Goal: Find contact information: Find contact information

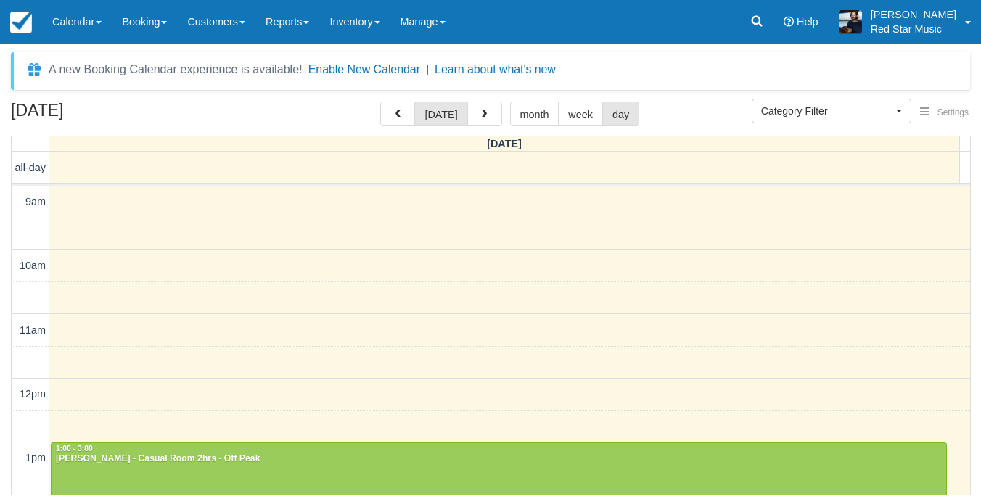
select select
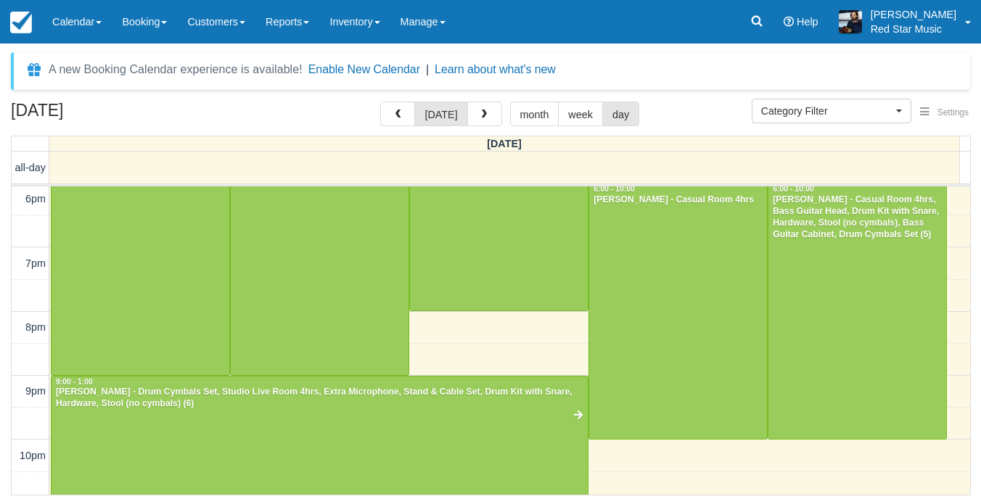
scroll to position [652, 0]
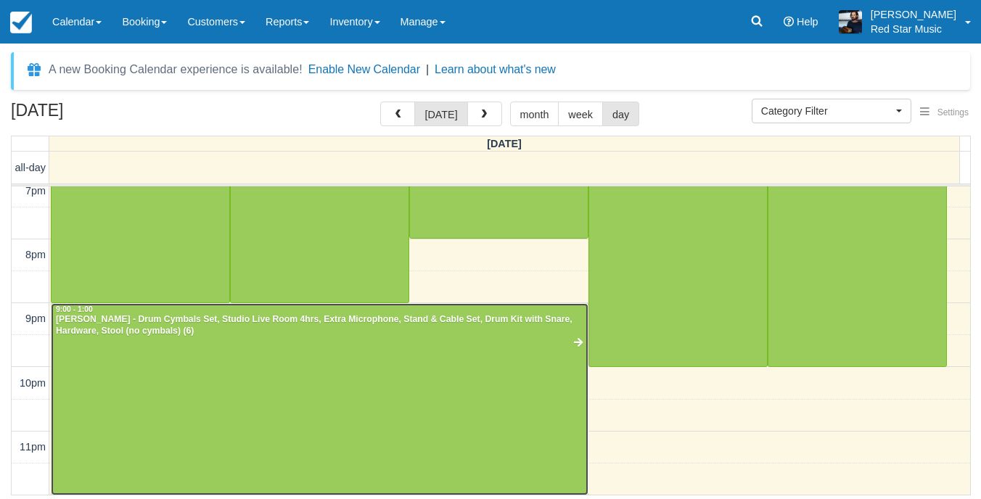
click at [405, 393] on div at bounding box center [320, 400] width 536 height 192
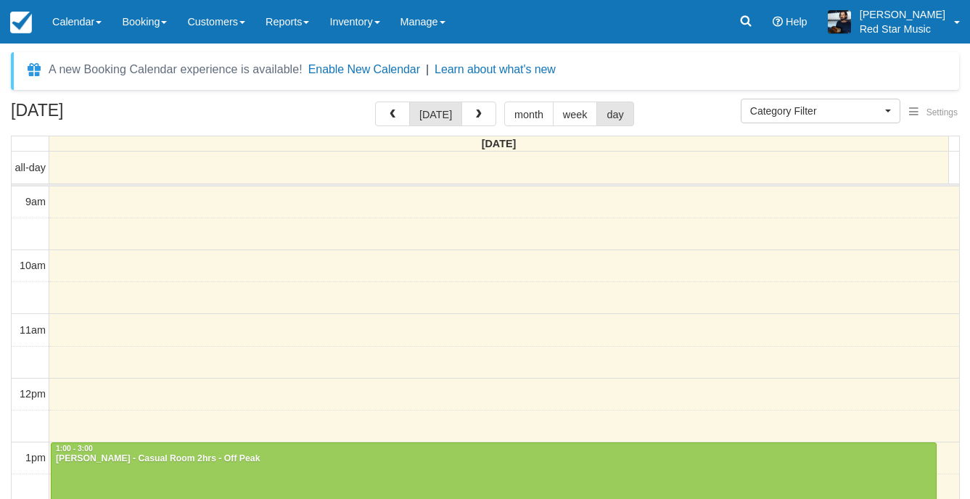
select select
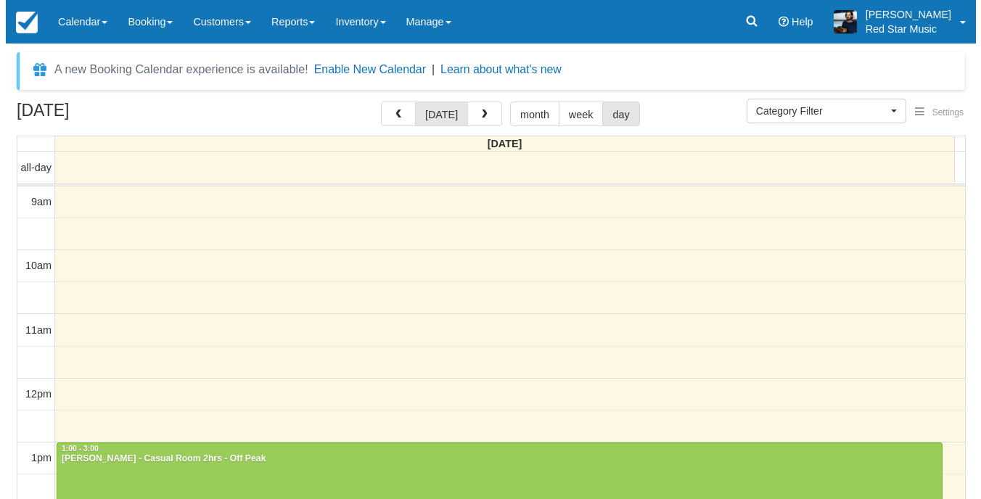
scroll to position [157, 0]
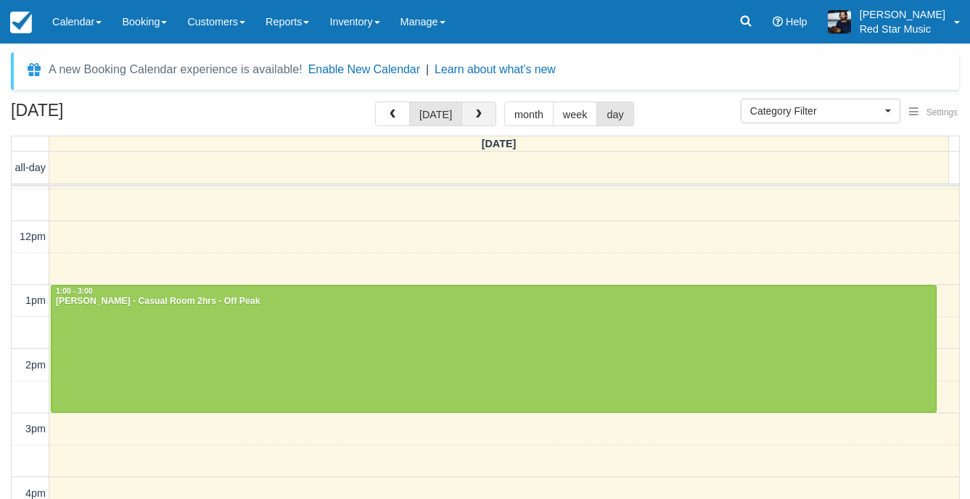
click at [484, 124] on button "button" at bounding box center [479, 114] width 35 height 25
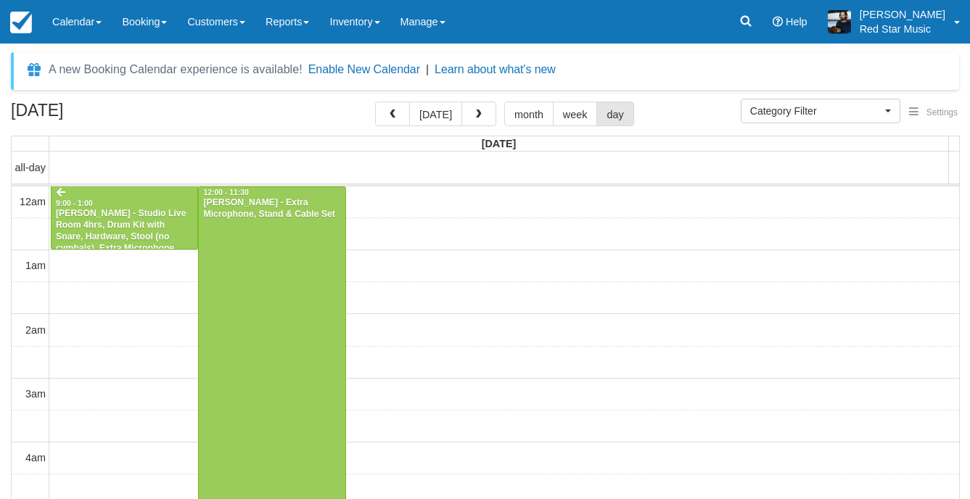
select select
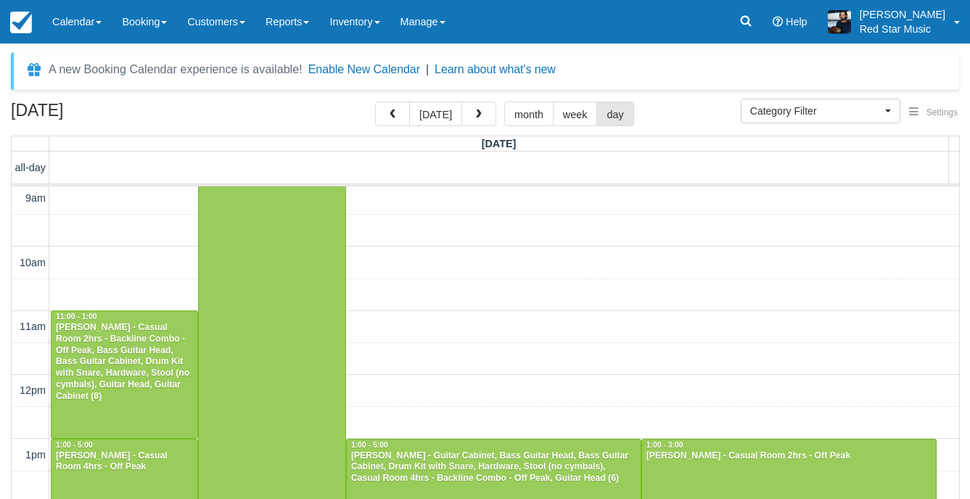
scroll to position [653, 0]
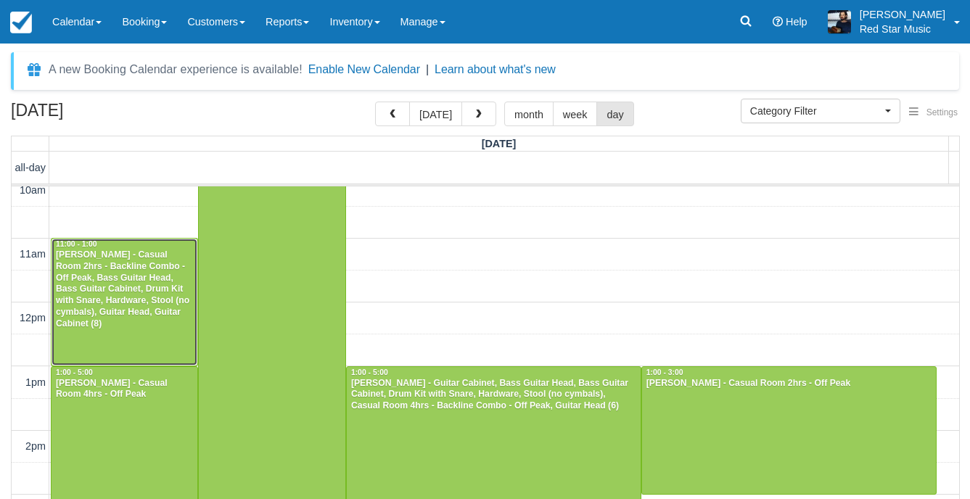
click at [165, 311] on div "[PERSON_NAME] - Casual Room 2hrs - Backline Combo - Off Peak, Bass Guitar Head,…" at bounding box center [124, 290] width 139 height 81
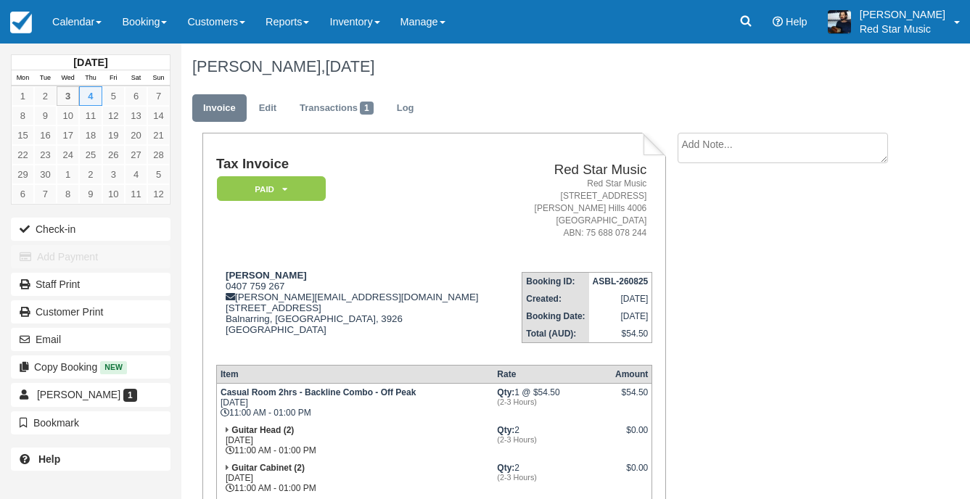
scroll to position [145, 0]
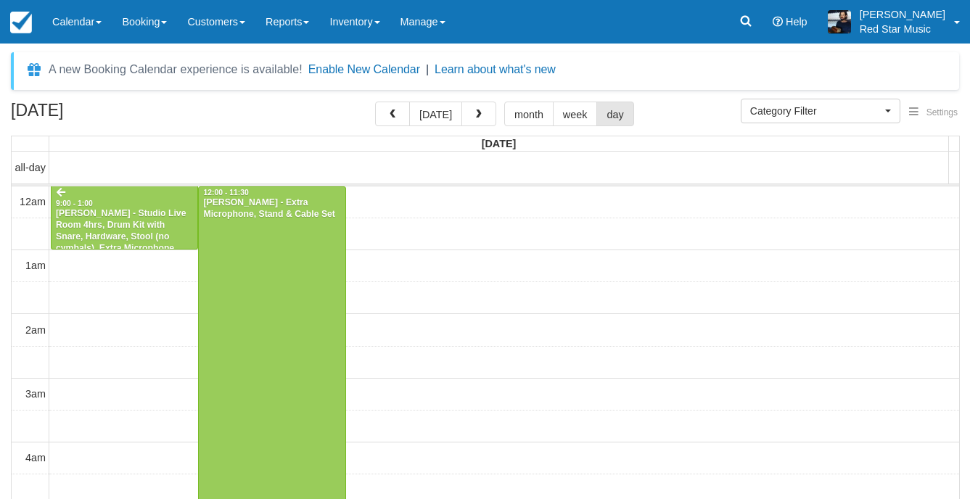
select select
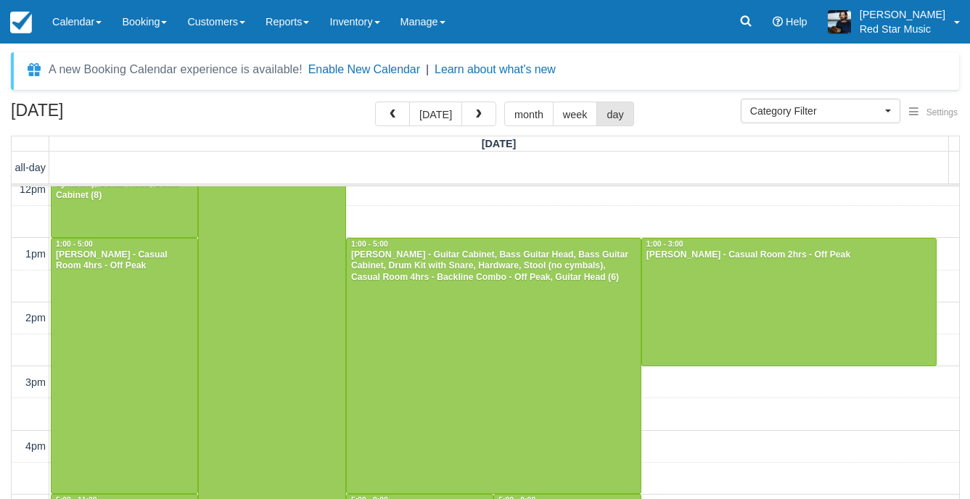
scroll to position [738, 0]
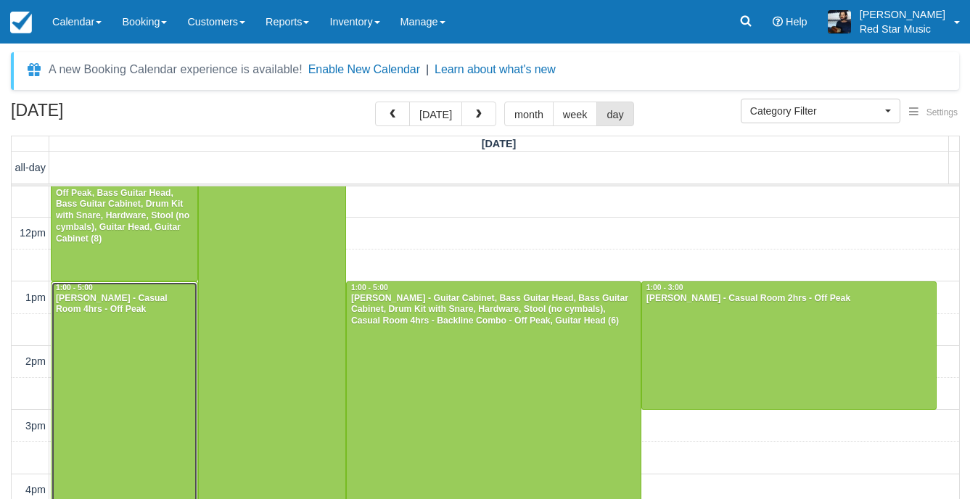
click at [136, 332] on div at bounding box center [125, 409] width 146 height 255
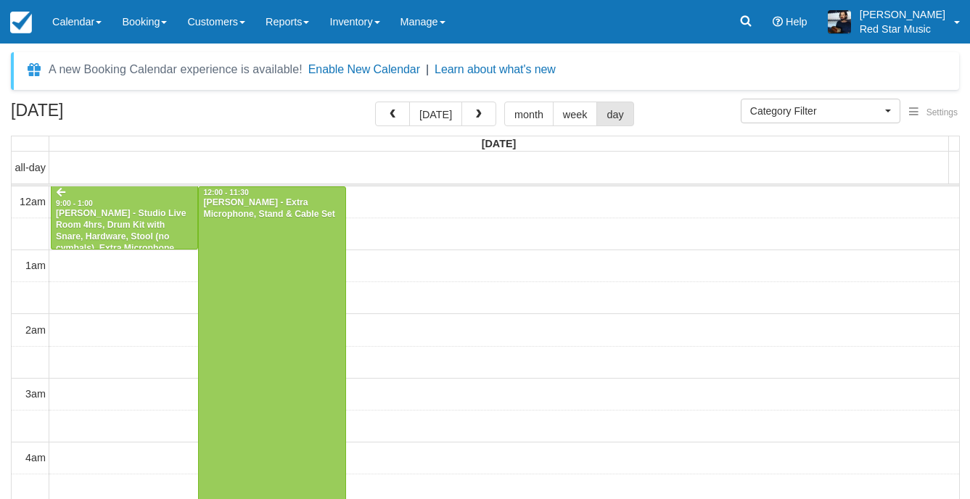
select select
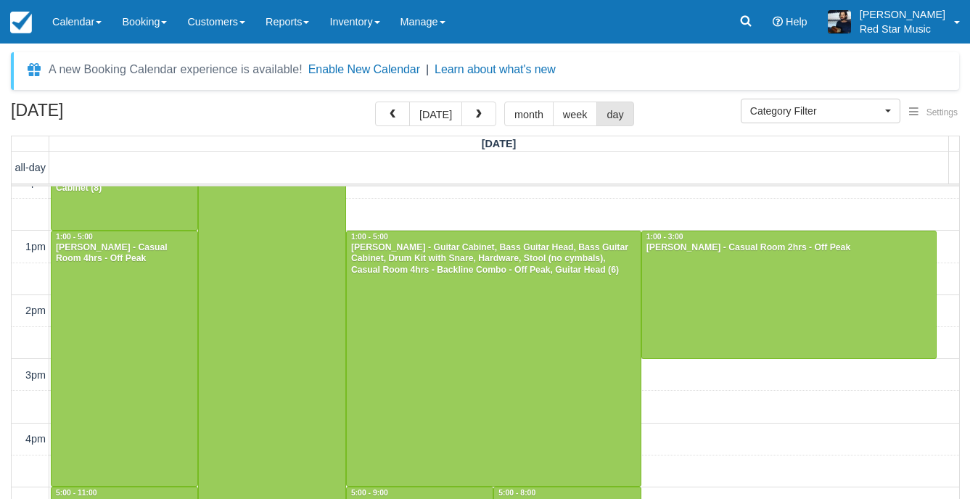
scroll to position [811, 0]
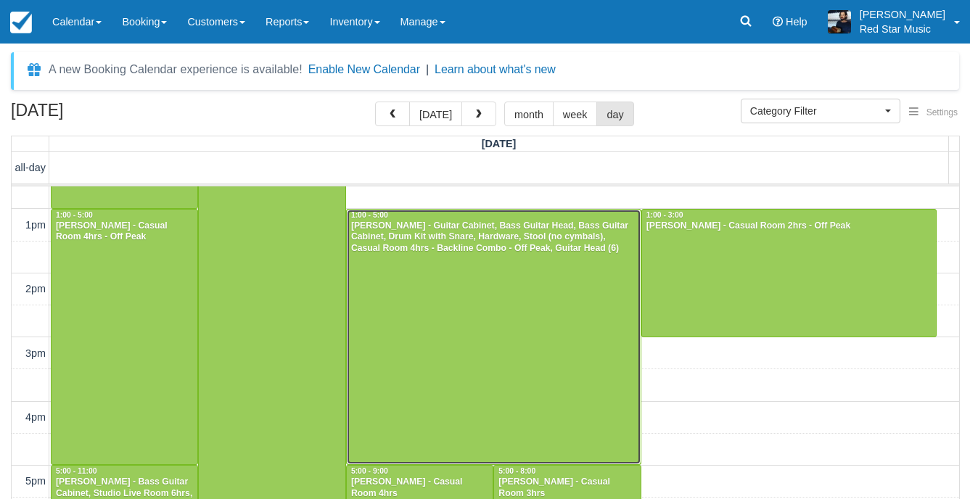
click at [394, 333] on div at bounding box center [494, 337] width 294 height 255
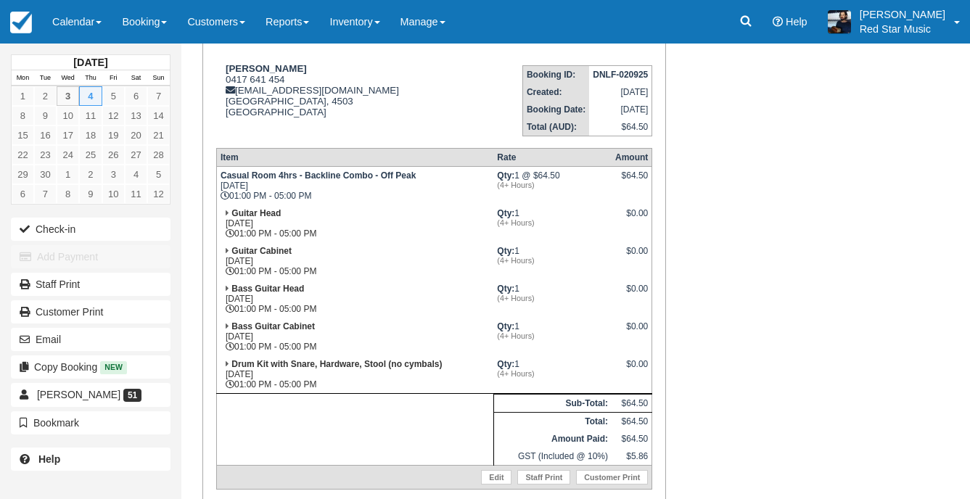
scroll to position [218, 0]
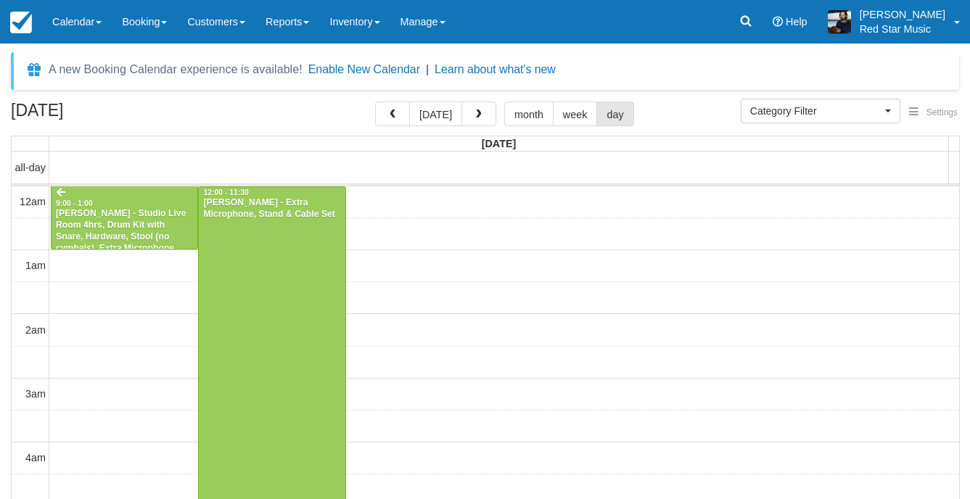
select select
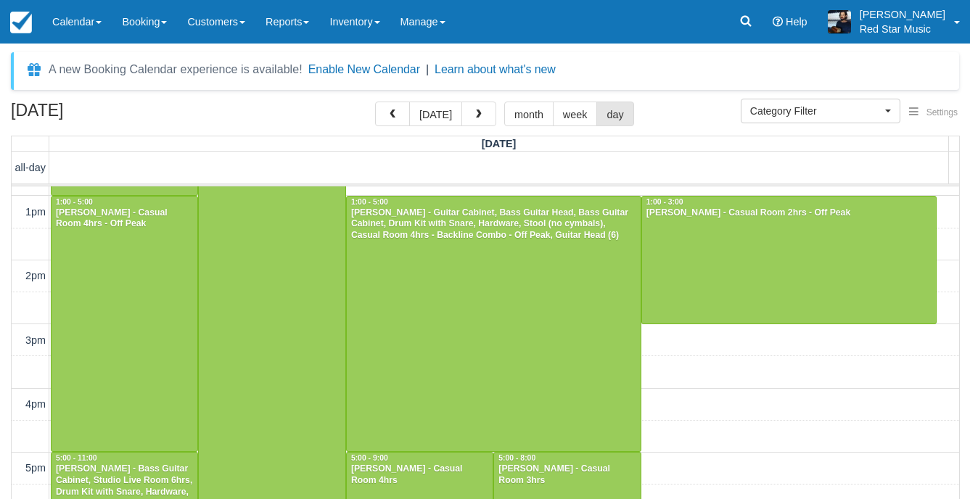
scroll to position [798, 0]
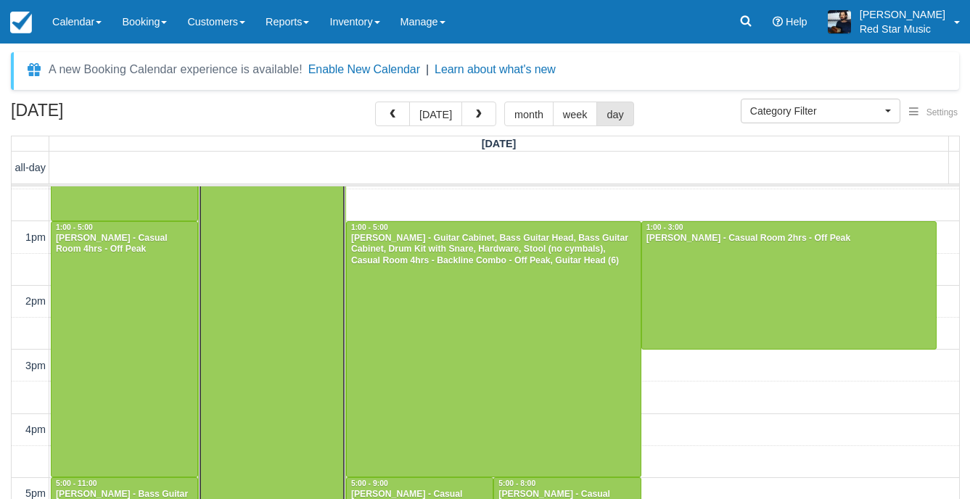
click at [314, 286] on div at bounding box center [272, 141] width 146 height 1505
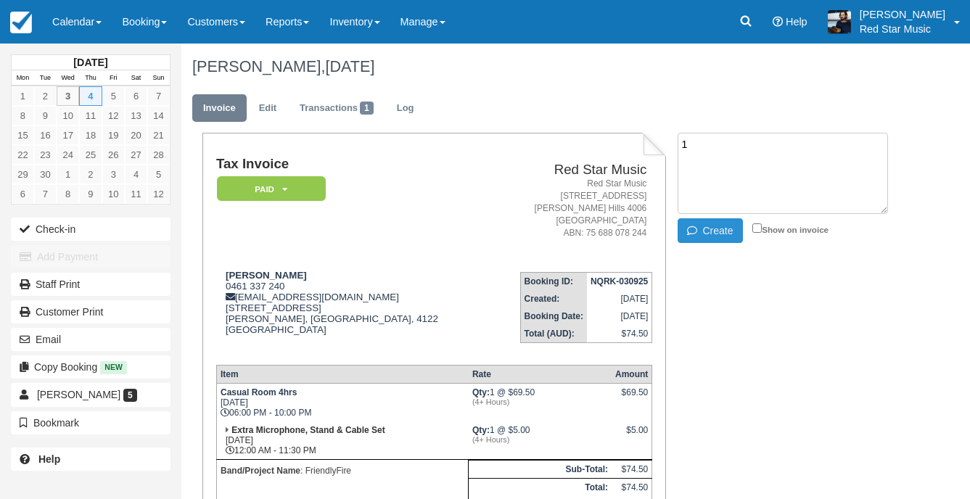
type textarea "1"
drag, startPoint x: 719, startPoint y: 233, endPoint x: 704, endPoint y: 239, distance: 16.3
click at [720, 234] on button "Create" at bounding box center [710, 230] width 65 height 25
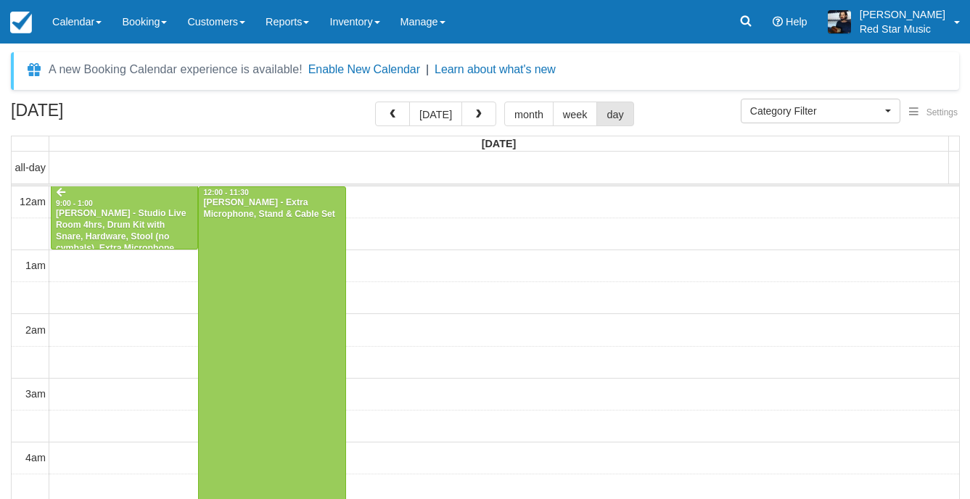
select select
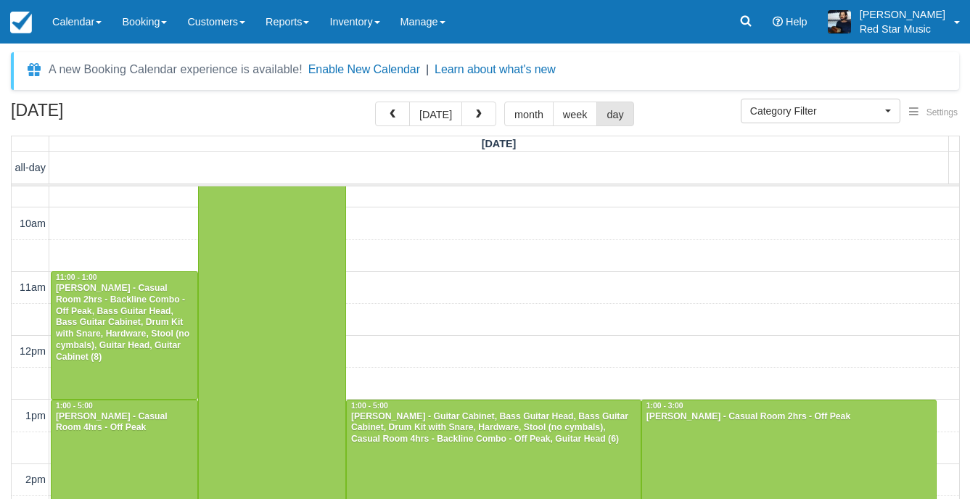
scroll to position [653, 0]
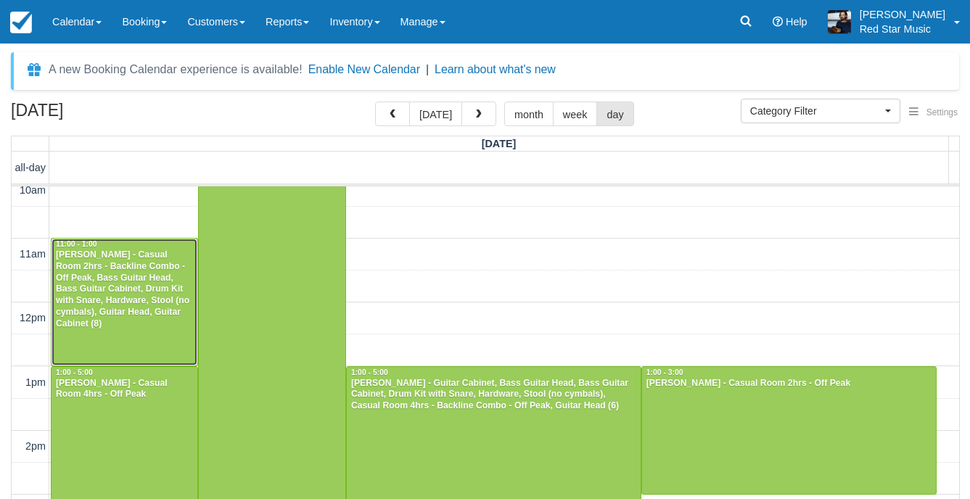
click at [152, 307] on div "Joel Vanderuit - Casual Room 2hrs - Backline Combo - Off Peak, Bass Guitar Head…" at bounding box center [124, 290] width 139 height 81
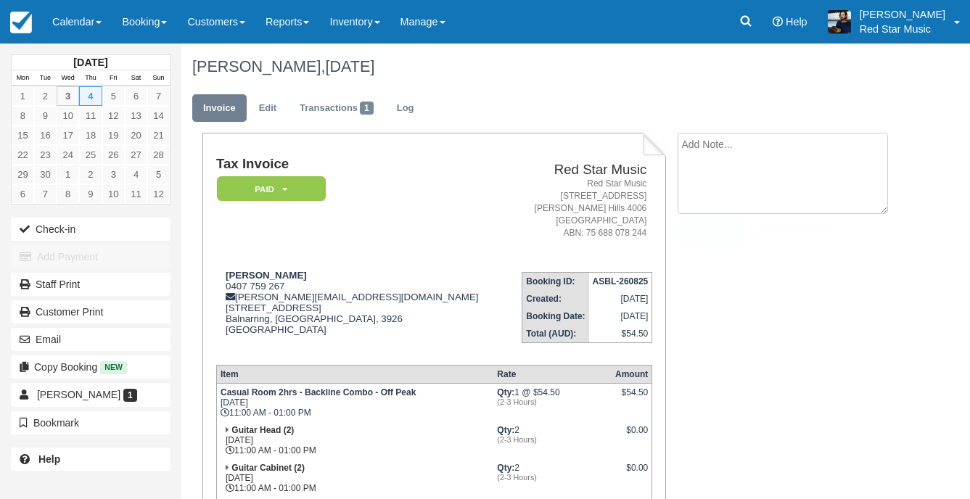
click at [701, 142] on textarea at bounding box center [783, 173] width 210 height 81
type textarea "3"
click at [694, 231] on icon "button" at bounding box center [695, 231] width 16 height 10
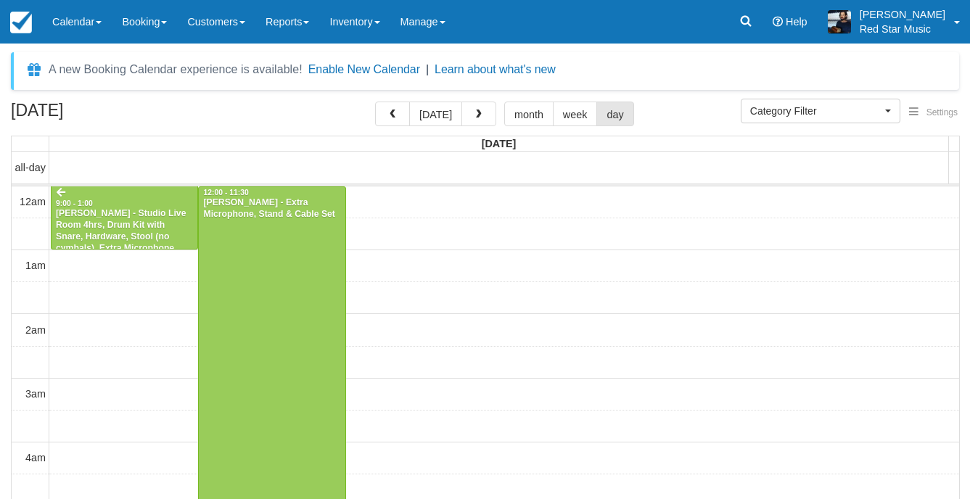
select select
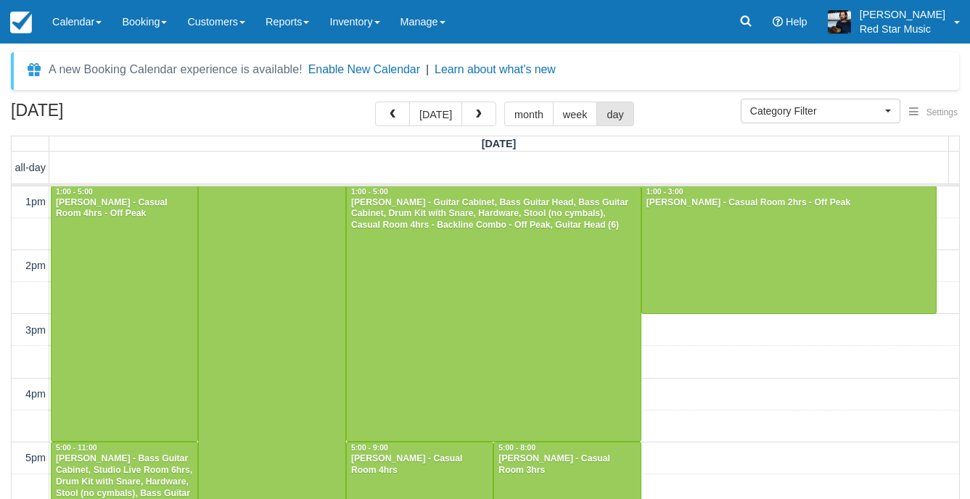
scroll to position [811, 0]
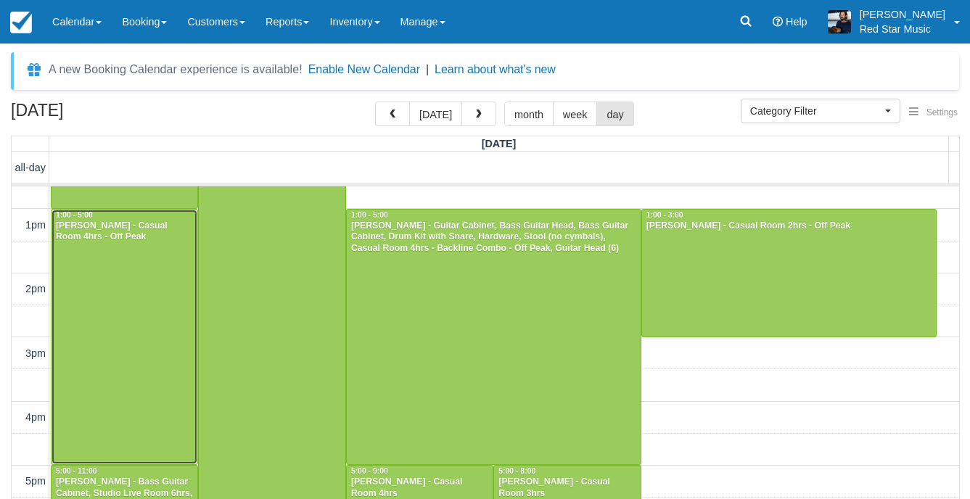
click at [124, 337] on div at bounding box center [125, 337] width 146 height 255
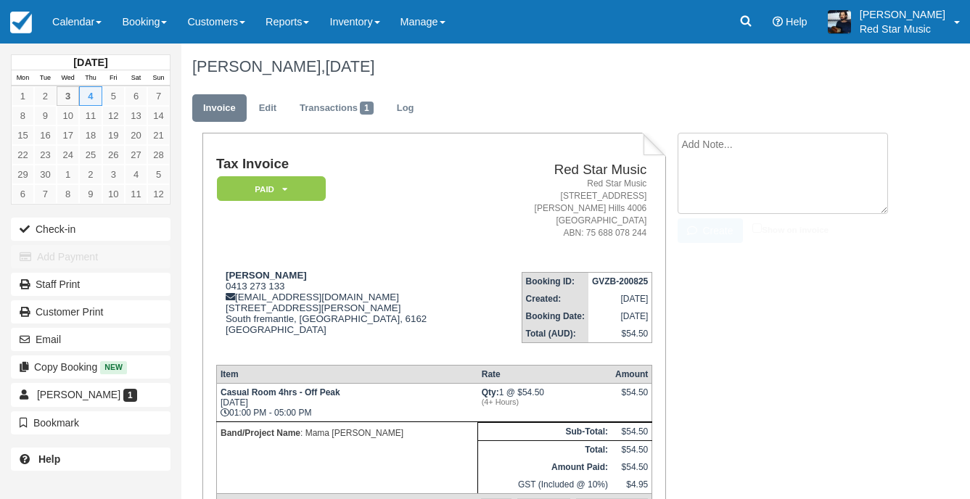
click at [692, 148] on textarea at bounding box center [783, 173] width 210 height 81
type textarea "2"
click at [706, 232] on button "Create" at bounding box center [710, 230] width 65 height 25
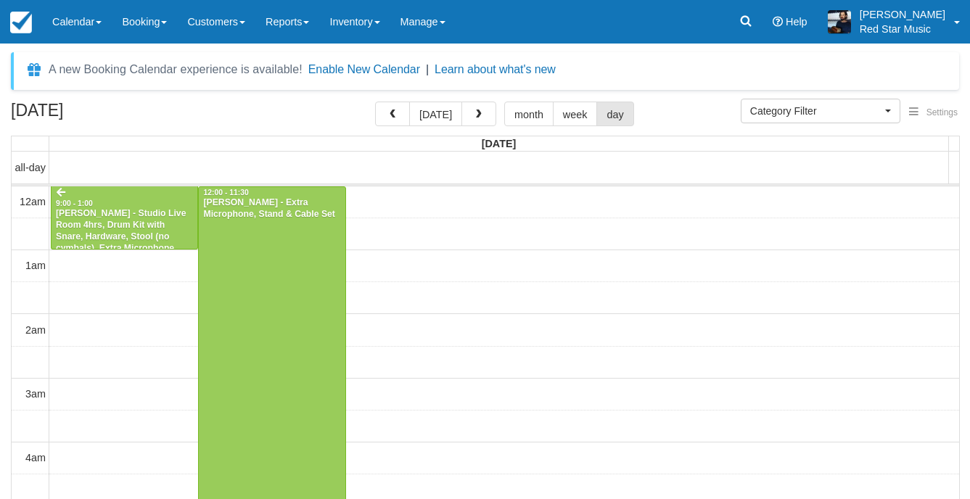
select select
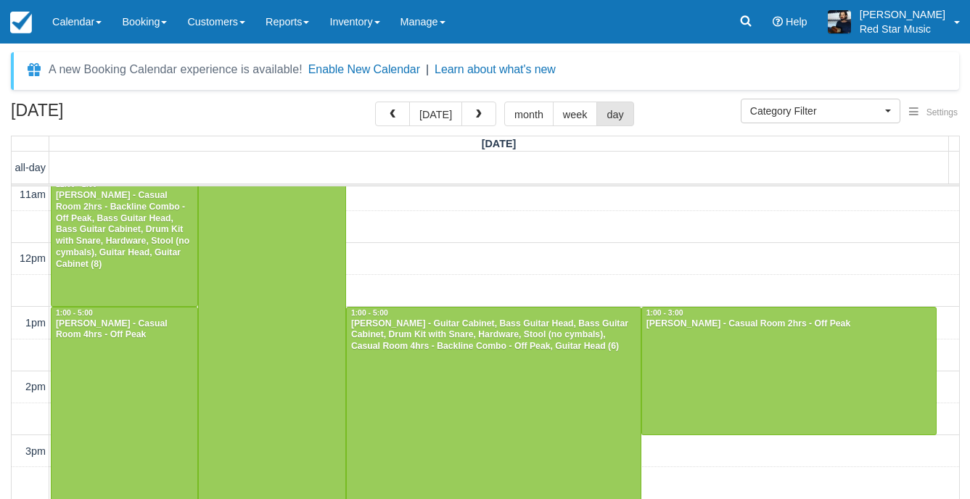
scroll to position [738, 0]
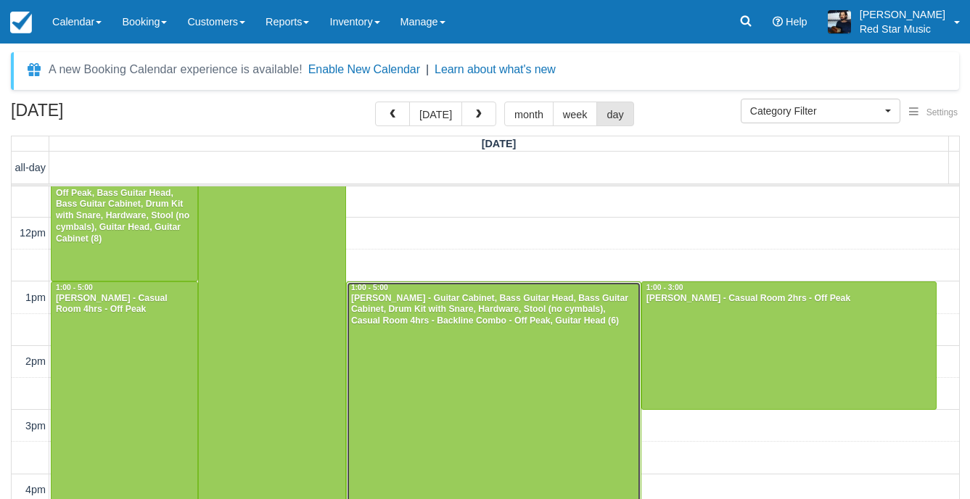
click at [520, 392] on div at bounding box center [494, 409] width 294 height 255
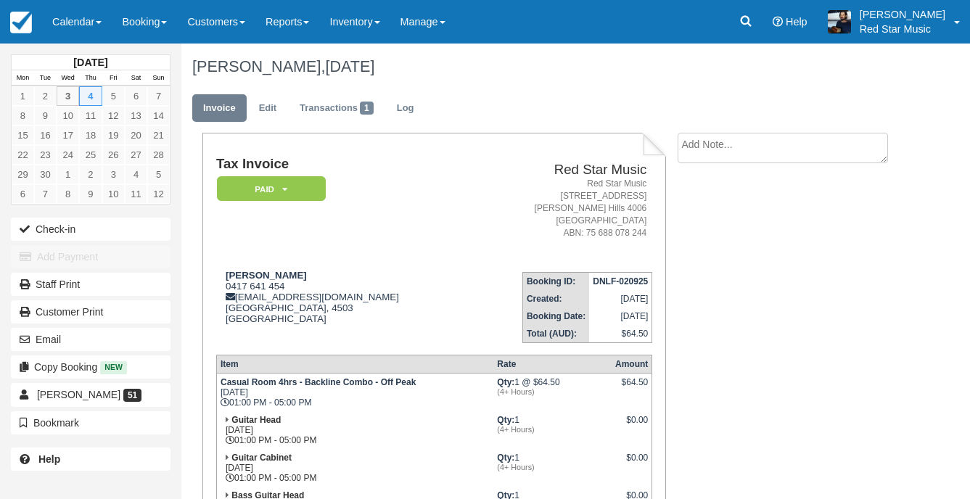
click at [718, 141] on textarea at bounding box center [783, 148] width 210 height 30
type textarea "3"
click at [703, 234] on button "Create" at bounding box center [710, 230] width 65 height 25
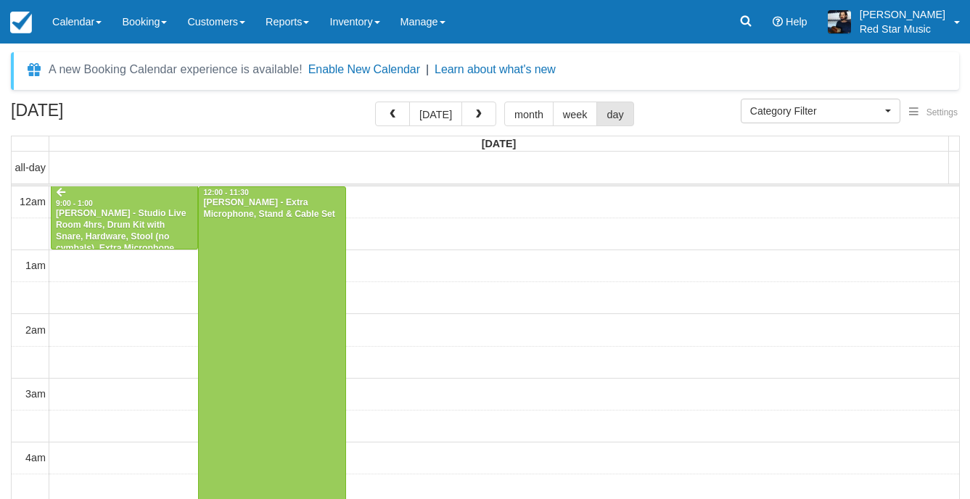
select select
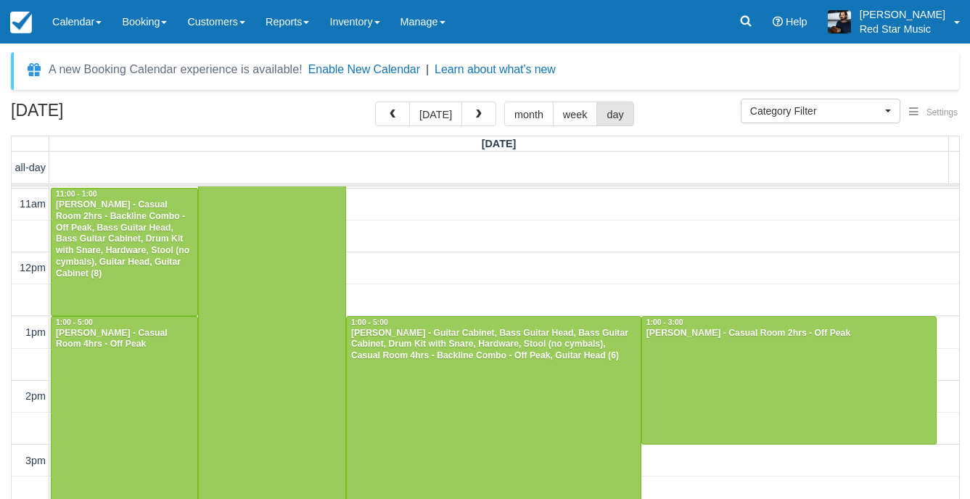
scroll to position [738, 0]
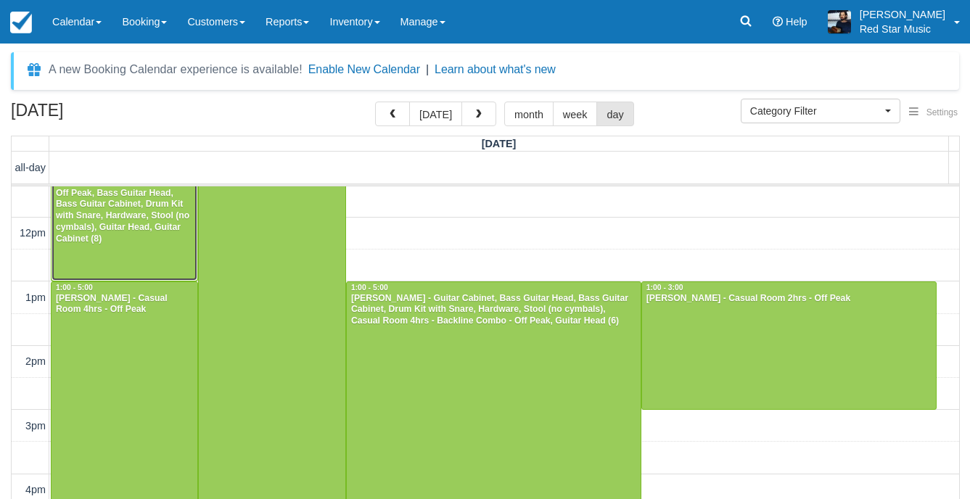
click at [139, 224] on div "[PERSON_NAME] - Casual Room 2hrs - Backline Combo - Off Peak, Bass Guitar Head,…" at bounding box center [124, 205] width 139 height 81
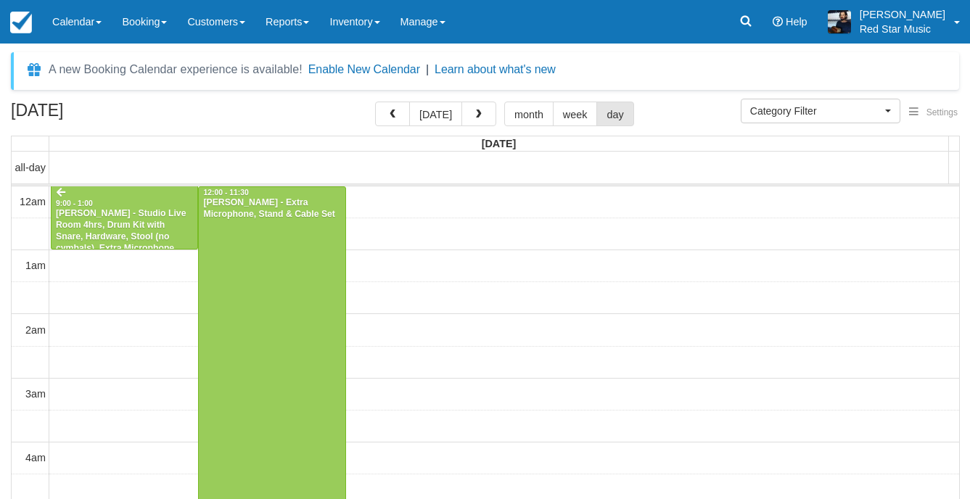
select select
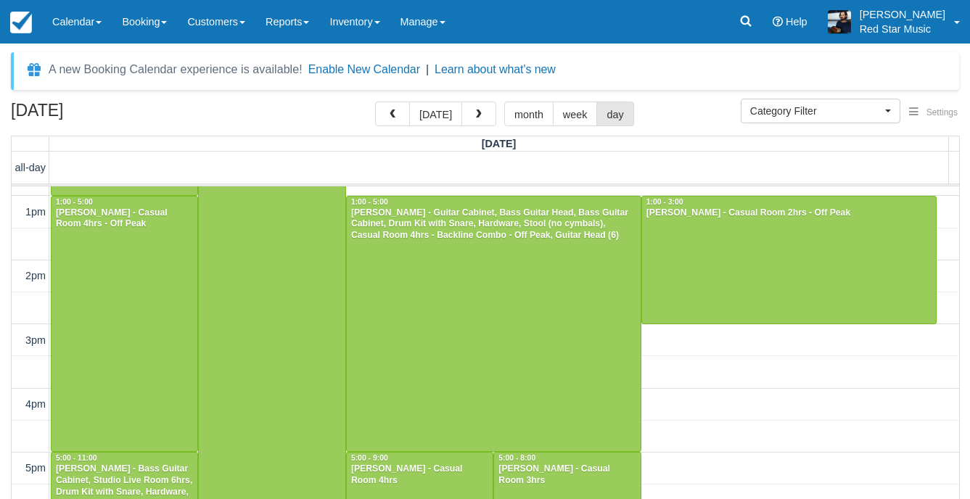
scroll to position [798, 0]
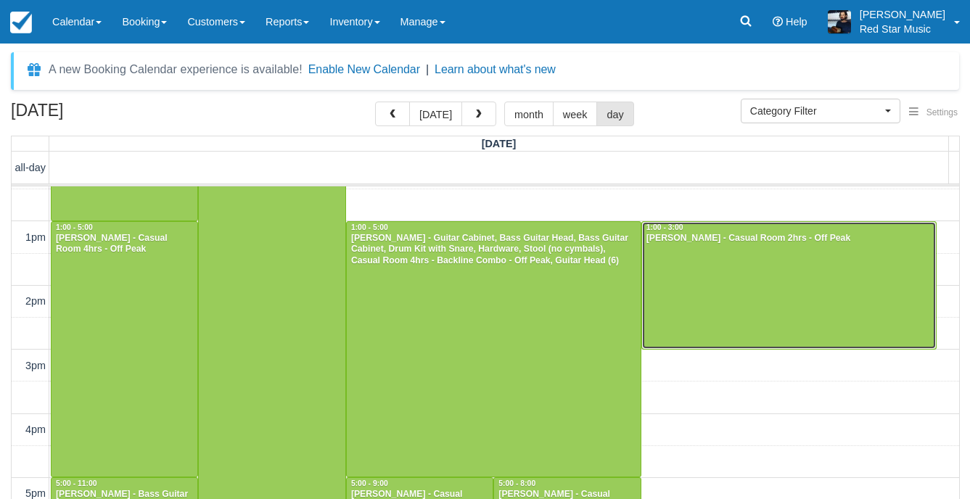
click at [681, 265] on div at bounding box center [789, 285] width 294 height 127
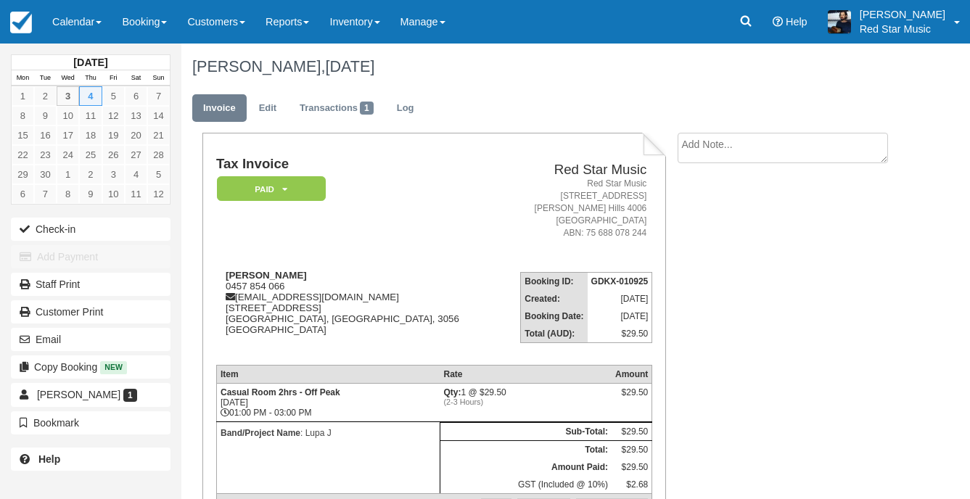
click at [721, 148] on textarea at bounding box center [783, 148] width 210 height 30
type textarea "3"
click at [695, 226] on icon "button" at bounding box center [695, 231] width 16 height 10
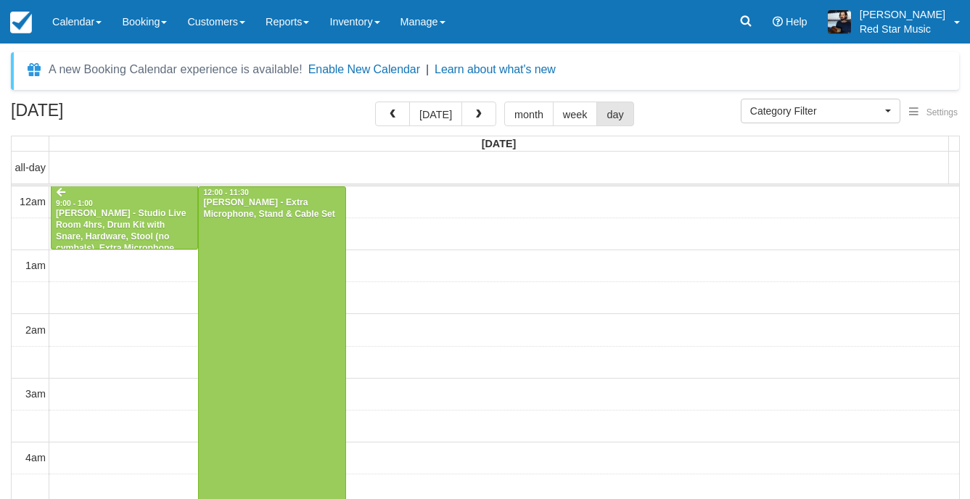
select select
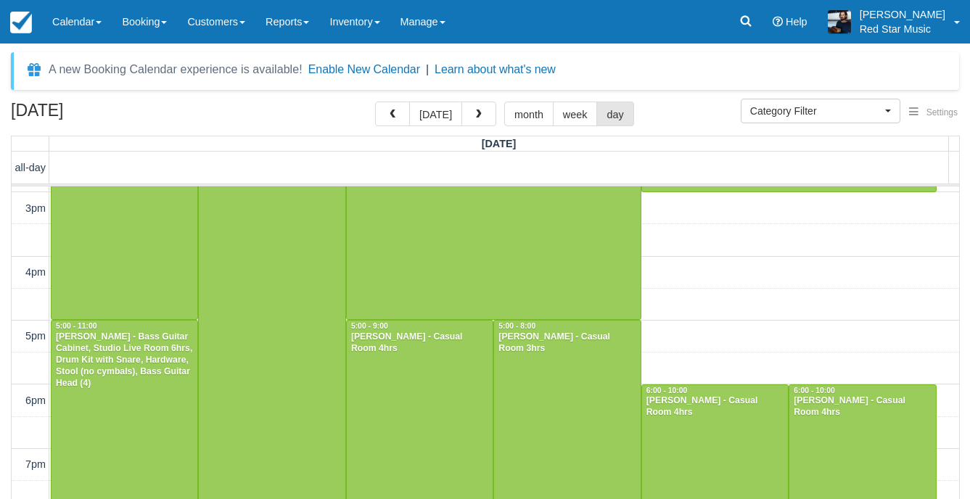
scroll to position [1028, 0]
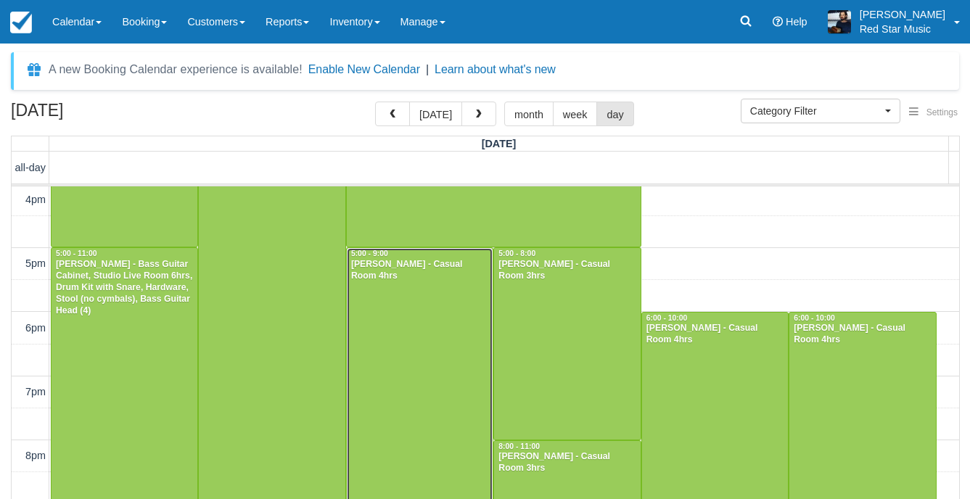
click at [392, 313] on div at bounding box center [420, 375] width 146 height 255
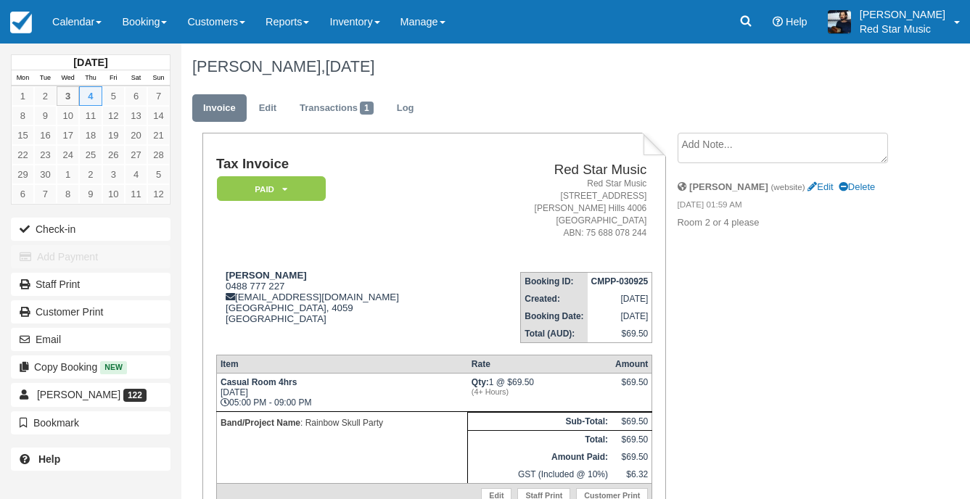
click at [765, 147] on textarea at bounding box center [783, 148] width 210 height 30
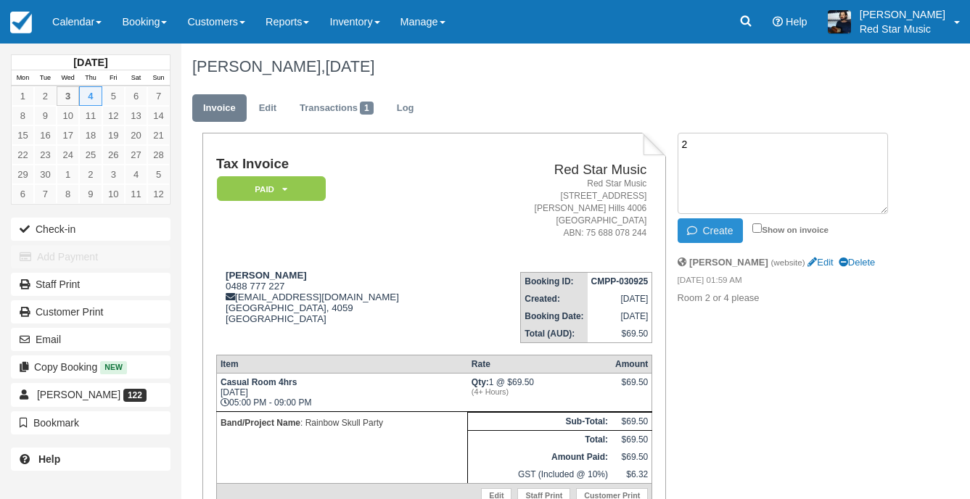
type textarea "2"
drag, startPoint x: 719, startPoint y: 242, endPoint x: 615, endPoint y: 215, distance: 108.1
click at [720, 242] on button "Create" at bounding box center [710, 230] width 65 height 25
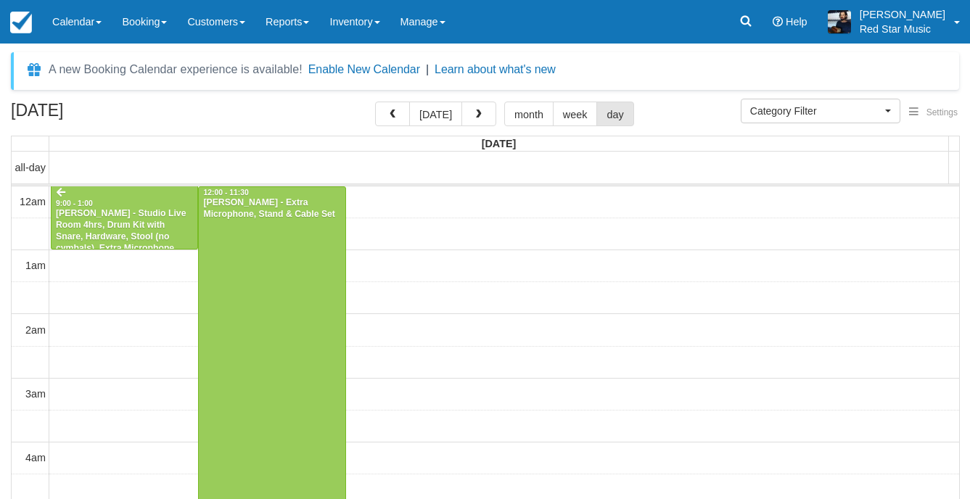
select select
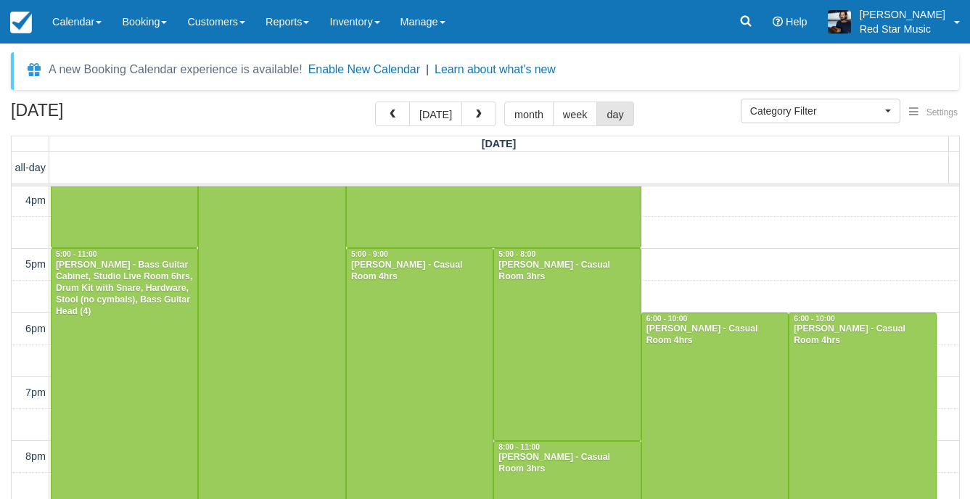
scroll to position [1028, 0]
click at [570, 337] on div at bounding box center [567, 343] width 146 height 191
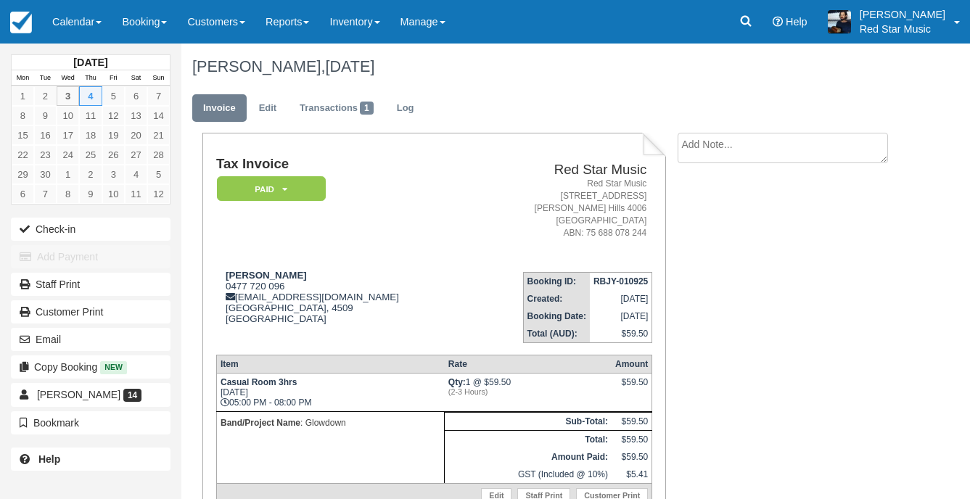
click at [694, 155] on textarea at bounding box center [783, 148] width 210 height 30
type textarea "3"
drag, startPoint x: 709, startPoint y: 235, endPoint x: 497, endPoint y: 156, distance: 226.2
click at [708, 234] on button "Create" at bounding box center [710, 230] width 65 height 25
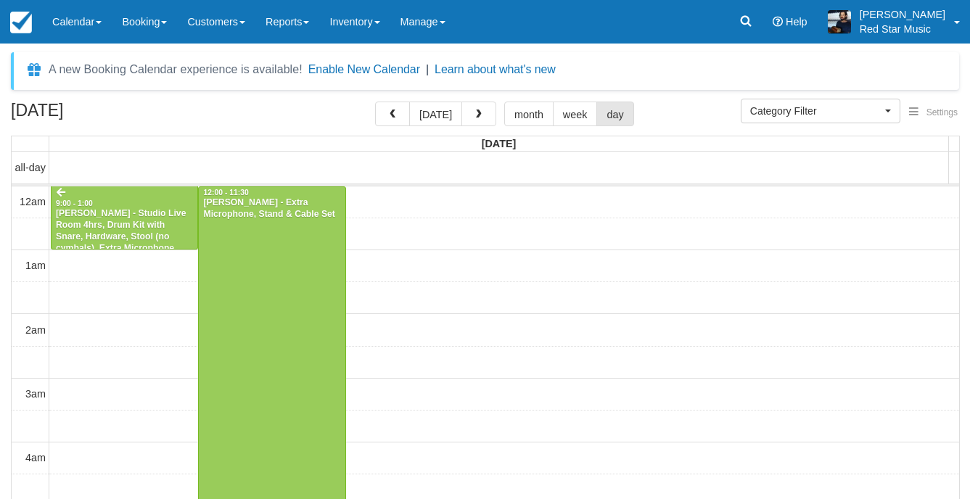
select select
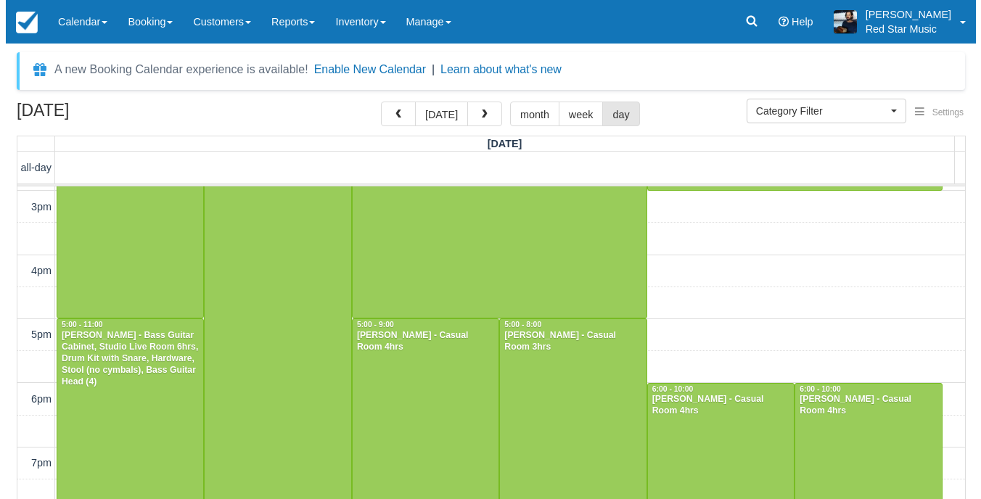
scroll to position [1039, 0]
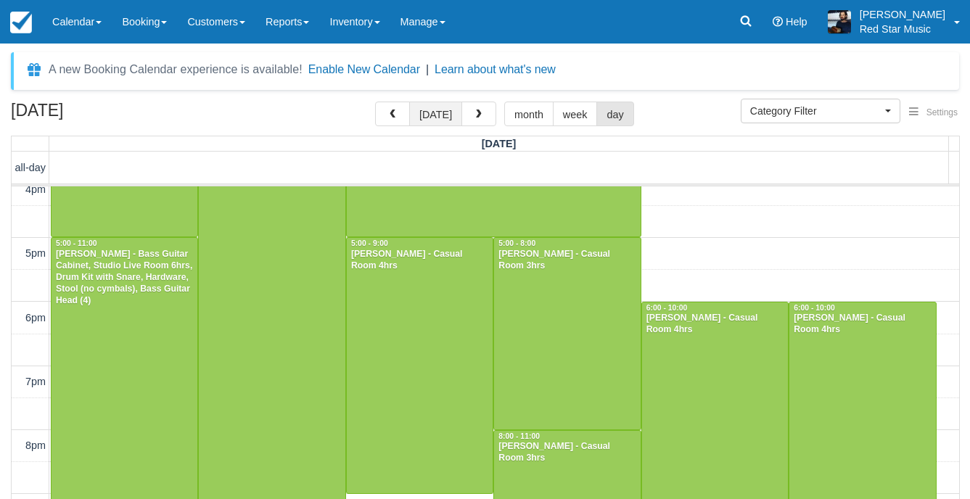
click at [443, 120] on button "today" at bounding box center [435, 114] width 53 height 25
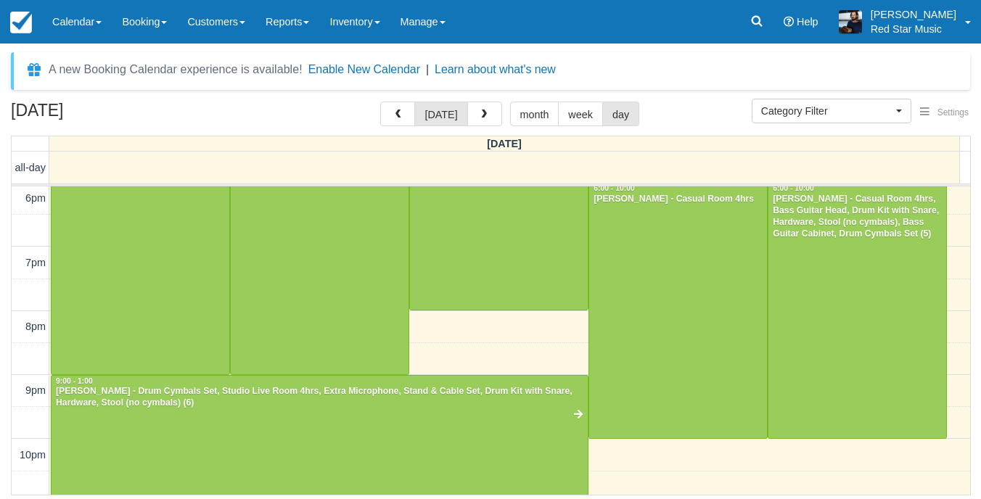
scroll to position [652, 0]
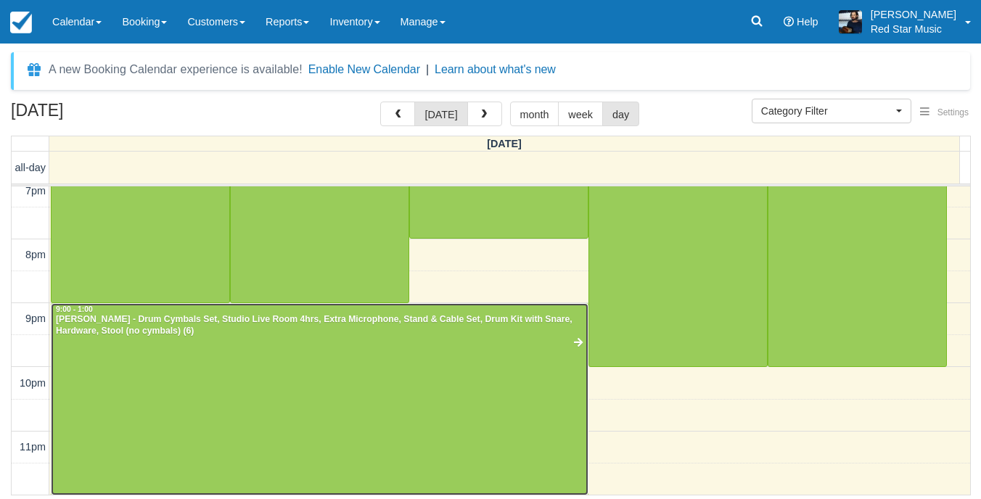
click at [422, 398] on div at bounding box center [320, 400] width 536 height 192
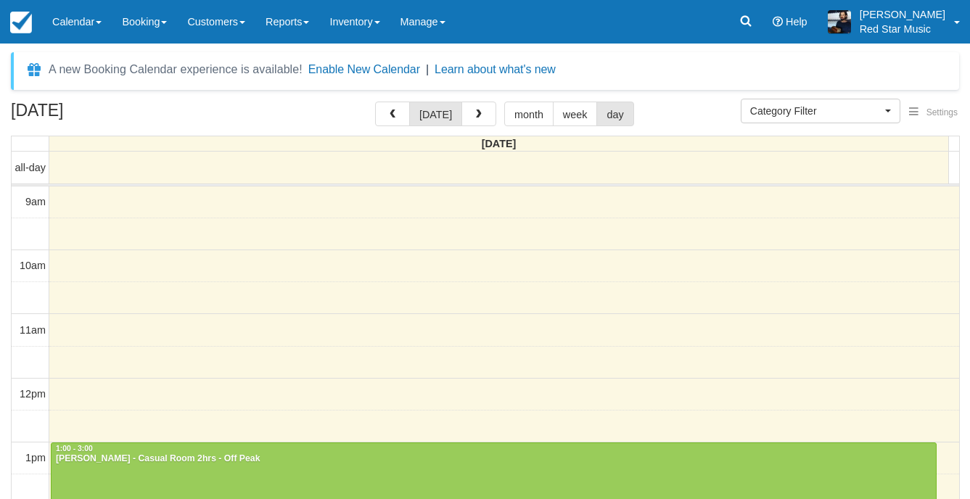
select select
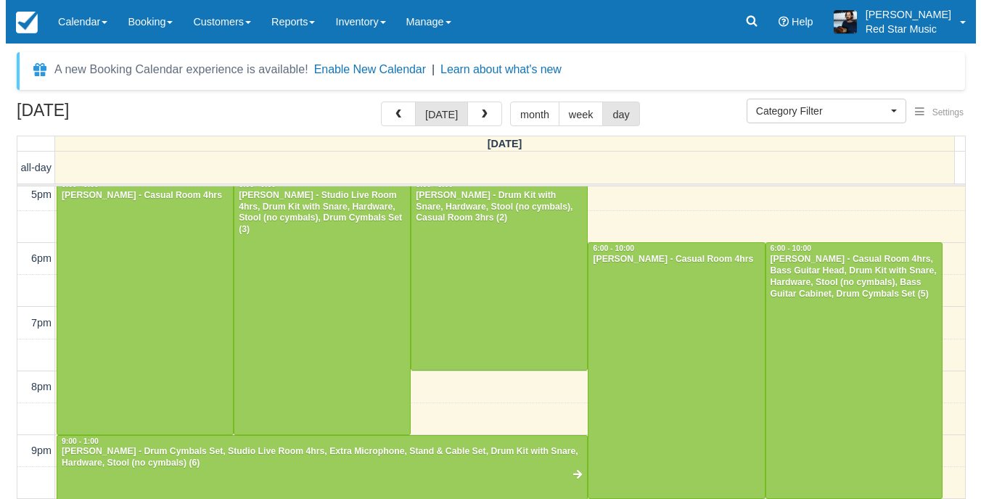
scroll to position [606, 0]
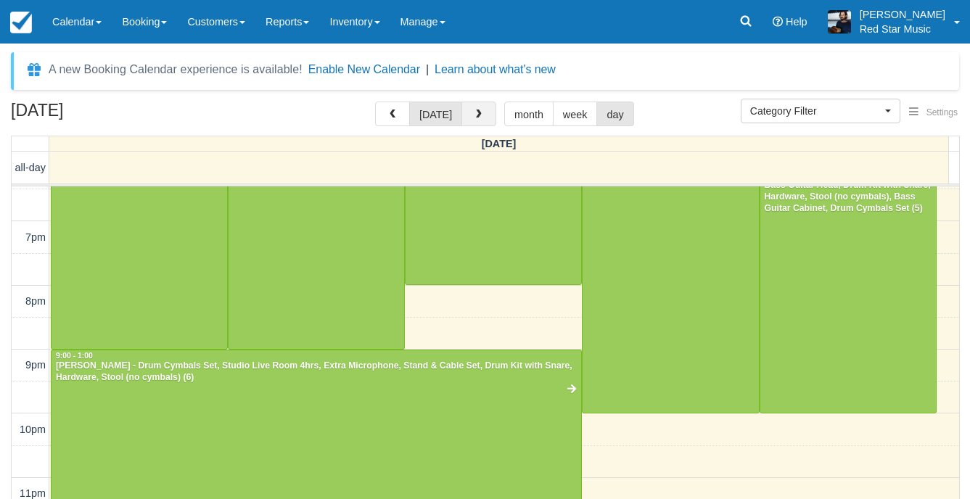
click at [469, 113] on button "button" at bounding box center [479, 114] width 35 height 25
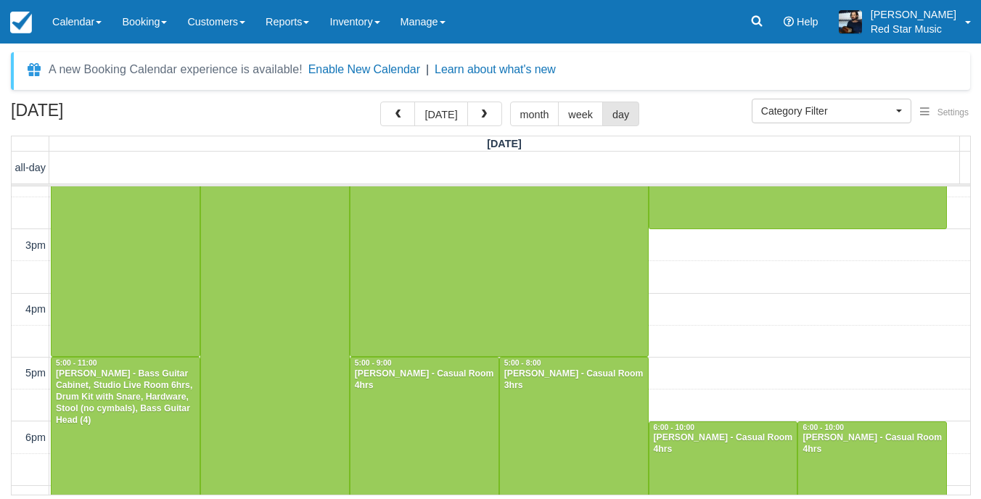
scroll to position [1016, 0]
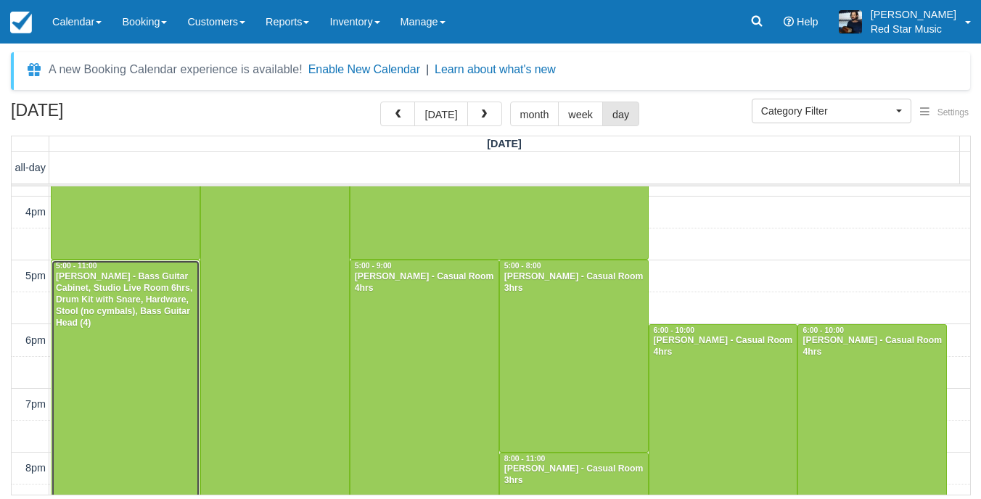
click at [120, 356] on div at bounding box center [126, 452] width 148 height 383
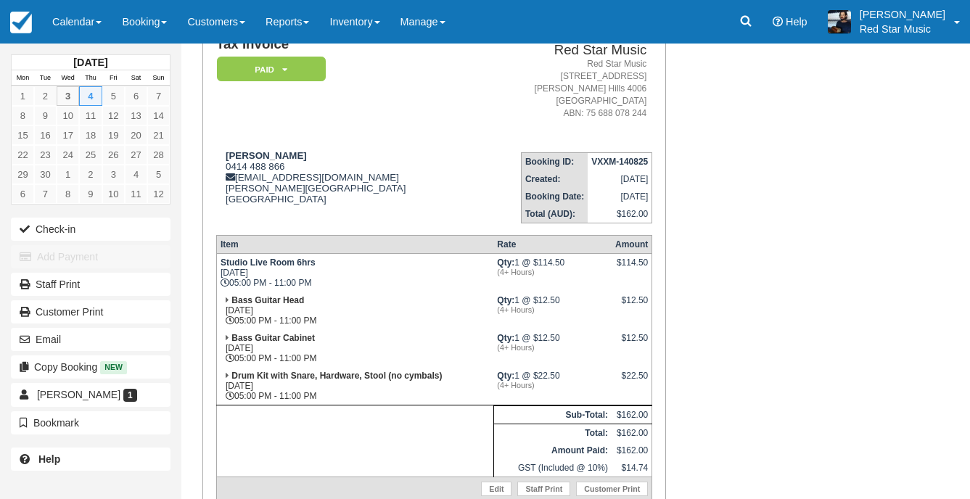
scroll to position [145, 0]
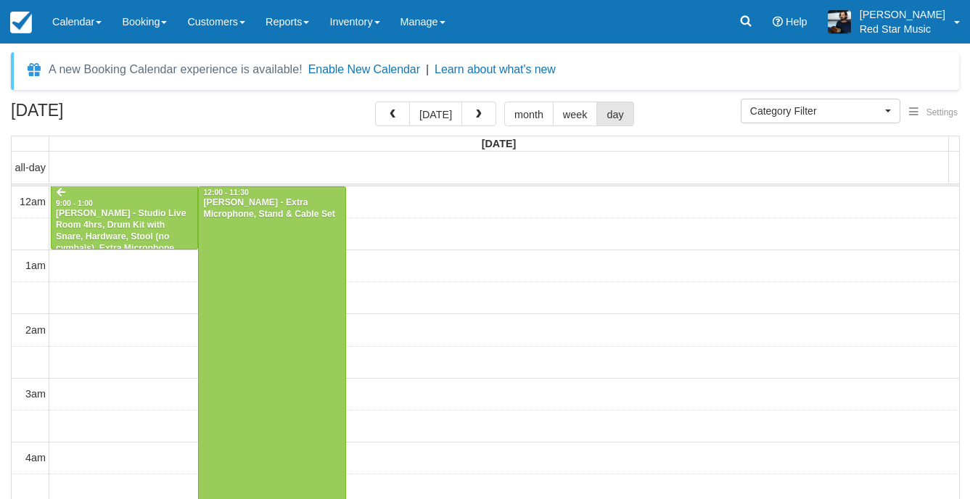
select select
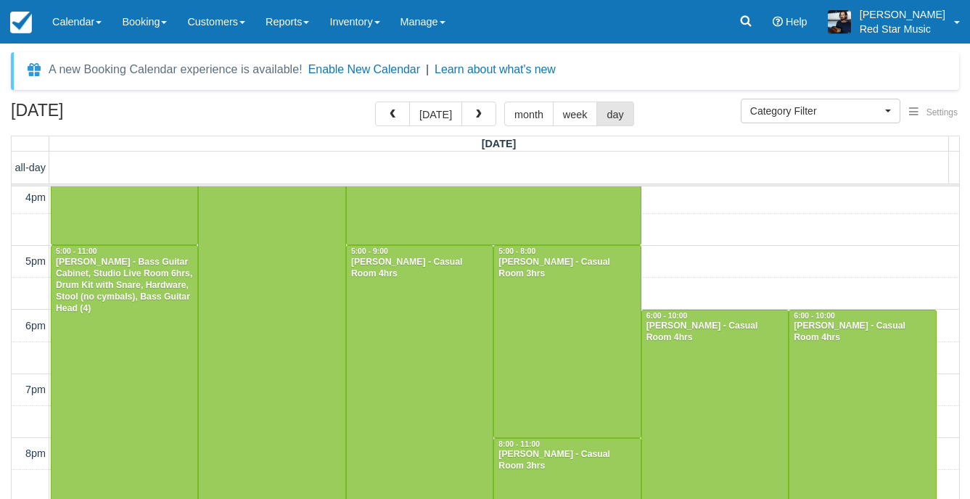
scroll to position [1028, 0]
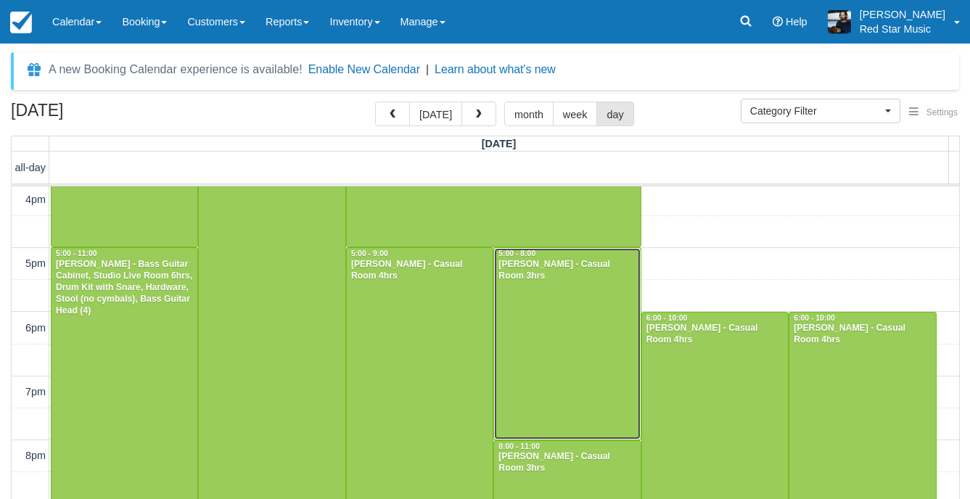
click at [543, 323] on div at bounding box center [567, 343] width 146 height 191
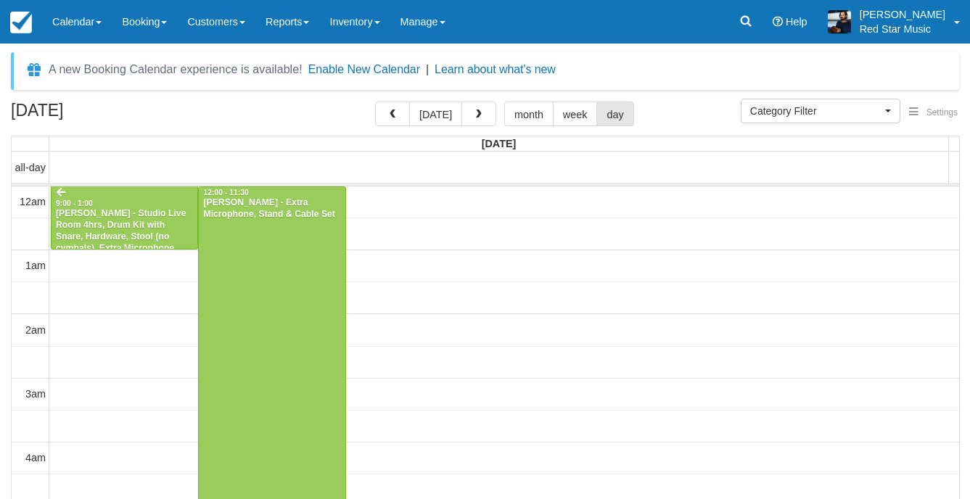
select select
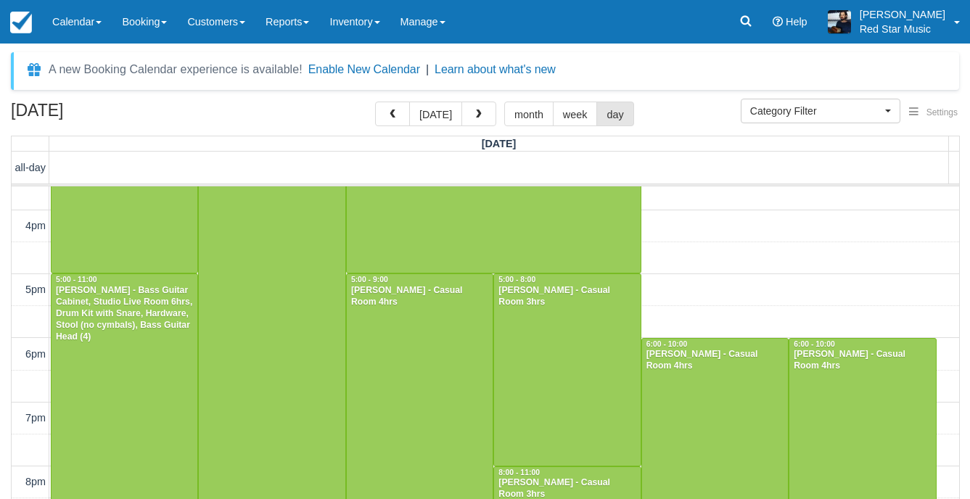
scroll to position [1028, 0]
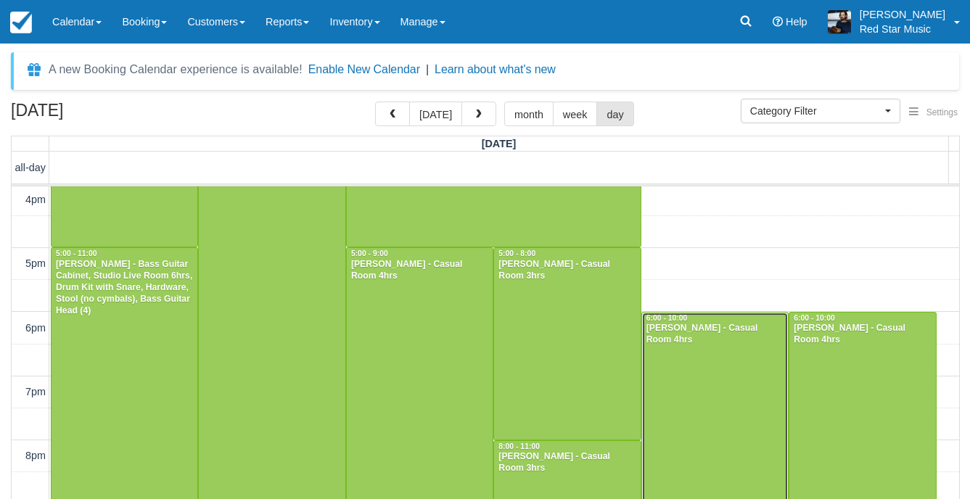
click at [721, 364] on div at bounding box center [715, 440] width 146 height 255
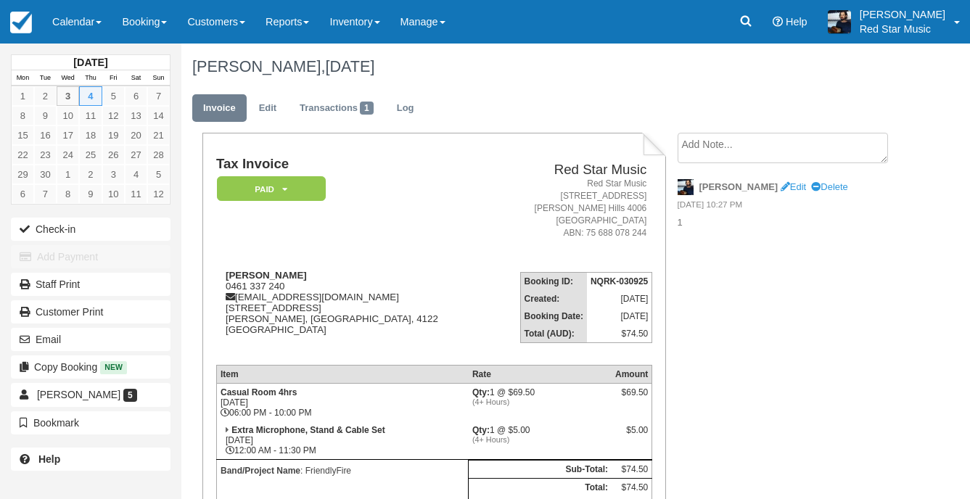
click at [732, 150] on textarea at bounding box center [783, 148] width 210 height 30
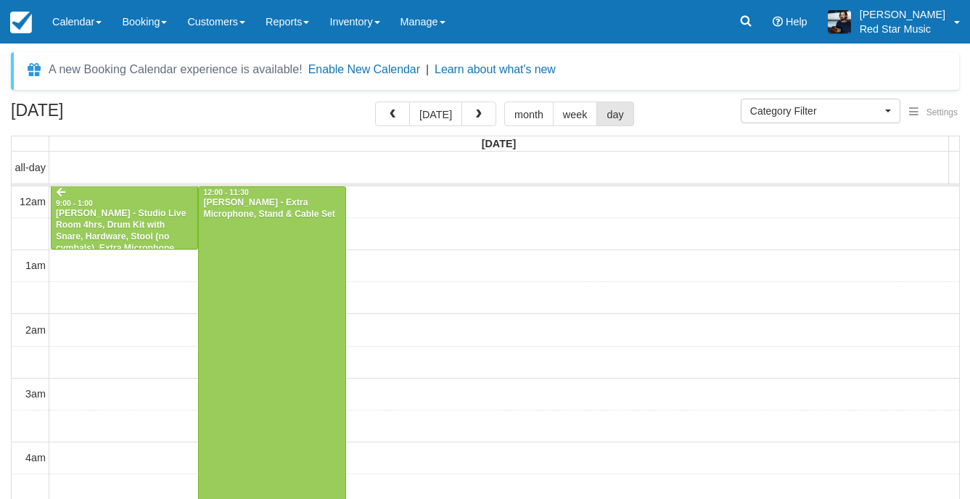
select select
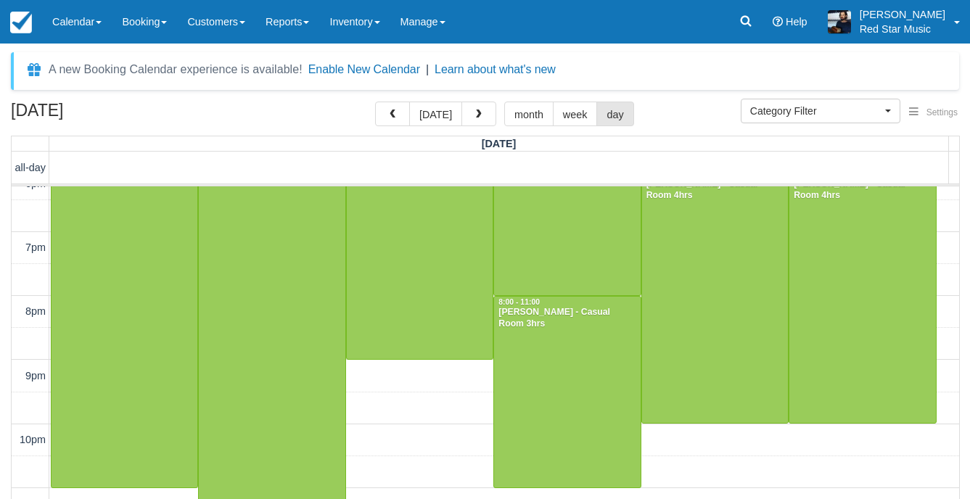
scroll to position [1174, 0]
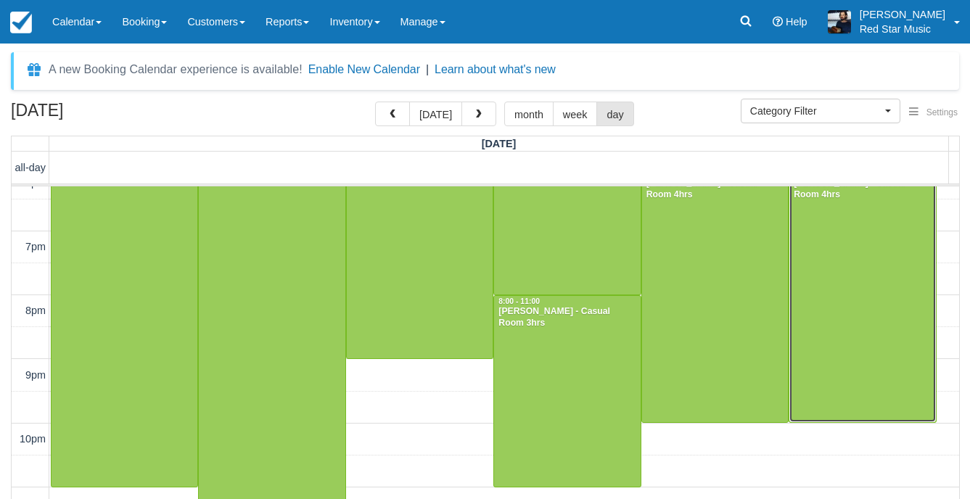
click at [873, 335] on div at bounding box center [863, 295] width 146 height 255
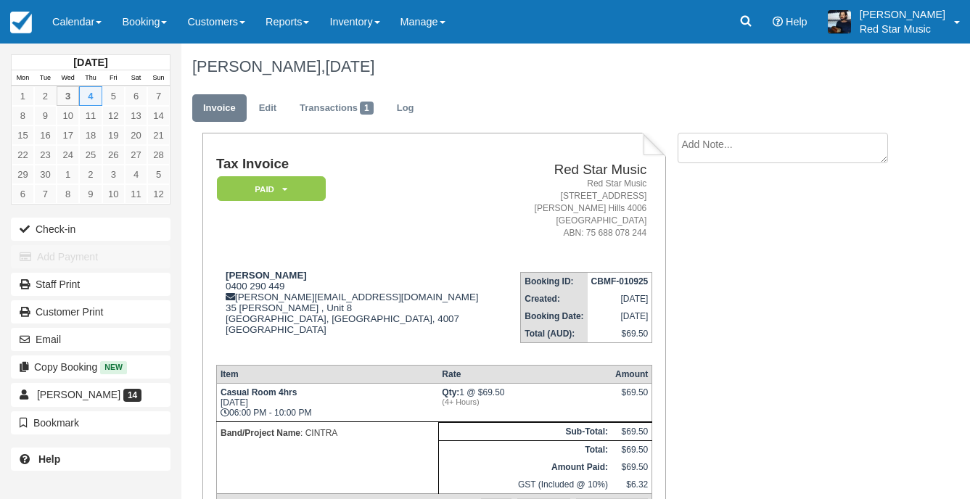
click at [745, 130] on ul "Invoice Edit Transactions 1 Log" at bounding box center [545, 112] width 706 height 44
click at [740, 139] on textarea at bounding box center [783, 148] width 210 height 30
type textarea "4"
click at [684, 226] on button "Create" at bounding box center [710, 230] width 65 height 25
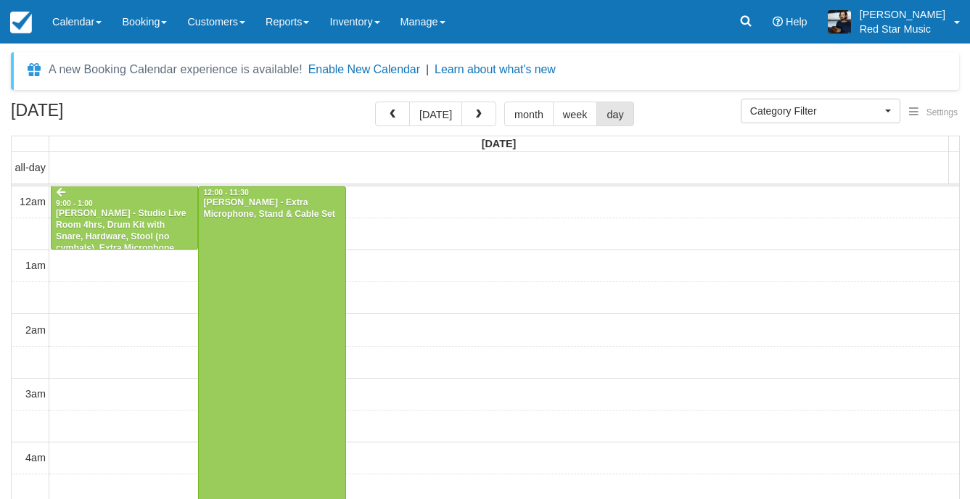
select select
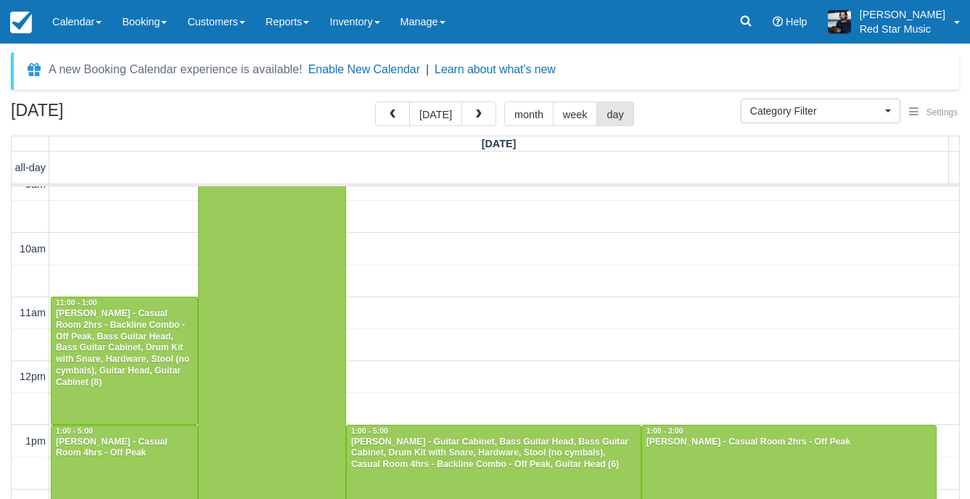
scroll to position [593, 0]
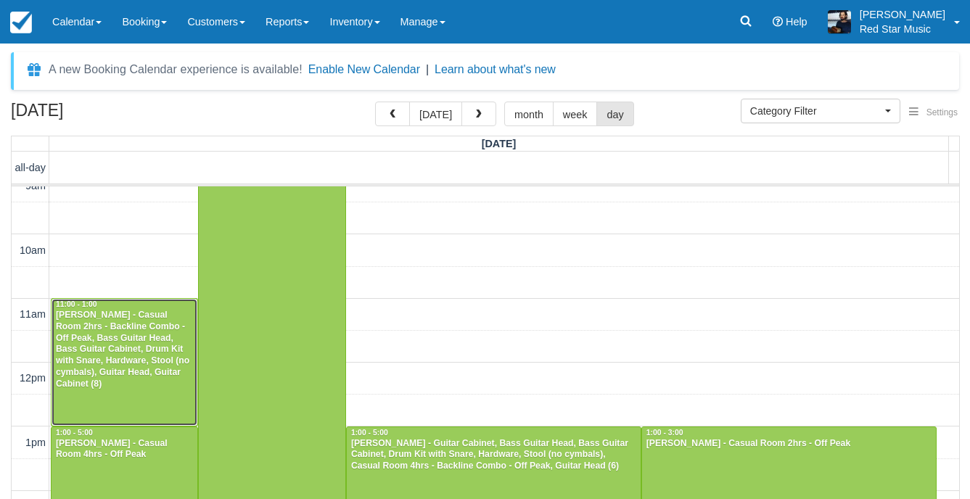
click at [83, 322] on div "[PERSON_NAME] - Casual Room 2hrs - Backline Combo - Off Peak, Bass Guitar Head,…" at bounding box center [124, 350] width 139 height 81
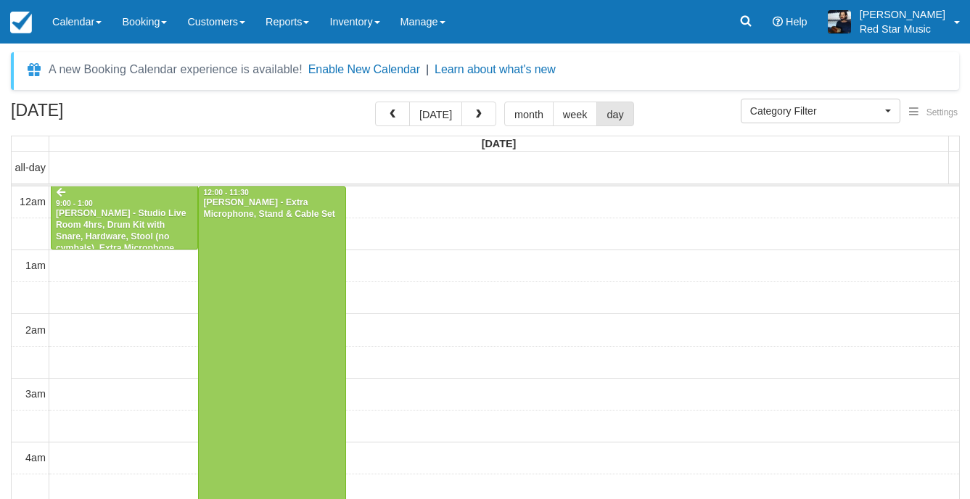
select select
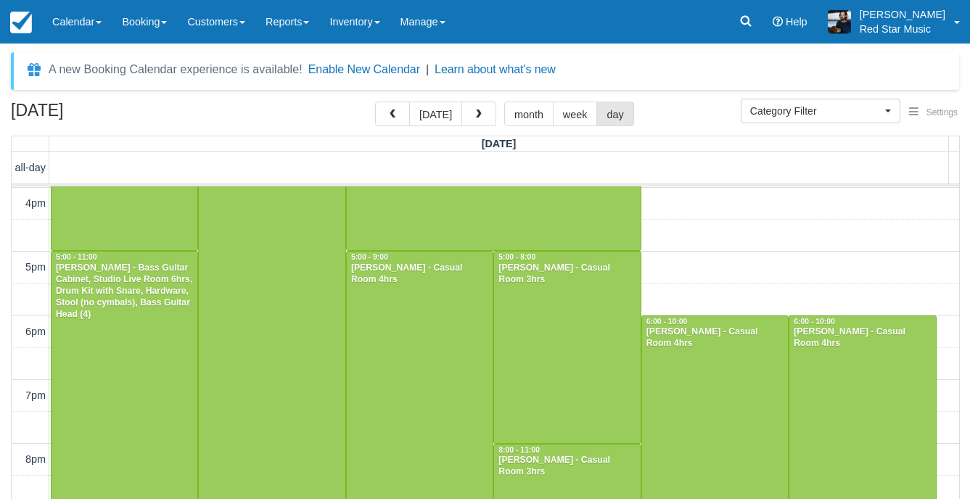
scroll to position [1028, 0]
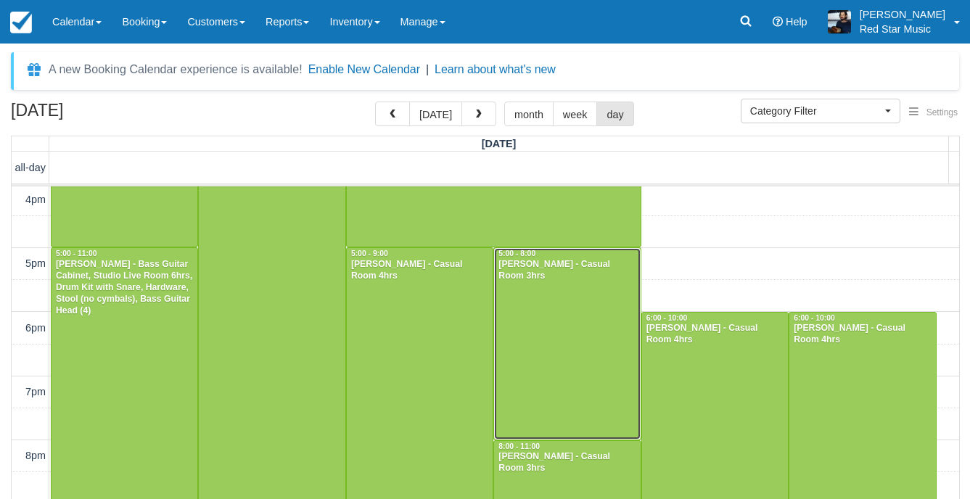
click at [576, 355] on div at bounding box center [567, 343] width 146 height 191
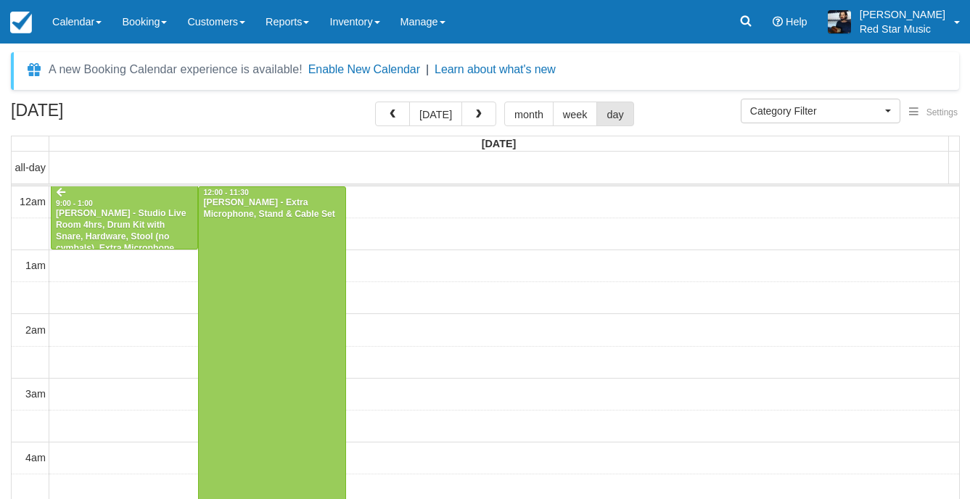
select select
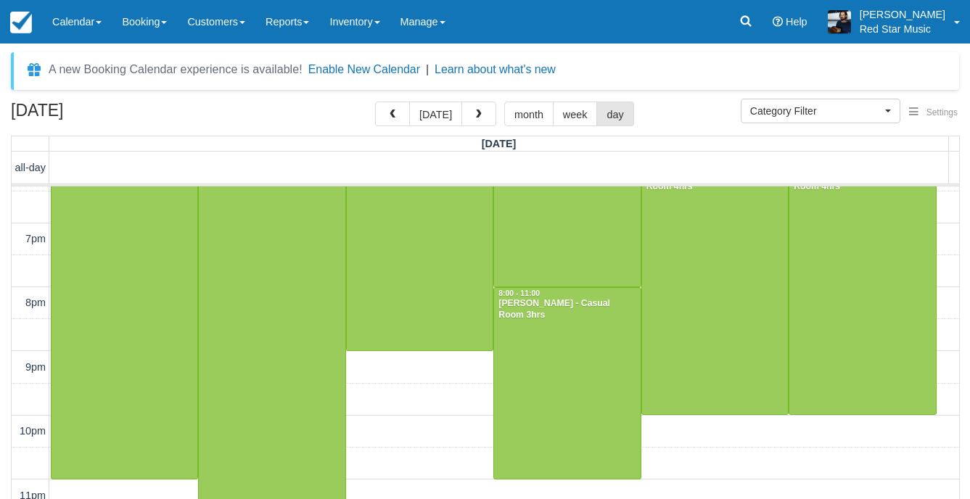
scroll to position [1184, 0]
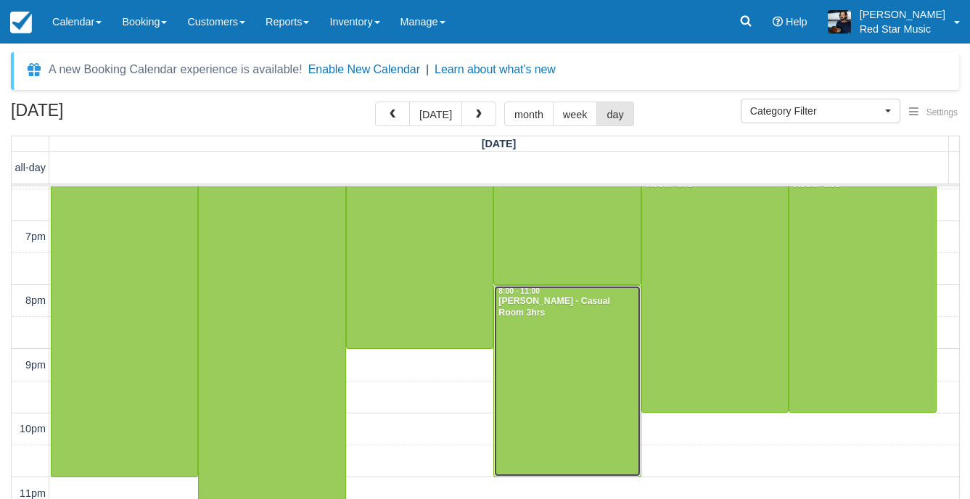
click at [557, 353] on div at bounding box center [567, 381] width 146 height 191
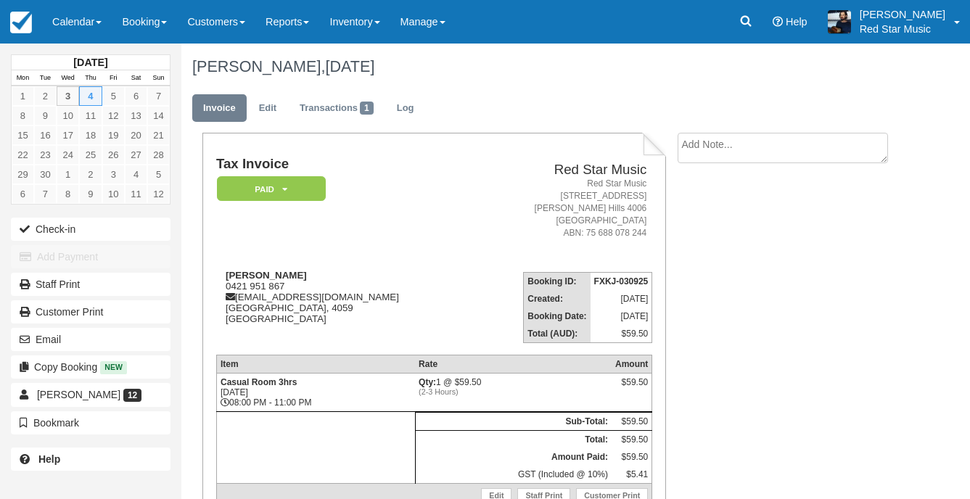
click at [750, 138] on textarea at bounding box center [783, 148] width 210 height 30
type textarea "3"
click at [715, 234] on button "Create" at bounding box center [710, 230] width 65 height 25
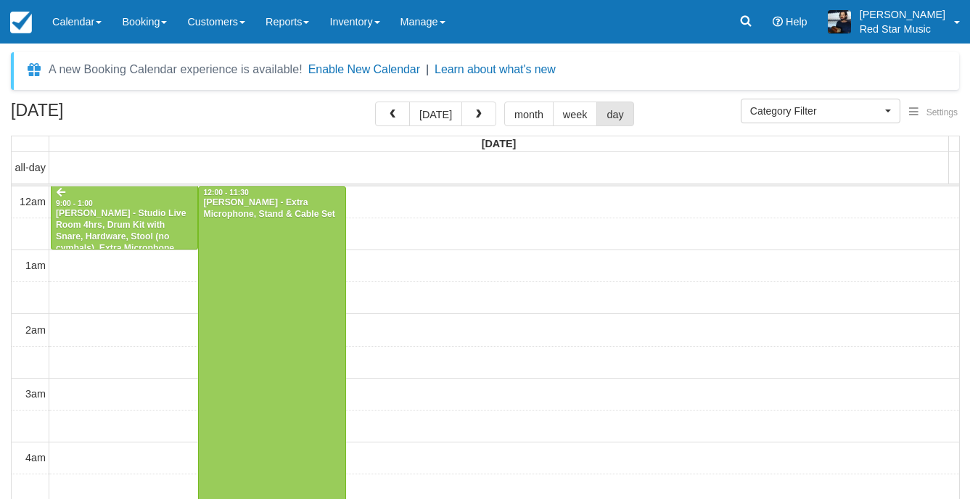
select select
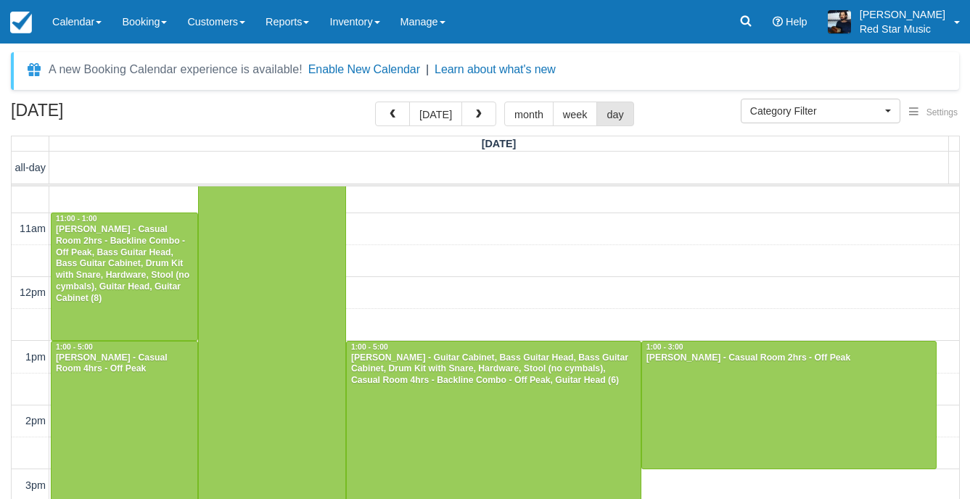
scroll to position [653, 0]
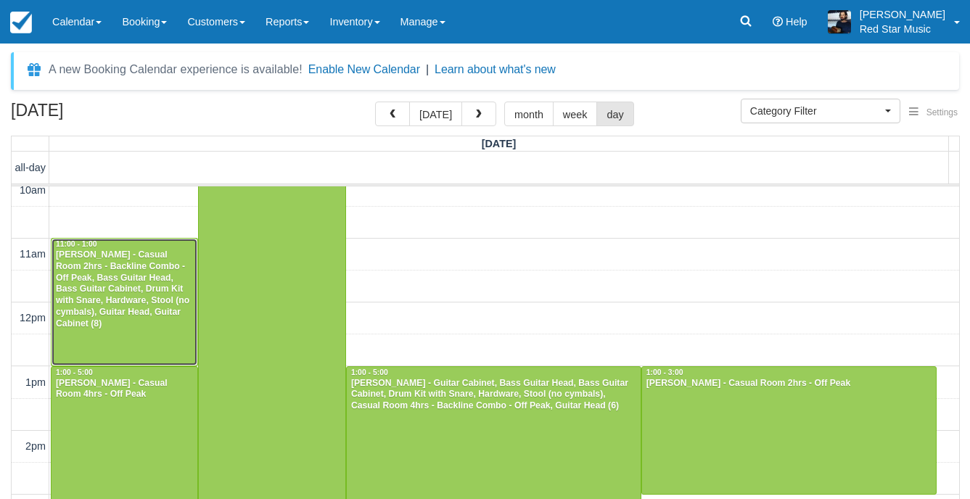
click at [137, 278] on div "Joel Vanderuit - Casual Room 2hrs - Backline Combo - Off Peak, Bass Guitar Head…" at bounding box center [124, 290] width 139 height 81
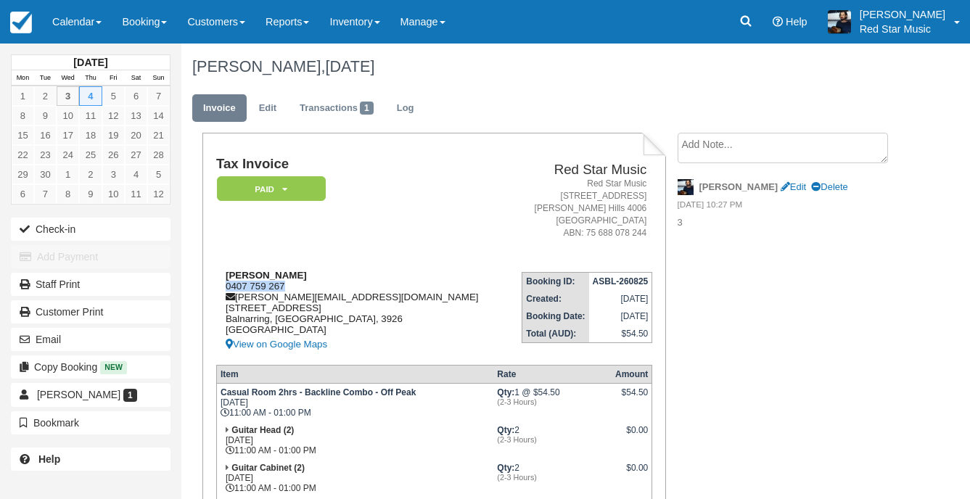
drag, startPoint x: 290, startPoint y: 287, endPoint x: 221, endPoint y: 284, distance: 69.7
click at [221, 284] on div "Joel Vanderuit 0407 759 267 joel.vanderuit@me.com 18 Landscape Court Balnarring…" at bounding box center [361, 311] width 291 height 83
copy div "0407 759 267"
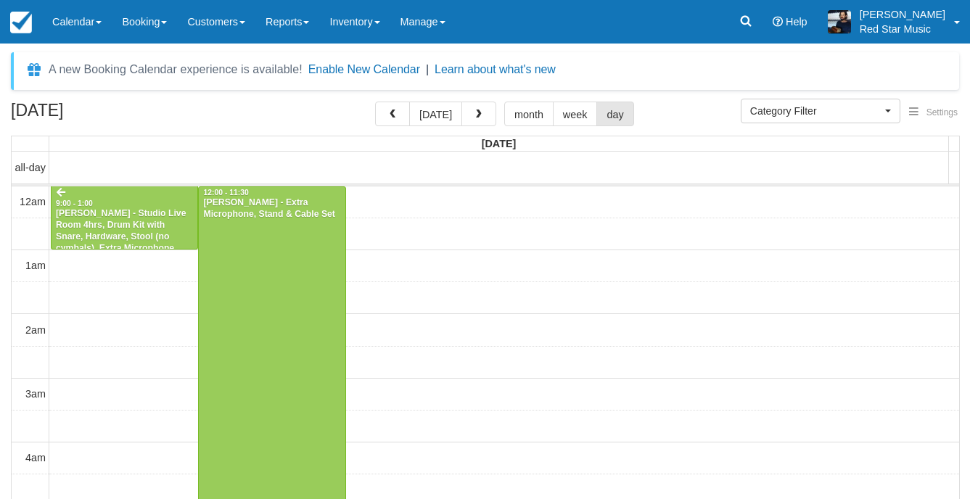
select select
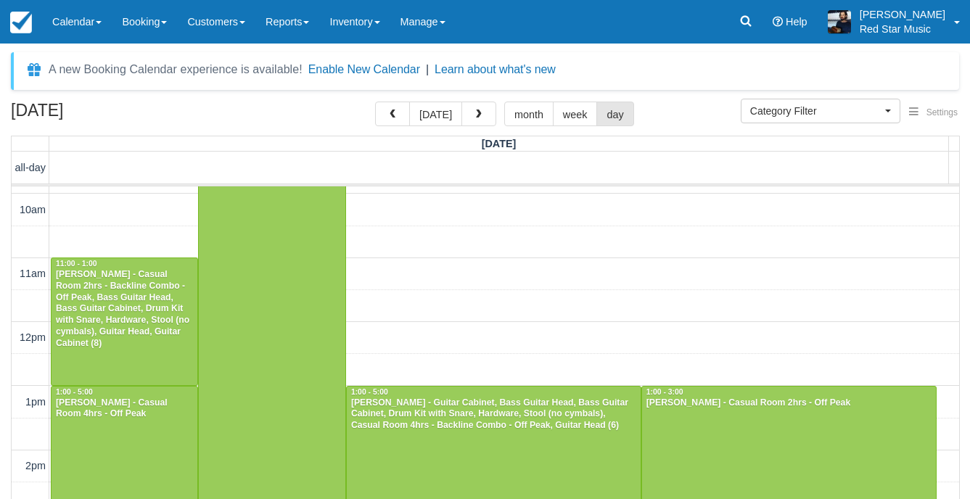
scroll to position [738, 0]
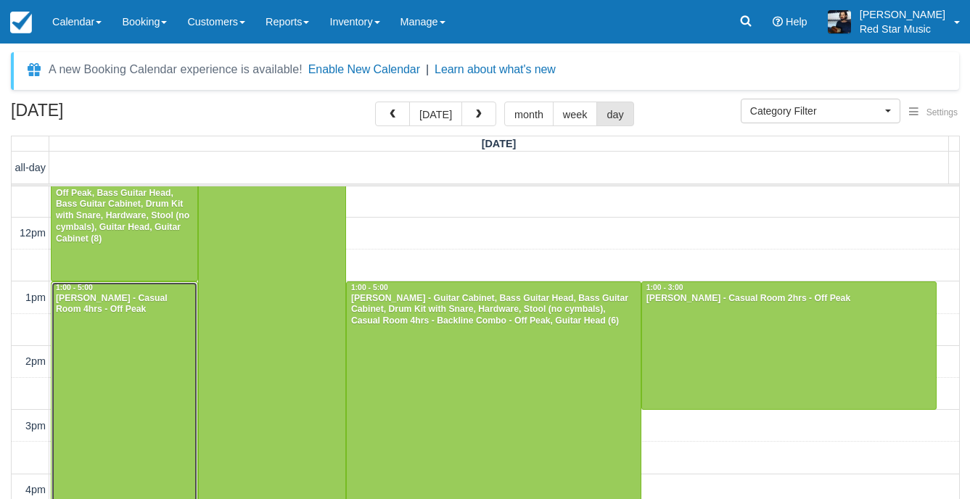
click at [143, 351] on div at bounding box center [125, 409] width 146 height 255
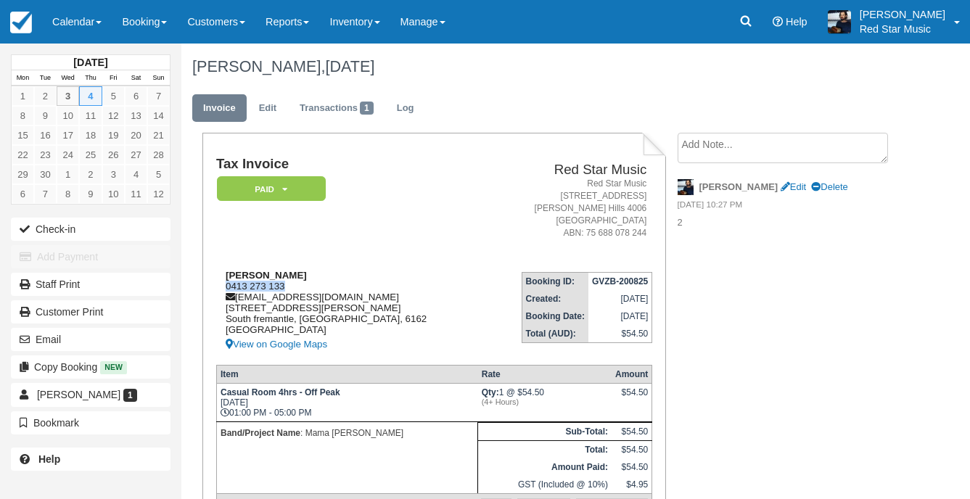
drag, startPoint x: 290, startPoint y: 282, endPoint x: 223, endPoint y: 287, distance: 66.9
click at [223, 287] on div "Danielle Caruana 0413 273 133 admin@daniellecaruana.com 56 chester st South fre…" at bounding box center [350, 311] width 269 height 83
copy div "0413 273 133"
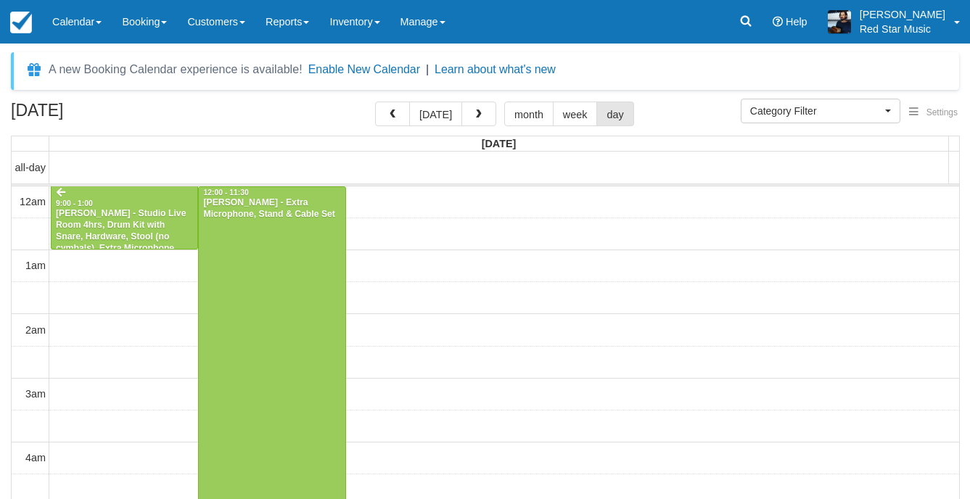
select select
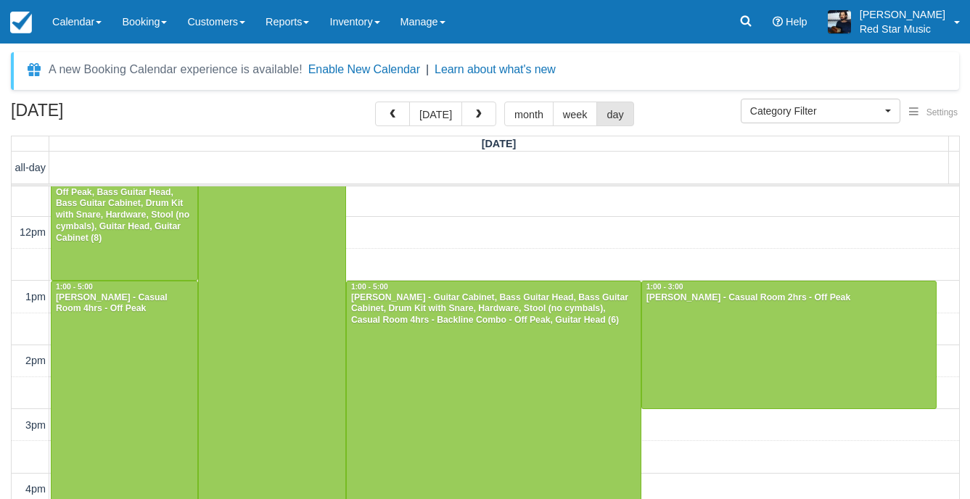
scroll to position [738, 0]
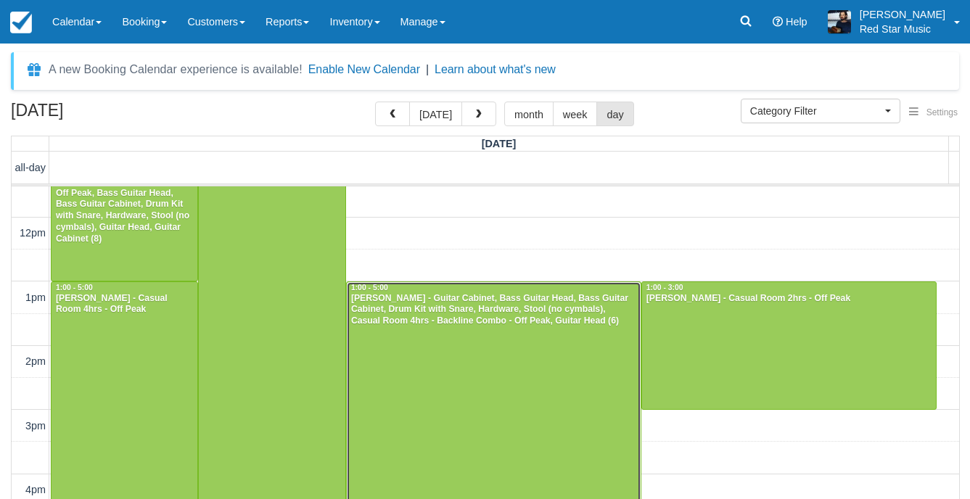
click at [446, 369] on div at bounding box center [494, 409] width 294 height 255
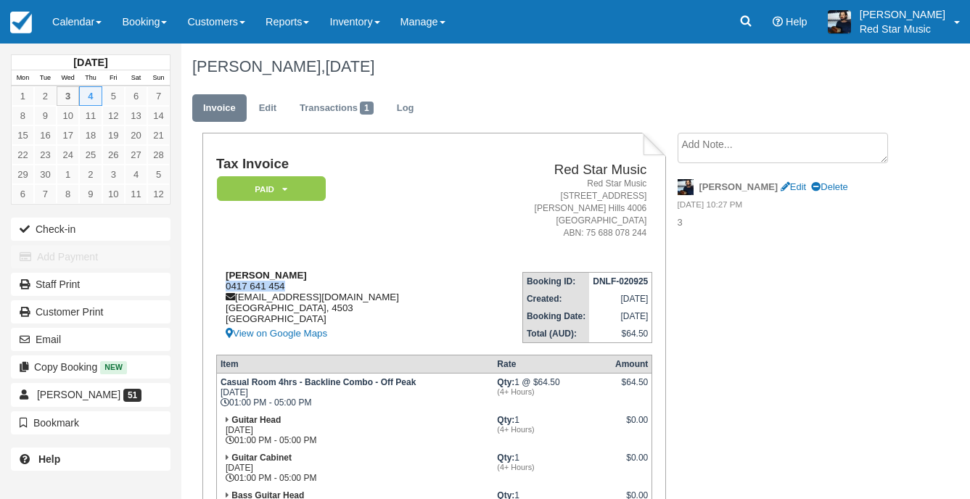
drag, startPoint x: 289, startPoint y: 290, endPoint x: 226, endPoint y: 285, distance: 63.3
click at [226, 285] on div "Lachlan Hagan 0417 641 454 locyhagan123@gmail.com Queensland, 4503 Australia Vi…" at bounding box center [343, 306] width 255 height 73
copy div "0417 641 454"
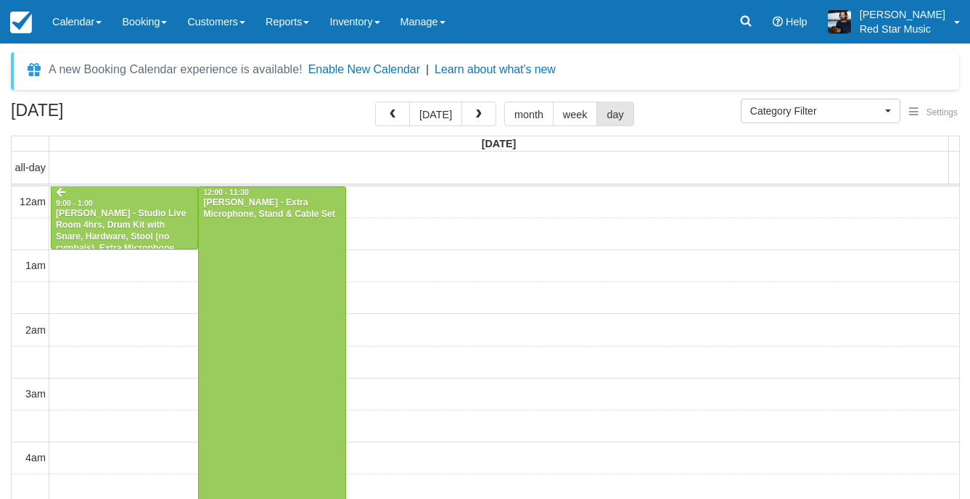
select select
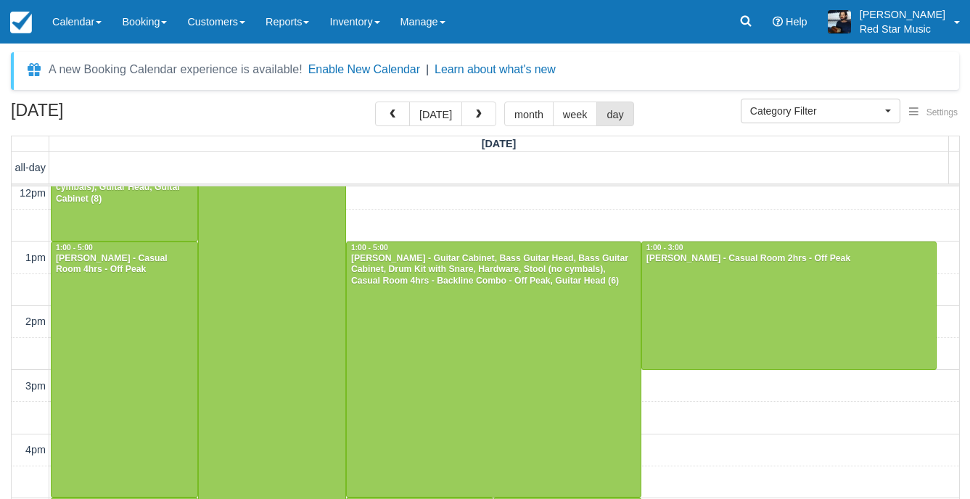
scroll to position [811, 0]
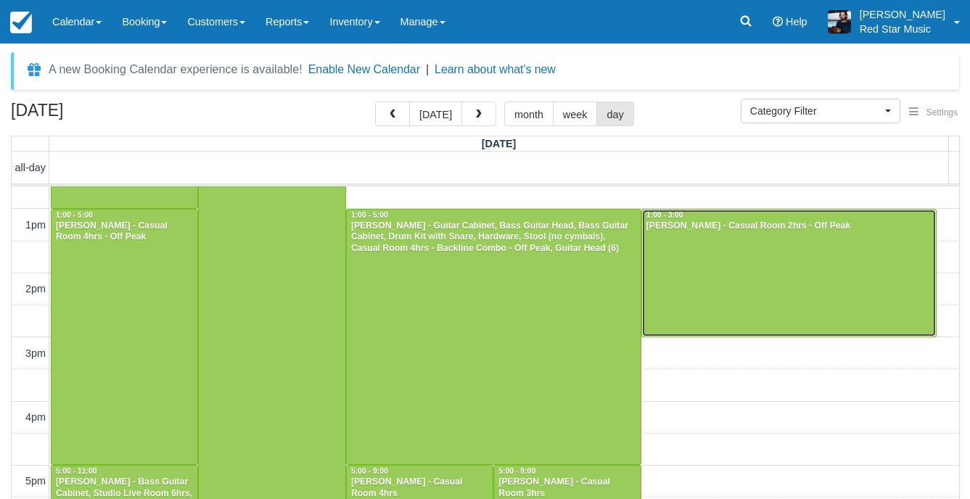
click at [819, 303] on div at bounding box center [789, 273] width 294 height 127
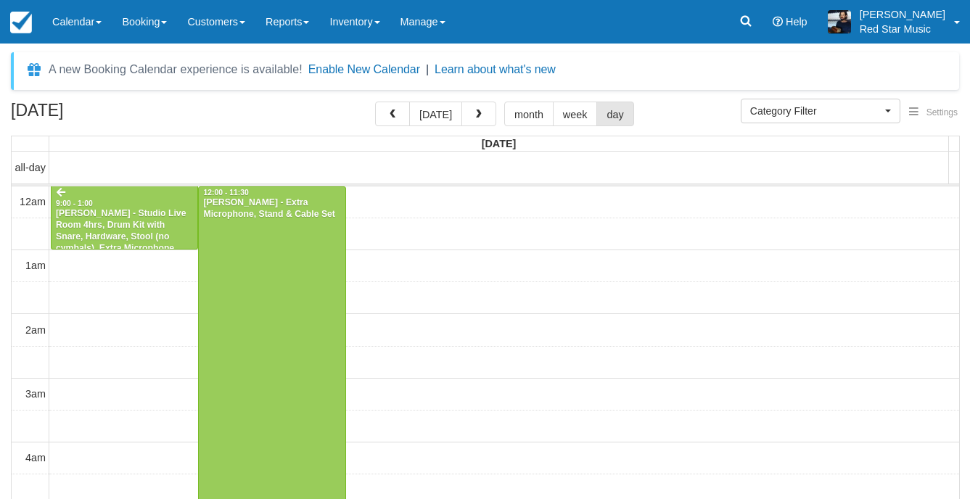
select select
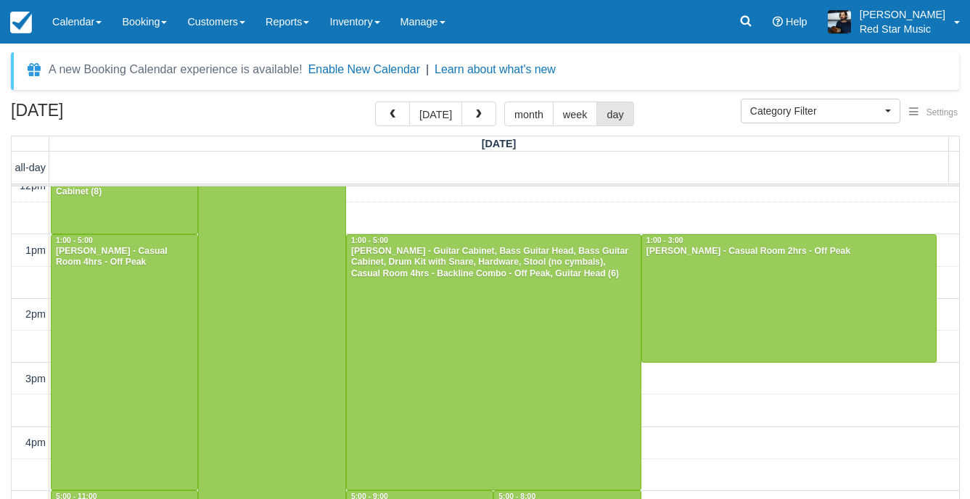
scroll to position [811, 0]
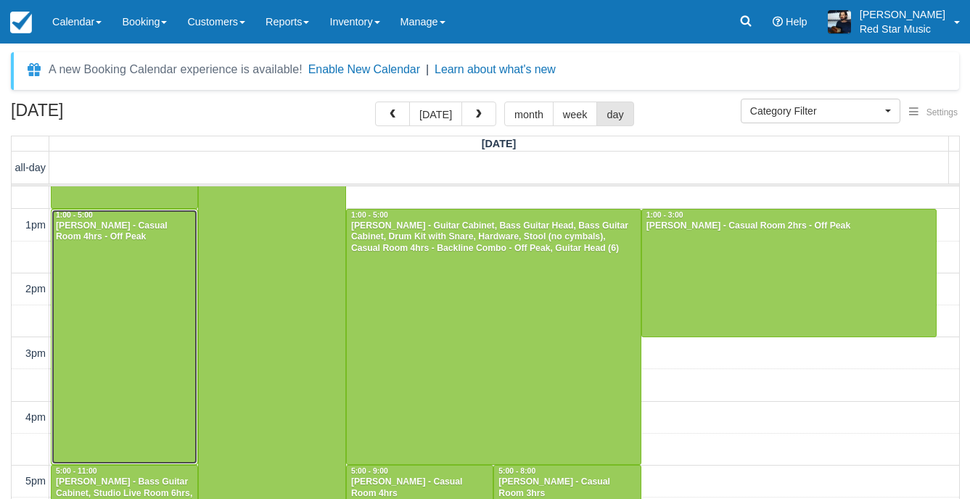
click at [102, 256] on div at bounding box center [125, 337] width 146 height 255
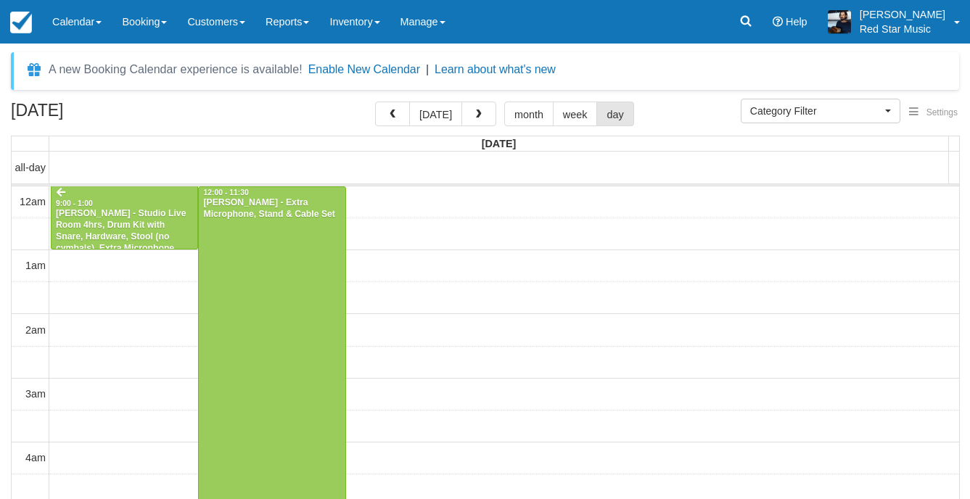
select select
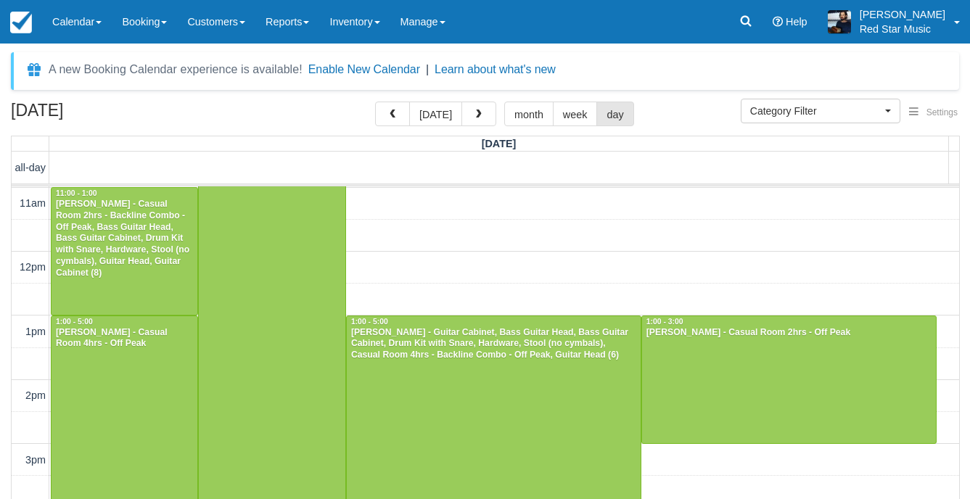
scroll to position [738, 0]
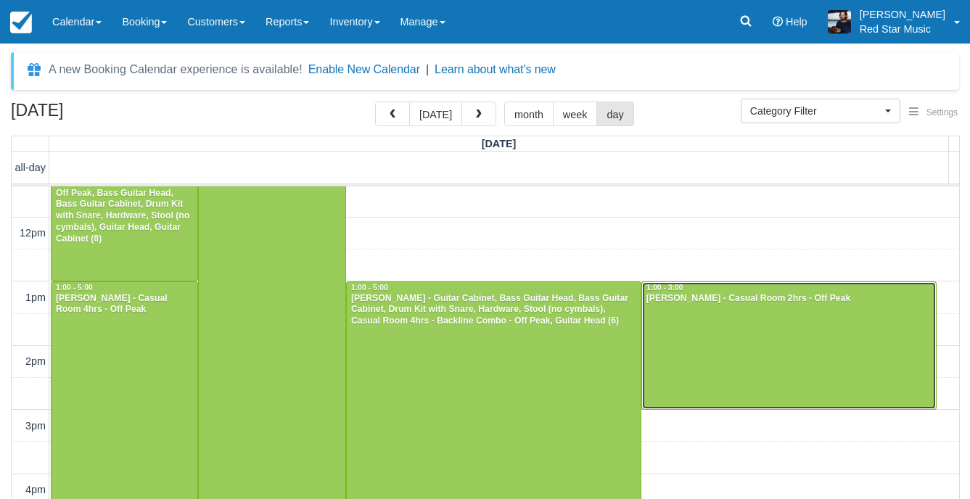
click at [768, 327] on div at bounding box center [789, 345] width 294 height 127
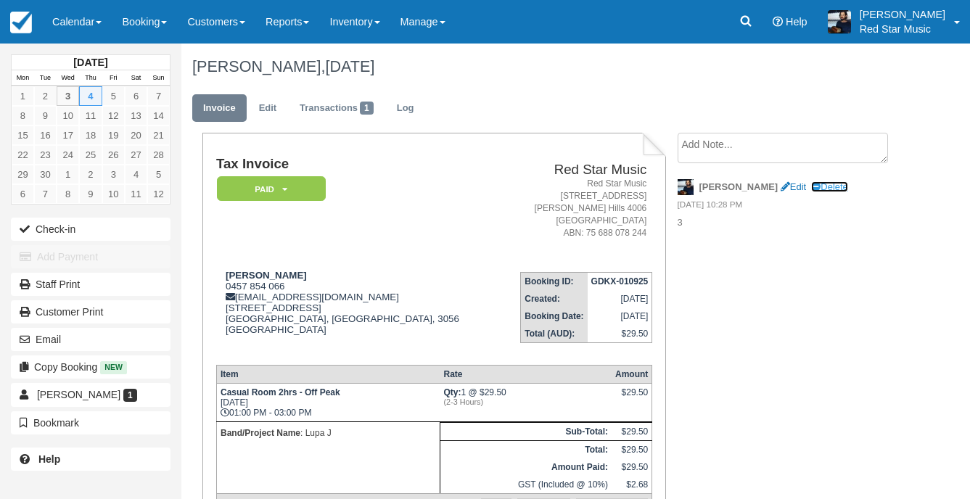
click at [811, 185] on icon at bounding box center [815, 187] width 9 height 9
click at [717, 154] on textarea at bounding box center [783, 148] width 210 height 30
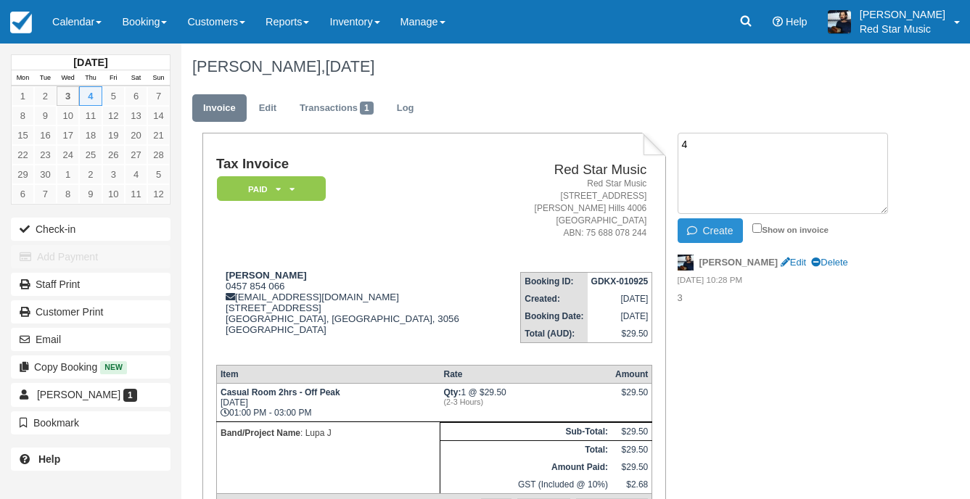
click at [708, 220] on button "Create" at bounding box center [710, 230] width 65 height 25
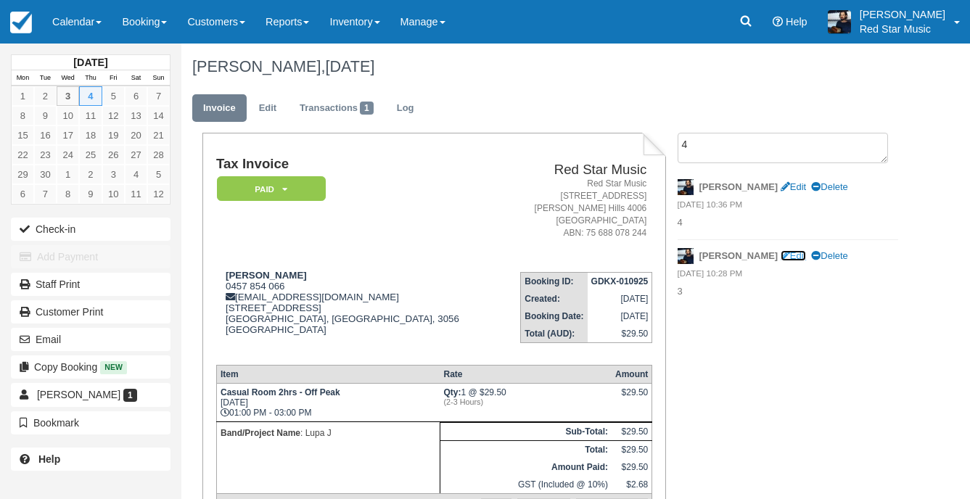
click at [781, 253] on link "Edit" at bounding box center [793, 255] width 25 height 11
type textarea "3"
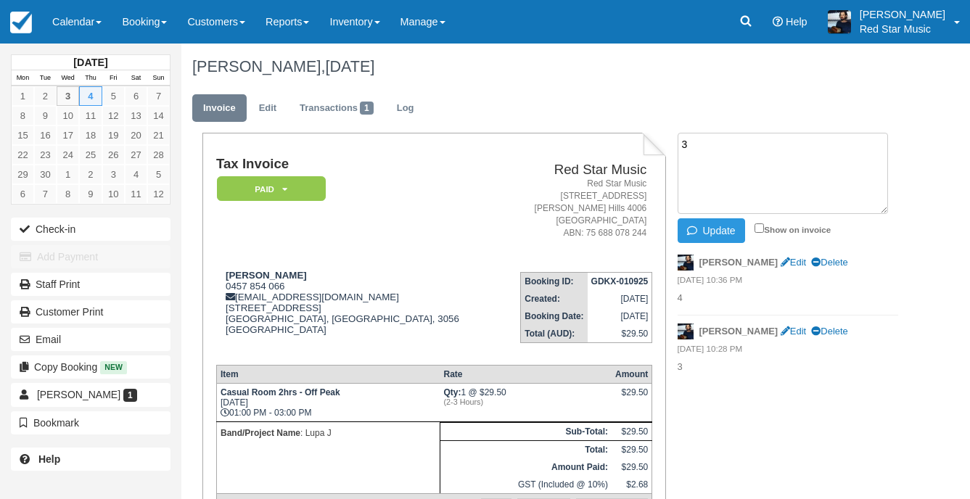
drag, startPoint x: 705, startPoint y: 162, endPoint x: 660, endPoint y: 170, distance: 45.0
click at [660, 170] on div "Tax Invoice Paid   Pending Reserved Deposit Waiting Cancelled Red Star Music Re…" at bounding box center [545, 381] width 728 height 496
click at [707, 237] on button "Update" at bounding box center [711, 230] width 67 height 25
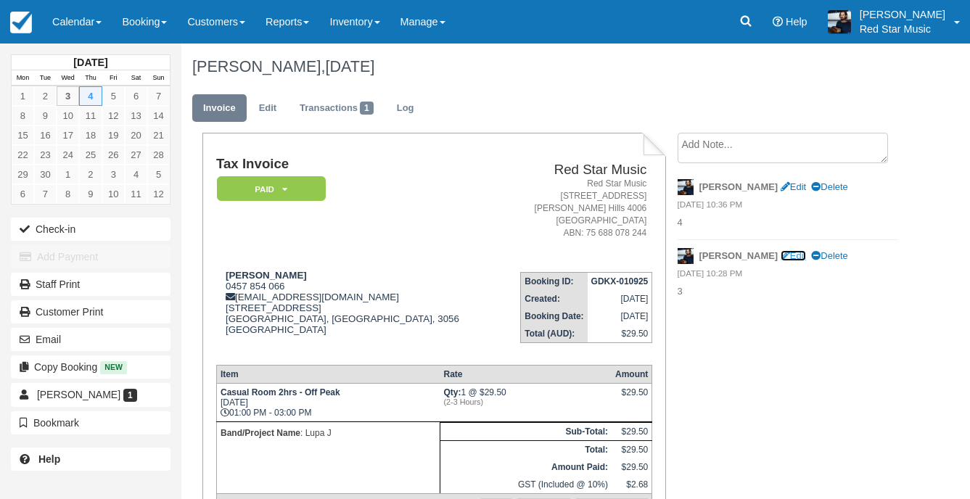
click at [781, 255] on link "Edit" at bounding box center [793, 255] width 25 height 11
type textarea "3"
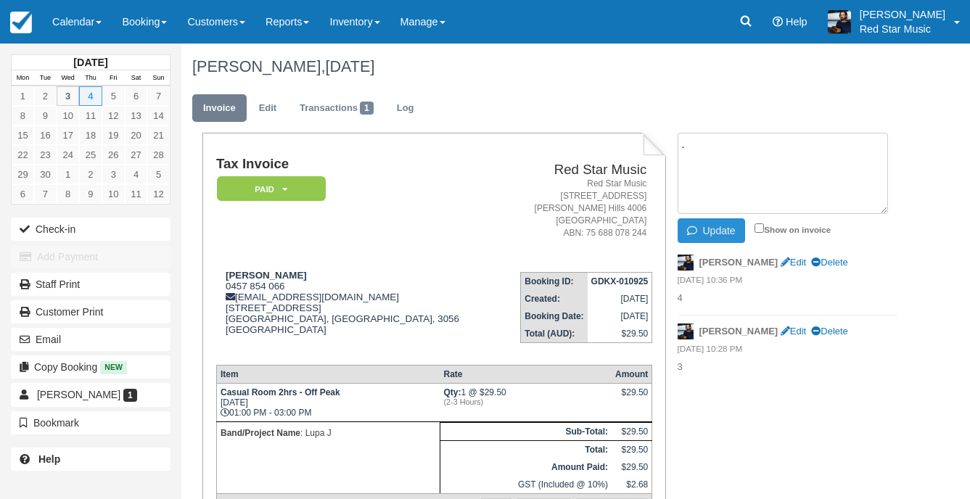
click at [716, 222] on button "Update" at bounding box center [711, 230] width 67 height 25
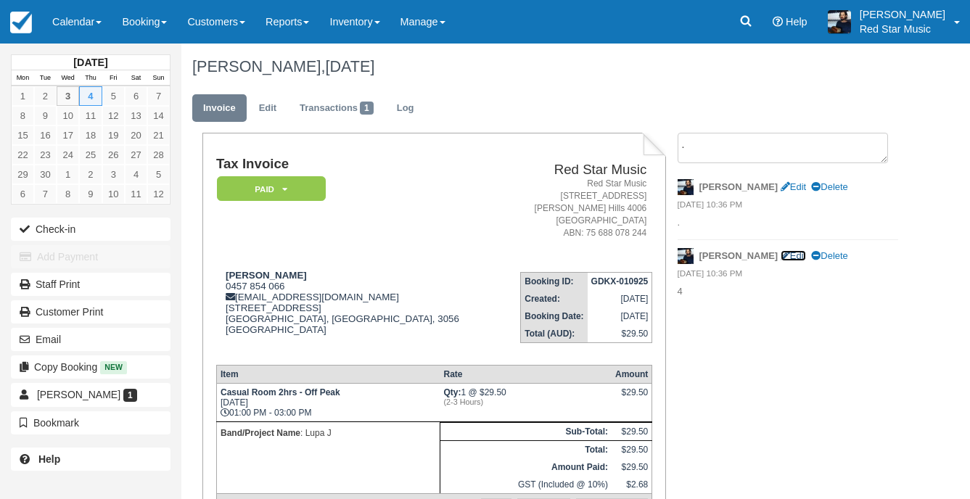
click at [781, 253] on link "Edit" at bounding box center [793, 255] width 25 height 11
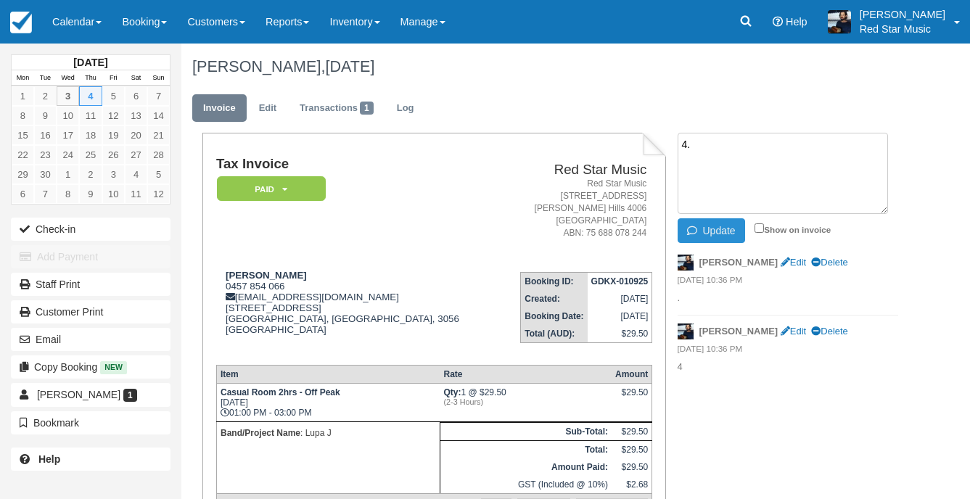
type textarea "4."
click at [706, 227] on button "Update" at bounding box center [711, 230] width 67 height 25
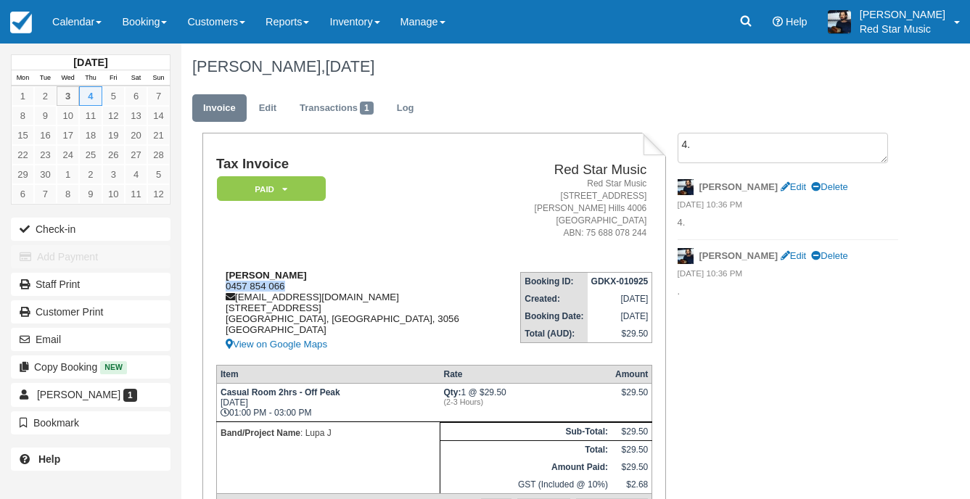
drag, startPoint x: 300, startPoint y: 287, endPoint x: 219, endPoint y: 290, distance: 80.6
click at [219, 290] on div "Imogen Jones 0457 854 066 lupajmgmt@gmail.com 6 Dunstan Ave Brunswick, Victoria…" at bounding box center [357, 311] width 283 height 83
copy div "0457 854 066"
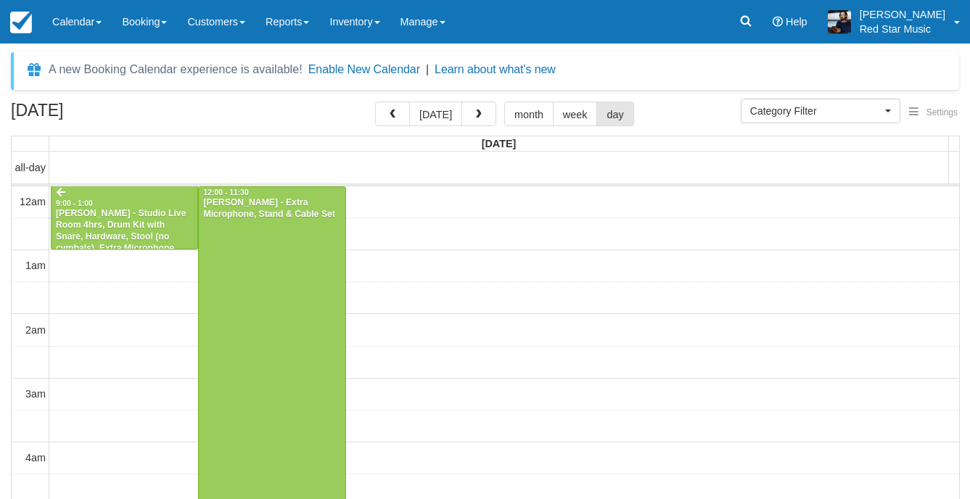
select select
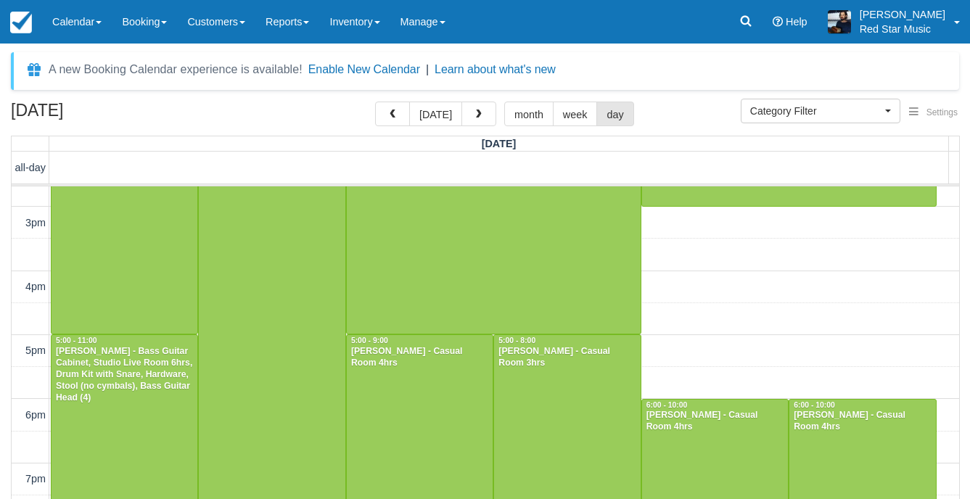
scroll to position [956, 0]
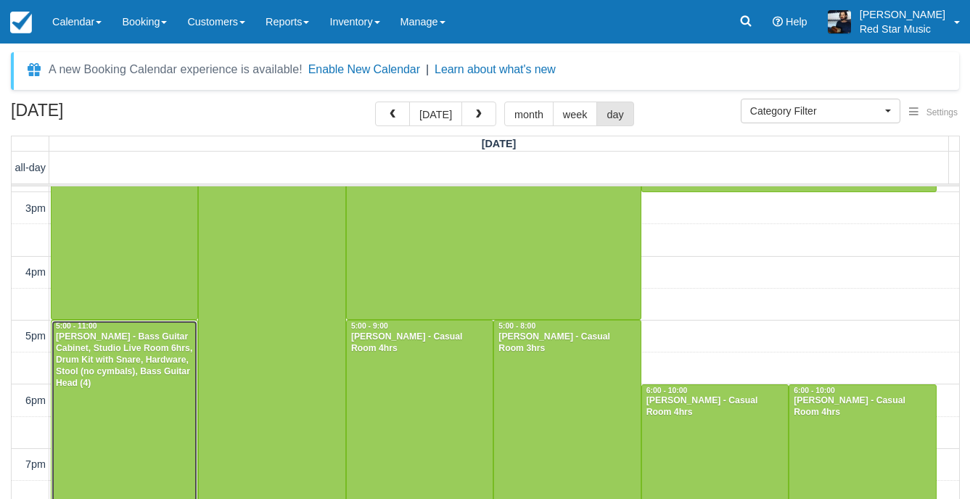
click at [134, 385] on div "Jerry King - Bass Guitar Cabinet, Studio Live Room 6hrs, Drum Kit with Snare, H…" at bounding box center [124, 360] width 139 height 57
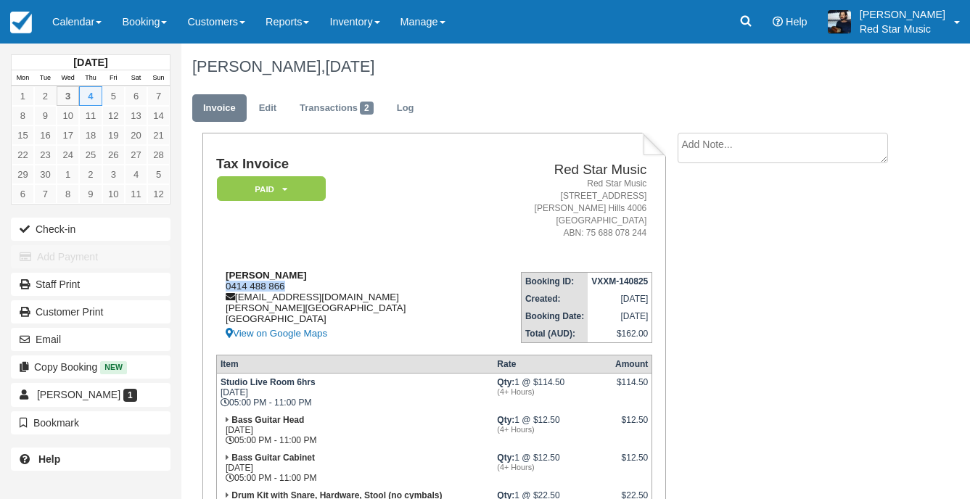
drag, startPoint x: 285, startPoint y: 287, endPoint x: 222, endPoint y: 290, distance: 63.2
click at [222, 290] on div "[PERSON_NAME] 0414 488 866 [EMAIL_ADDRESS][DOMAIN_NAME] [PERSON_NAME][GEOGRAPHI…" at bounding box center [345, 306] width 258 height 73
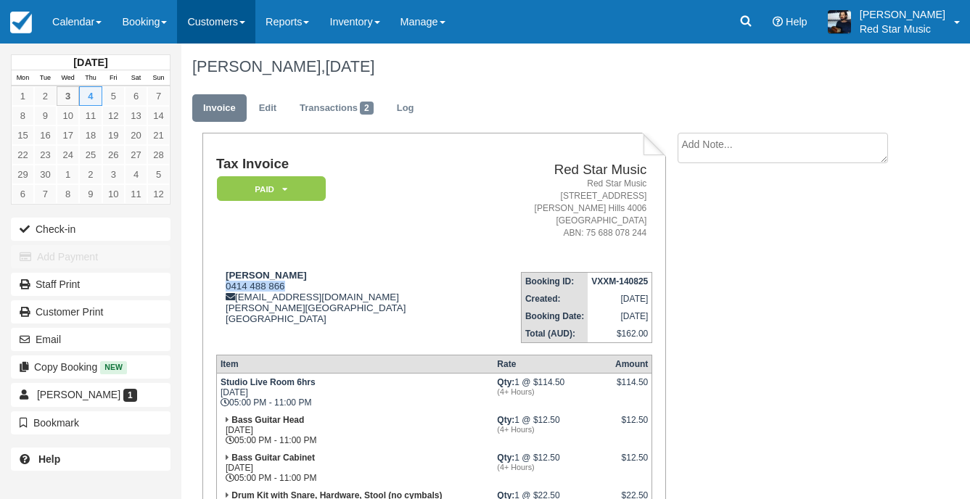
copy div "0414 488 866"
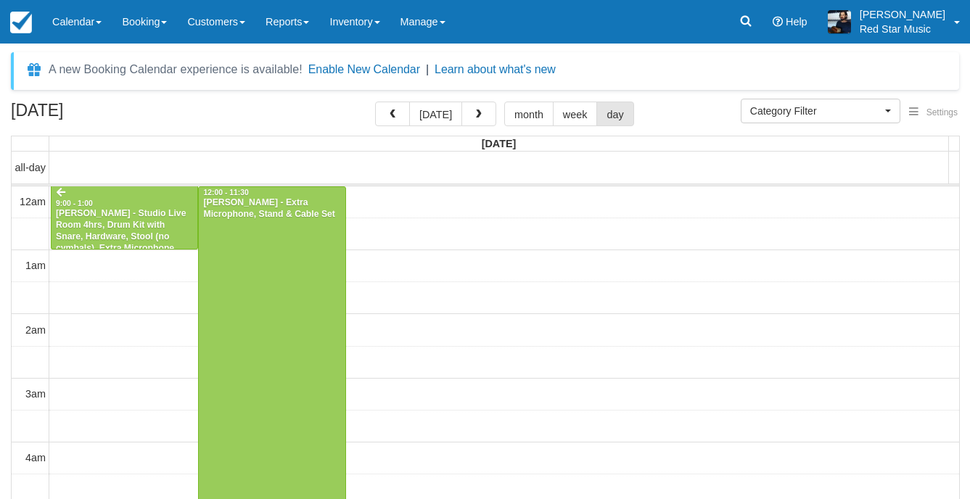
select select
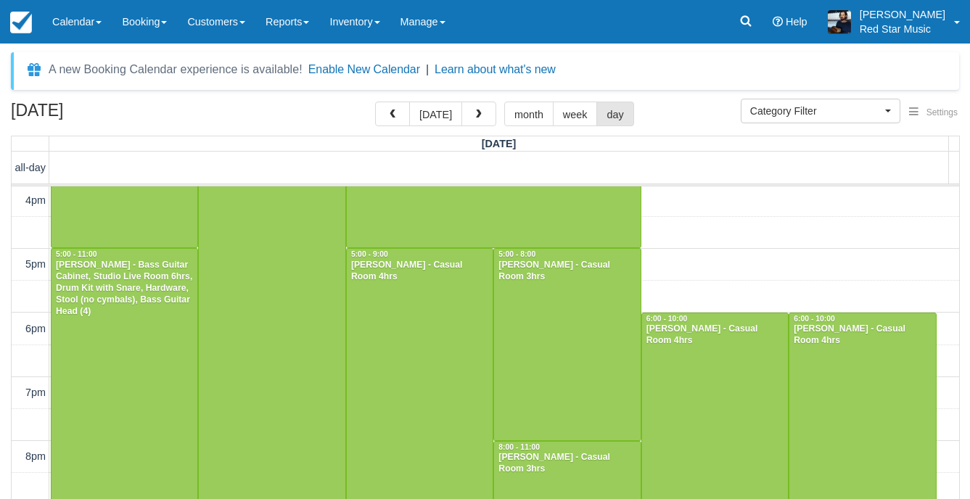
scroll to position [1028, 0]
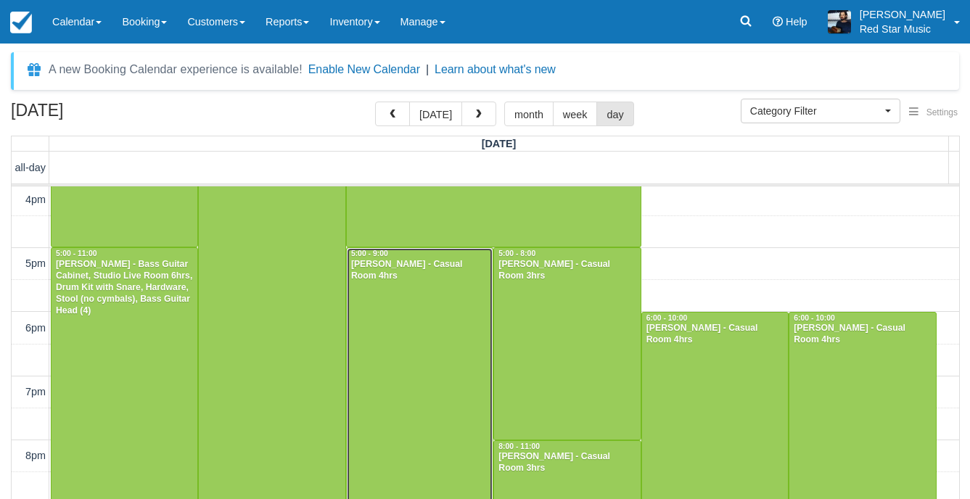
click at [409, 369] on div at bounding box center [420, 375] width 146 height 255
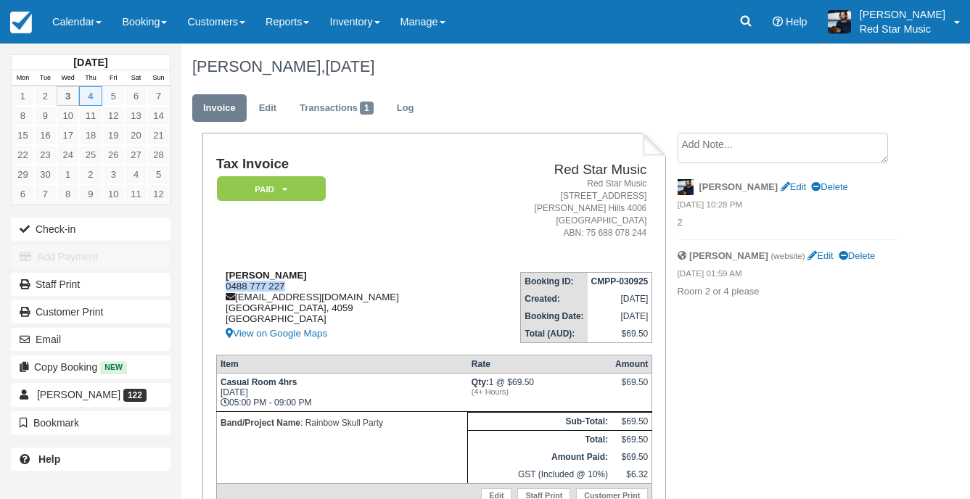
drag, startPoint x: 288, startPoint y: 284, endPoint x: 227, endPoint y: 289, distance: 61.1
click at [227, 289] on div "Paul Cuthbert 0488 777 227 rainbowskullpartyband@gmail.com Queensland, 4059 Aus…" at bounding box center [342, 306] width 253 height 73
copy div "0488 777 227"
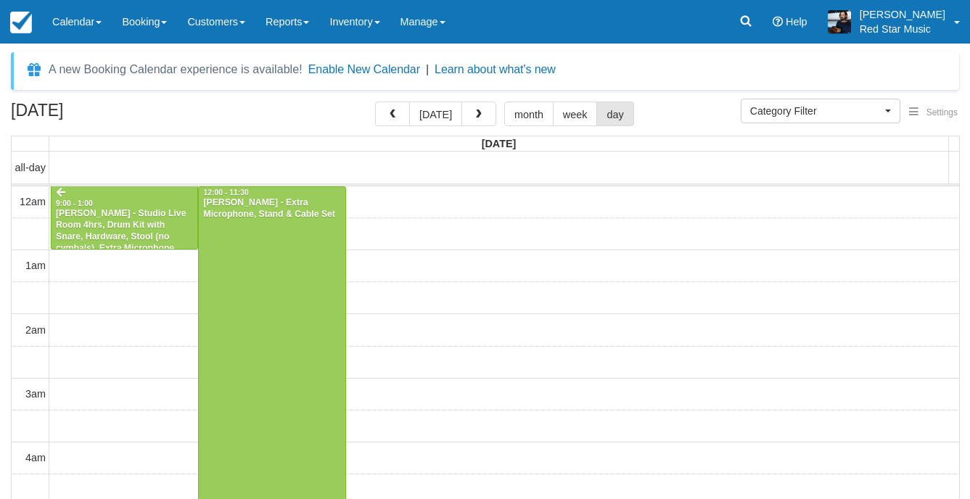
select select
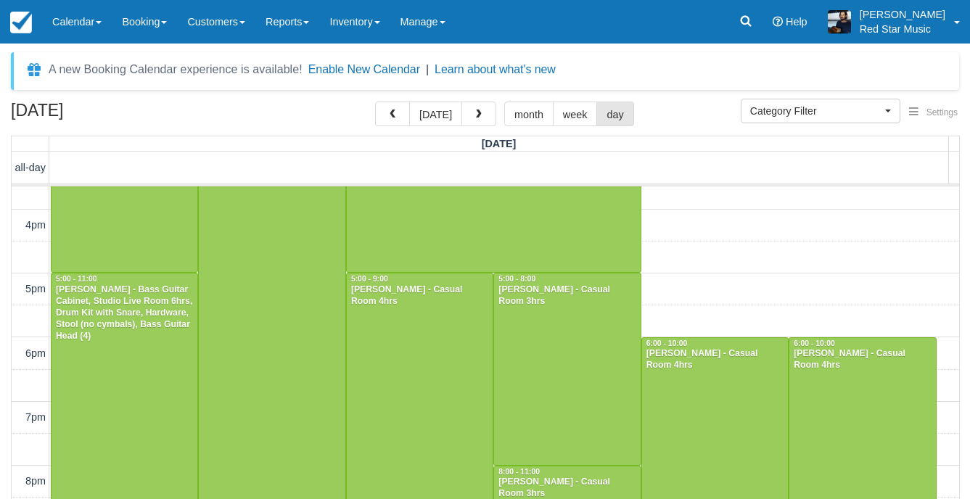
scroll to position [1028, 0]
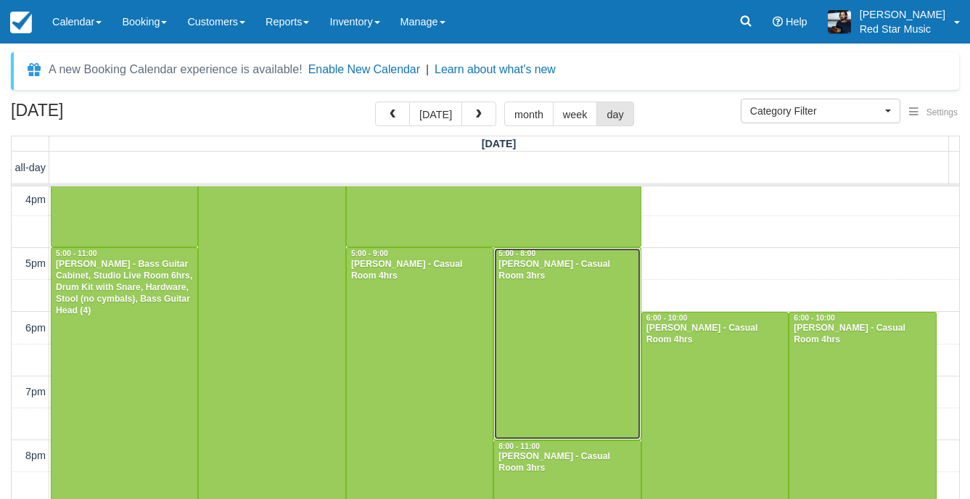
click at [555, 366] on div at bounding box center [567, 343] width 146 height 191
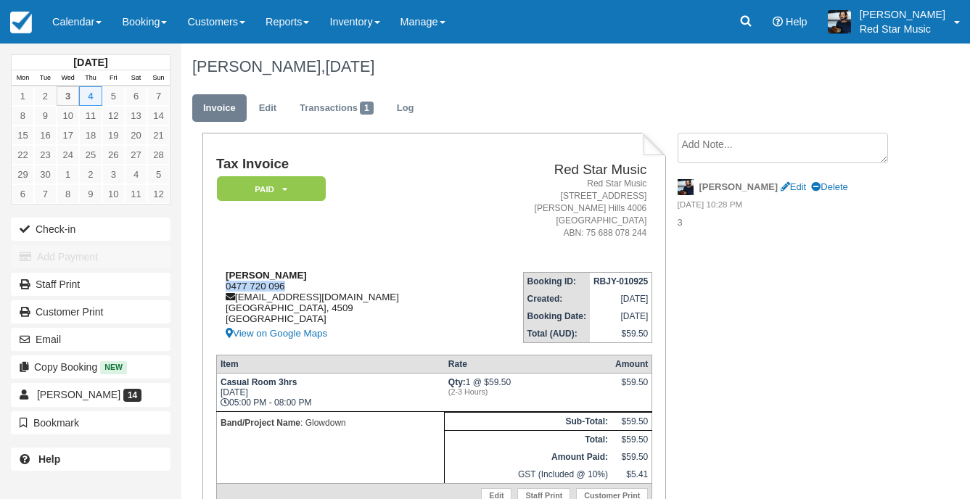
drag, startPoint x: 290, startPoint y: 287, endPoint x: 226, endPoint y: 290, distance: 64.7
click at [226, 290] on div "[PERSON_NAME] 0477 720 096 [EMAIL_ADDRESS][DOMAIN_NAME] [GEOGRAPHIC_DATA] [GEOG…" at bounding box center [343, 306] width 255 height 73
copy div "0477 720 096"
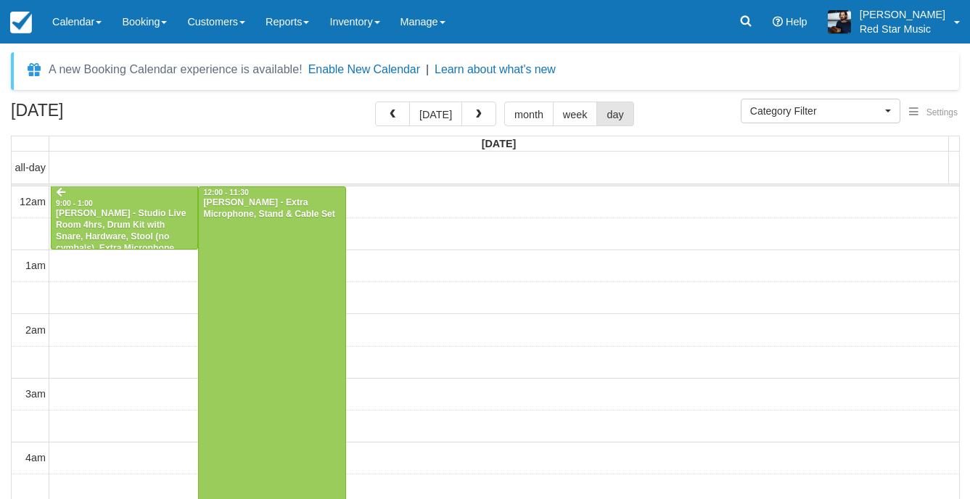
select select
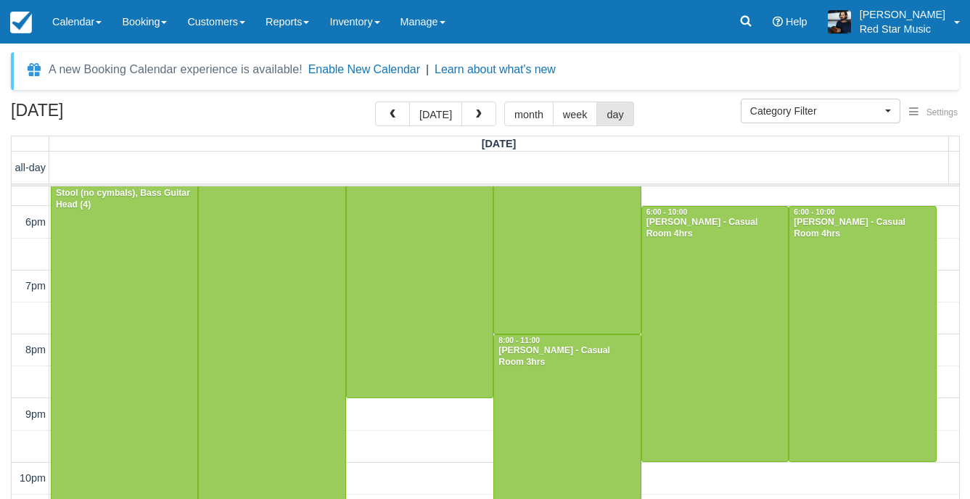
scroll to position [1101, 0]
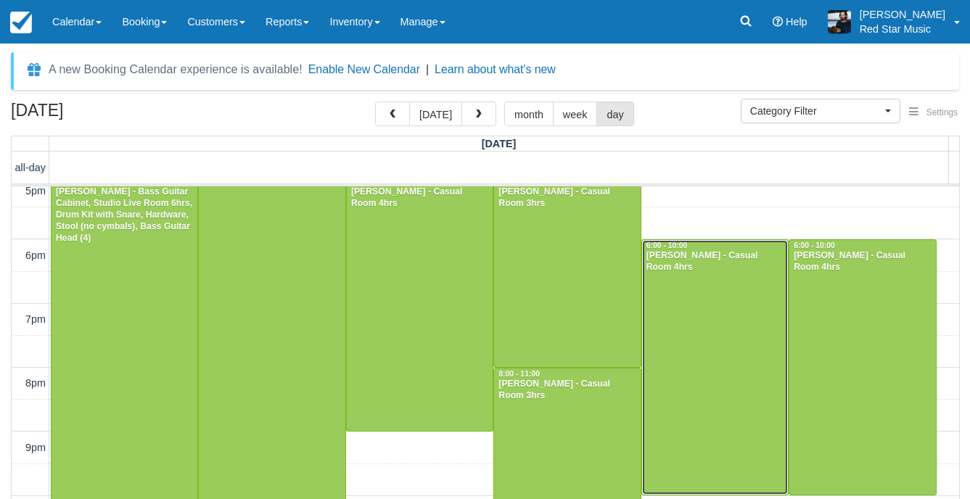
click at [683, 348] on div at bounding box center [715, 367] width 146 height 255
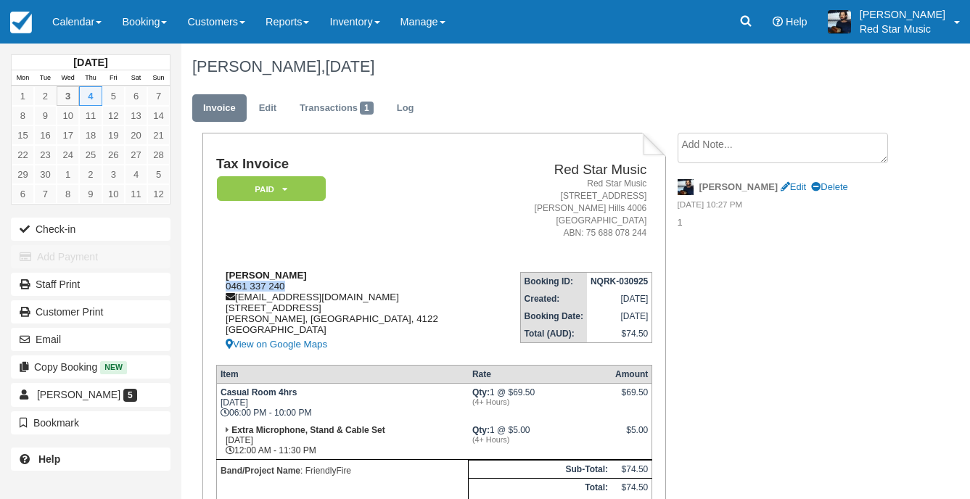
drag, startPoint x: 288, startPoint y: 284, endPoint x: 227, endPoint y: 285, distance: 61.0
click at [227, 285] on div "Alex Jackson 0461 337 240 friendlyfire@outlook.com.au 60 Hummingbird Crescent W…" at bounding box center [352, 311] width 273 height 83
copy div "0461 337 240"
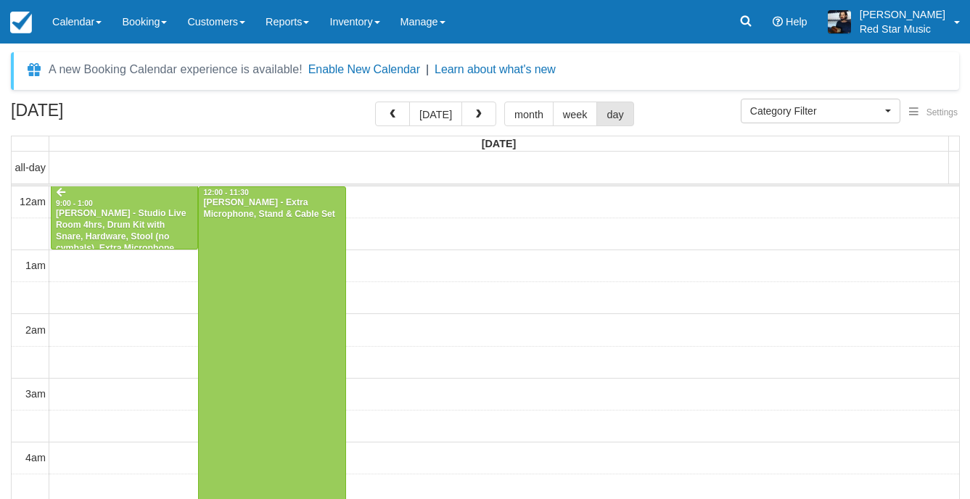
select select
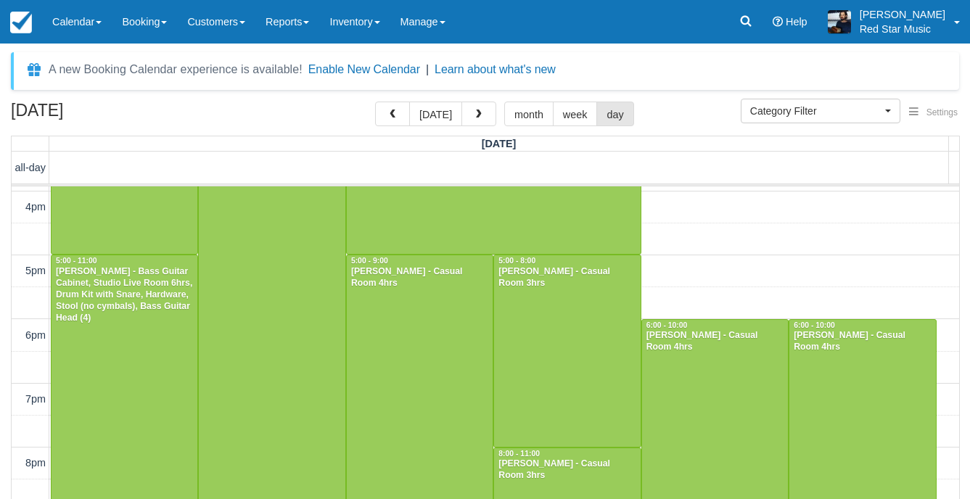
scroll to position [1028, 0]
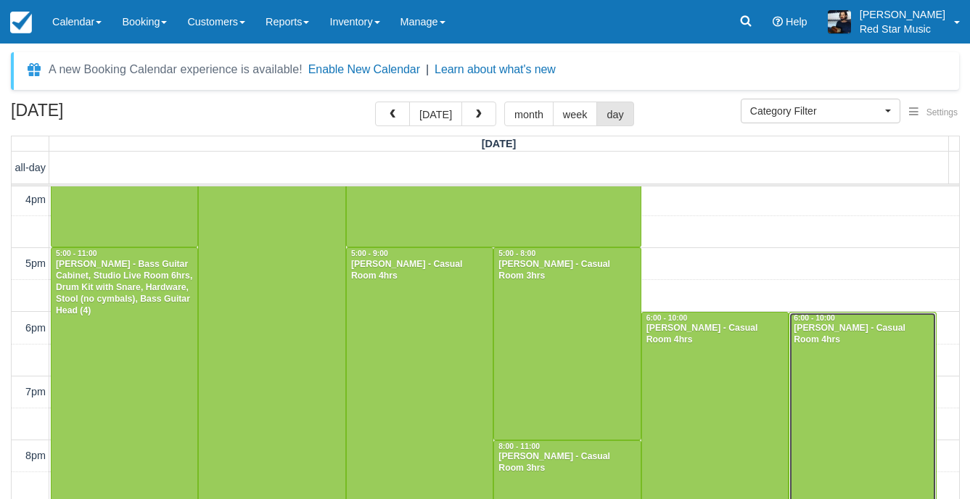
click at [880, 363] on div at bounding box center [863, 440] width 146 height 255
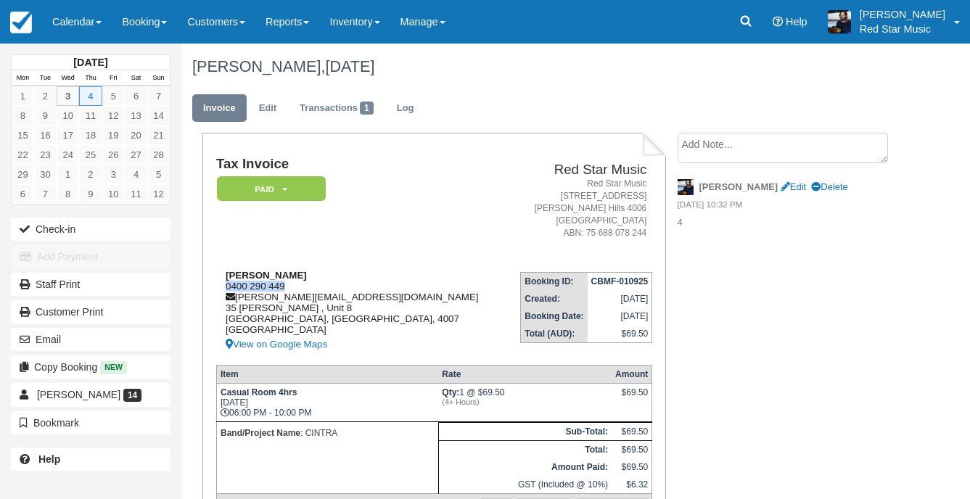
drag, startPoint x: 292, startPoint y: 284, endPoint x: 226, endPoint y: 285, distance: 66.8
click at [226, 285] on div "Dan Reynolds 0400 290 449 dan.reynolds4@outlook.com 35 Silva , Unit 8 Ascot, Ne…" at bounding box center [361, 311] width 290 height 83
copy div "0400 290 449"
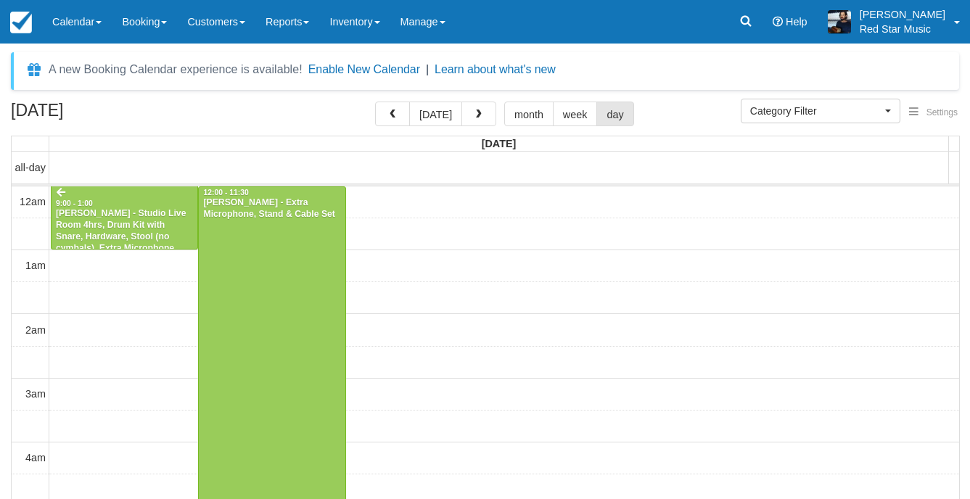
select select
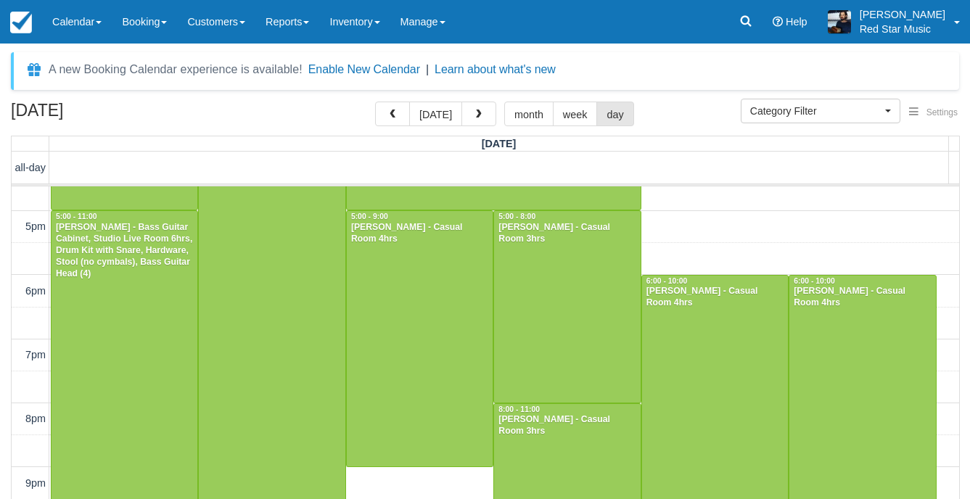
scroll to position [1174, 0]
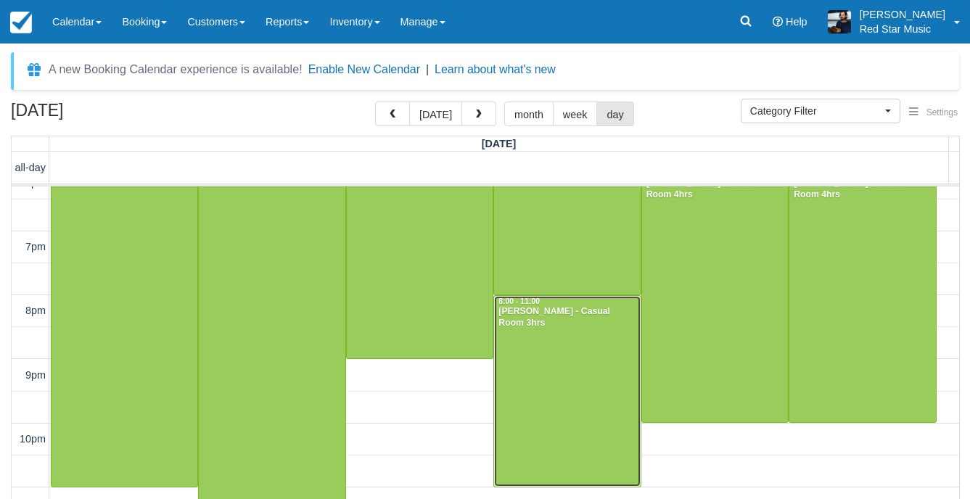
click at [525, 381] on div at bounding box center [567, 391] width 146 height 191
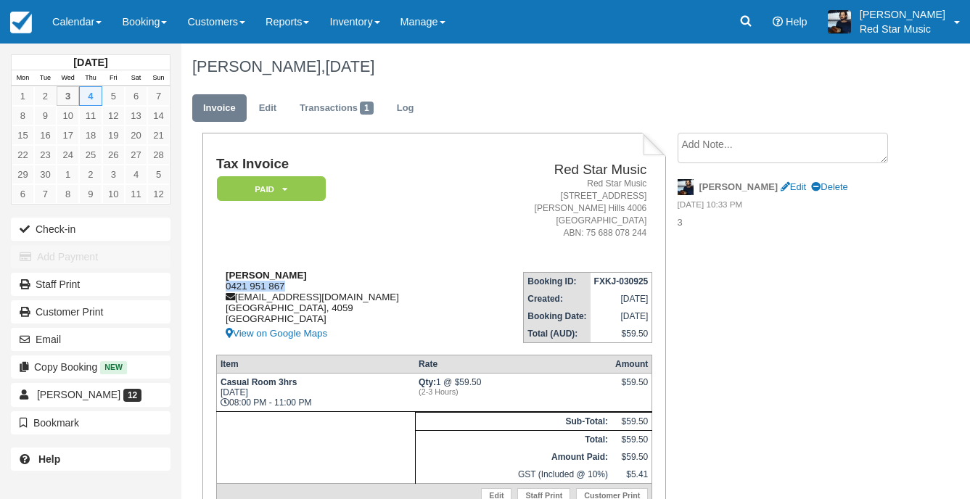
drag, startPoint x: 290, startPoint y: 284, endPoint x: 224, endPoint y: 284, distance: 66.8
click at [224, 284] on div "[PERSON_NAME] 0421 951 867 [EMAIL_ADDRESS][DOMAIN_NAME] [GEOGRAPHIC_DATA] View …" at bounding box center [343, 306] width 255 height 73
copy div "0421 951 867"
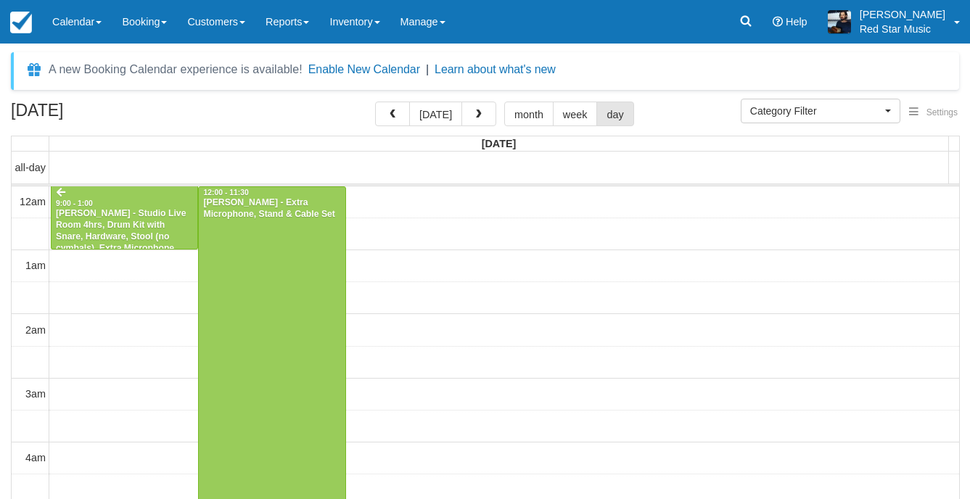
select select
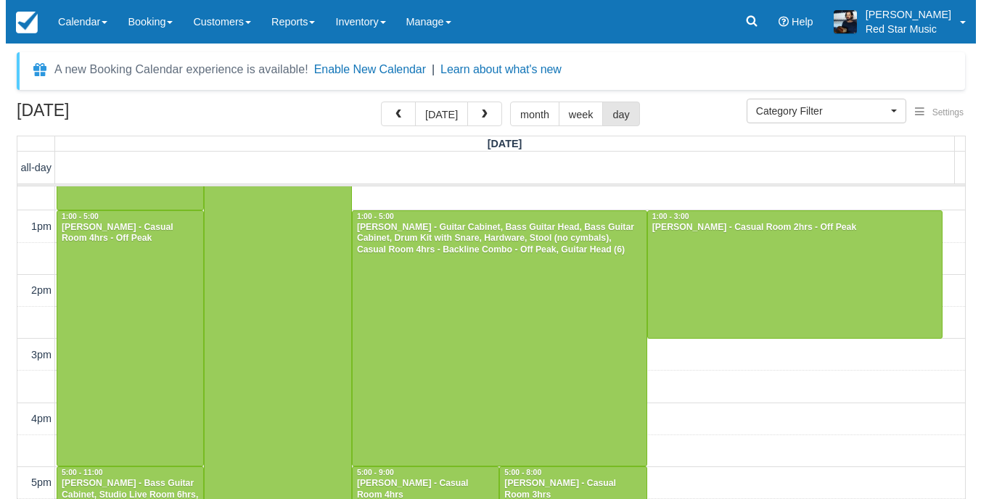
scroll to position [811, 0]
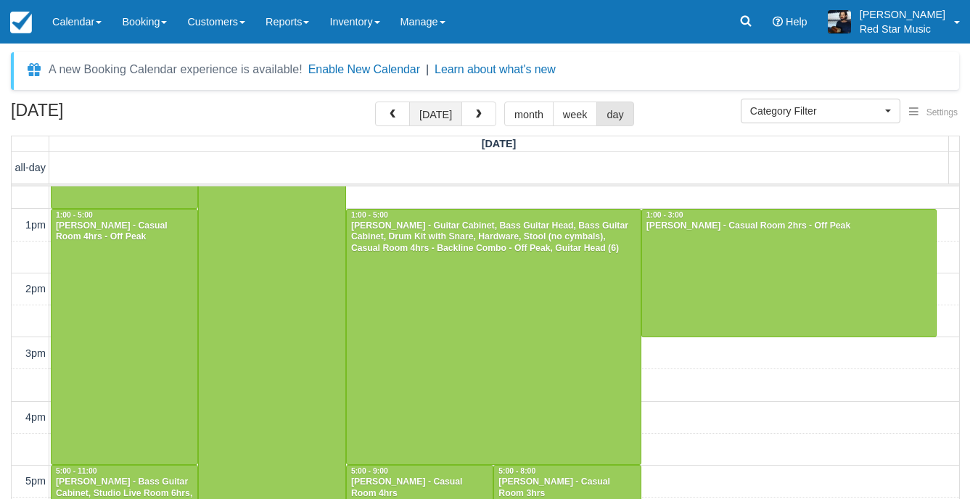
click at [419, 112] on button "[DATE]" at bounding box center [435, 114] width 53 height 25
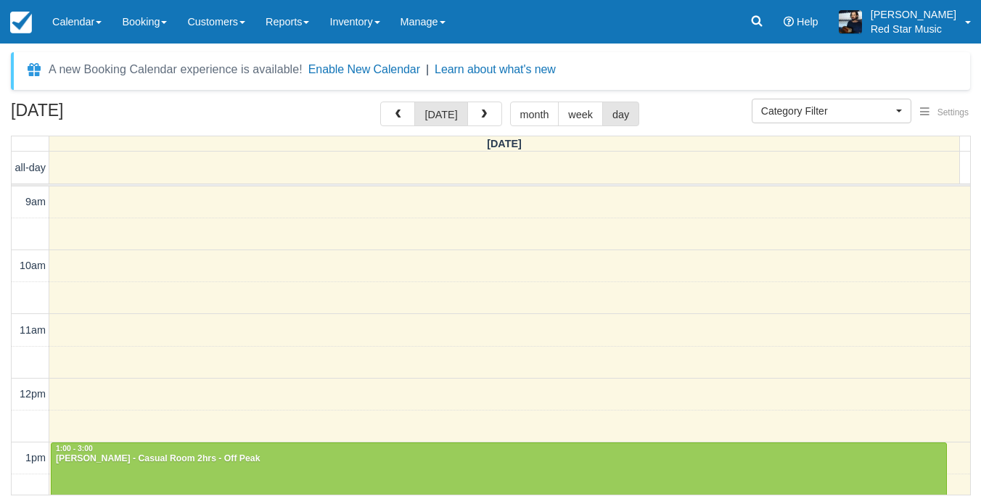
scroll to position [653, 0]
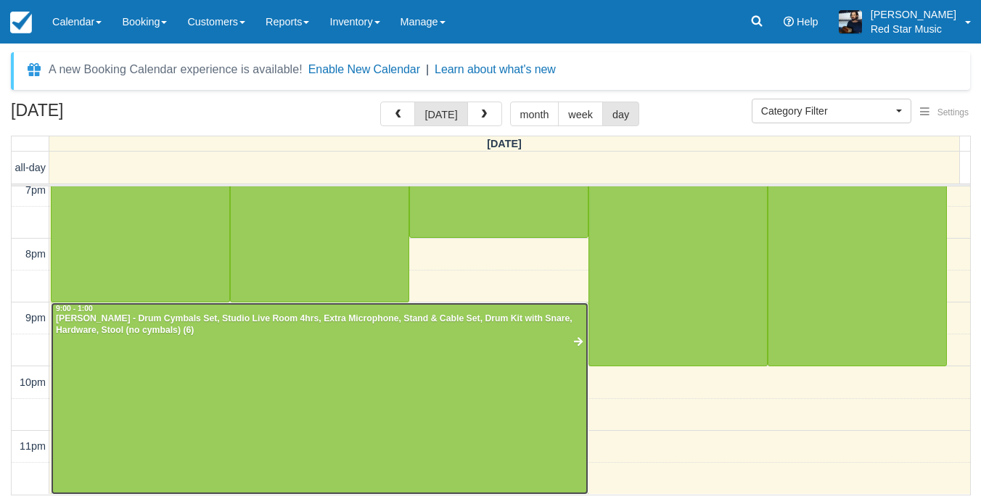
click at [415, 398] on div at bounding box center [320, 399] width 536 height 192
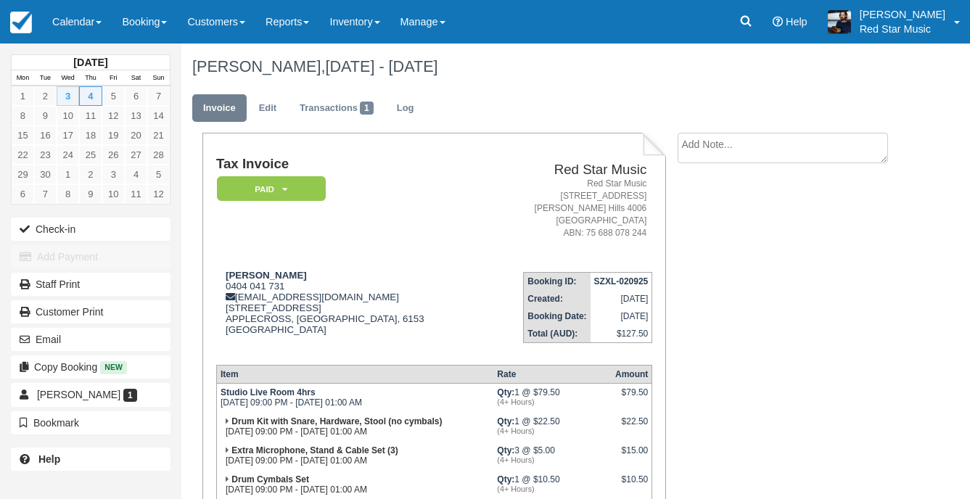
click at [286, 229] on td "Tax Invoice Paid   Pending Reserved Deposit Waiting Cancelled" at bounding box center [350, 208] width 269 height 103
drag, startPoint x: 290, startPoint y: 285, endPoint x: 226, endPoint y: 289, distance: 63.2
click at [226, 289] on div "David Webb 0404 041 731 accounts@fnfocus.com.au 5 Tuart Street APPLECROSS, West…" at bounding box center [350, 311] width 269 height 83
copy div "0404 041 731"
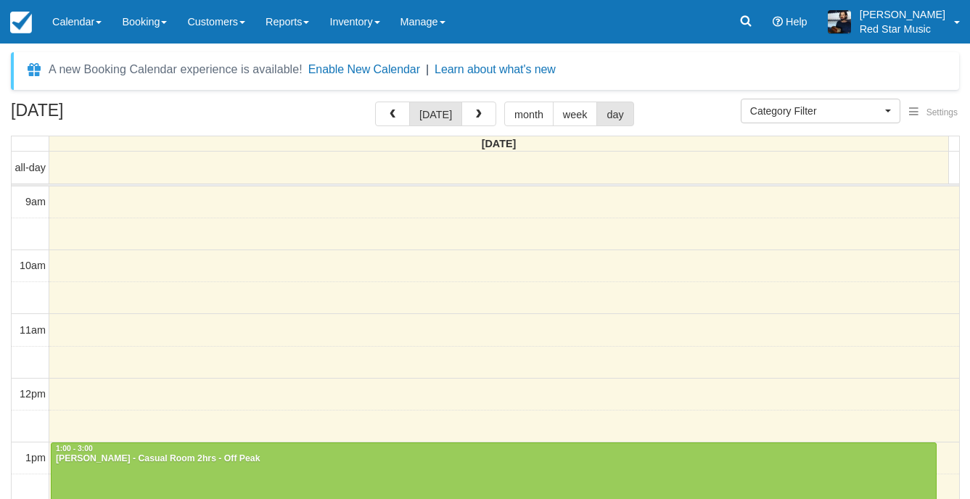
select select
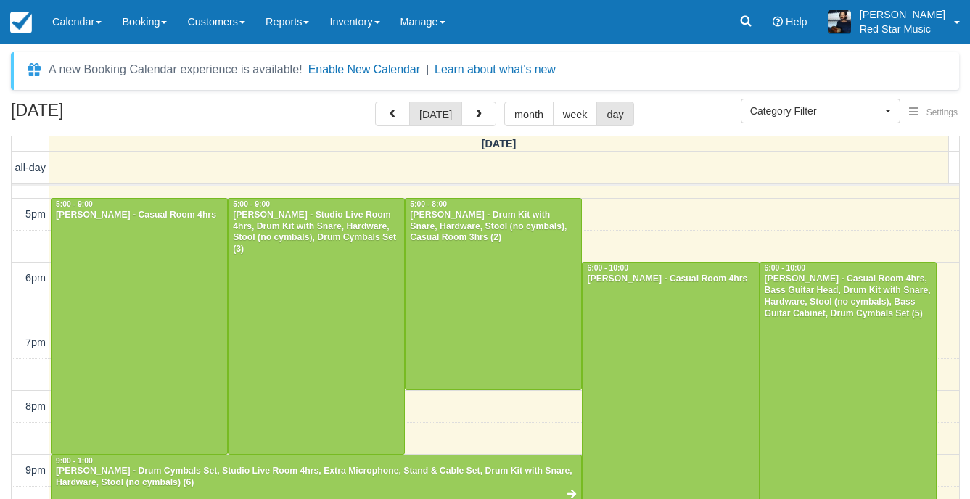
scroll to position [606, 0]
